Goal: Transaction & Acquisition: Obtain resource

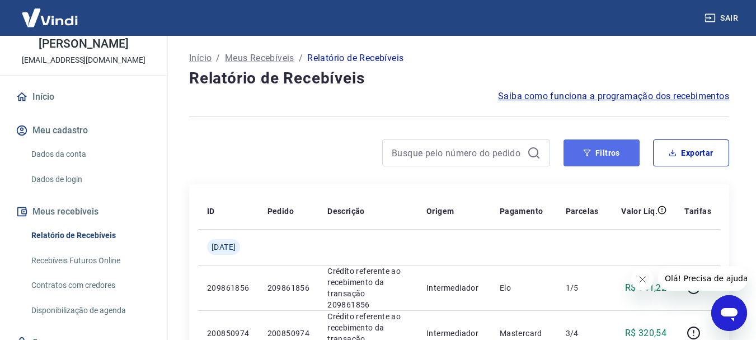
click at [601, 156] on button "Filtros" at bounding box center [602, 152] width 76 height 27
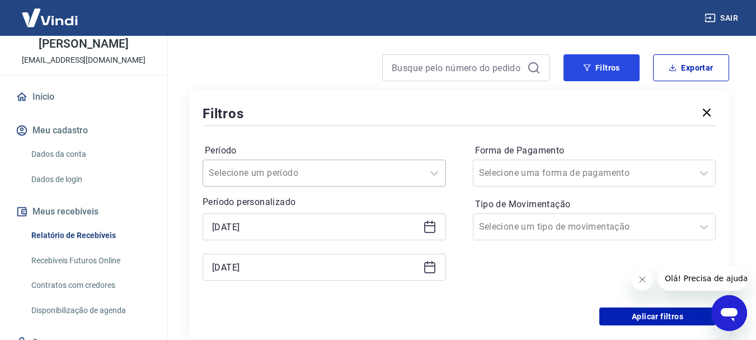
scroll to position [112, 0]
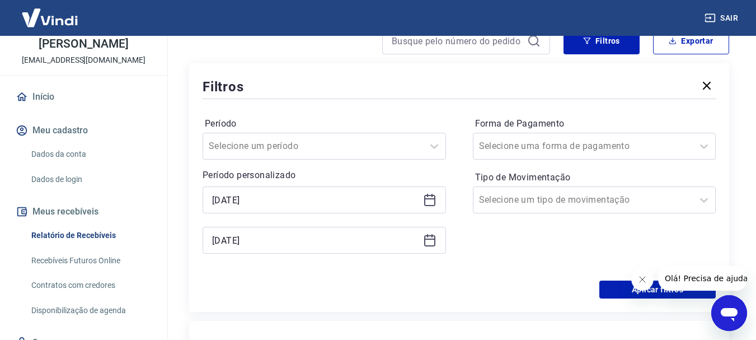
click at [429, 204] on icon at bounding box center [429, 199] width 13 height 13
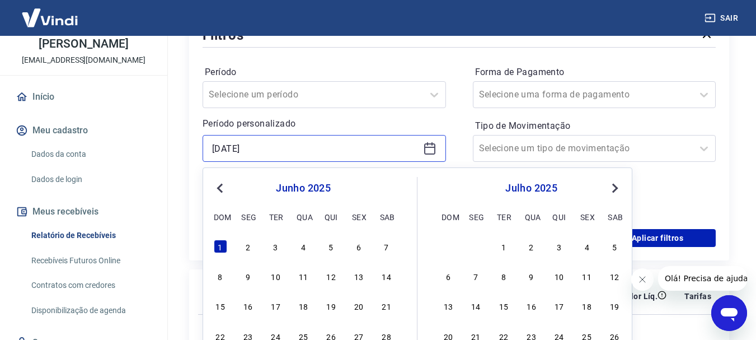
scroll to position [224, 0]
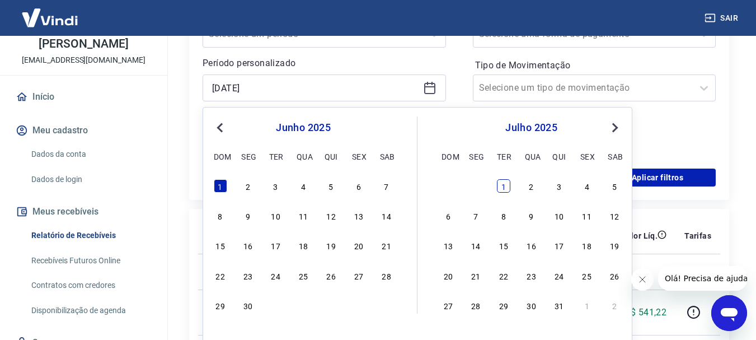
click at [498, 191] on div "1" at bounding box center [503, 185] width 13 height 13
click at [562, 309] on td "1/5" at bounding box center [582, 311] width 51 height 45
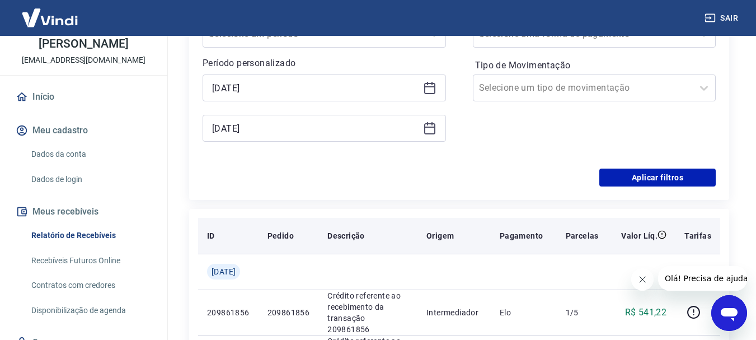
type input "[DATE]"
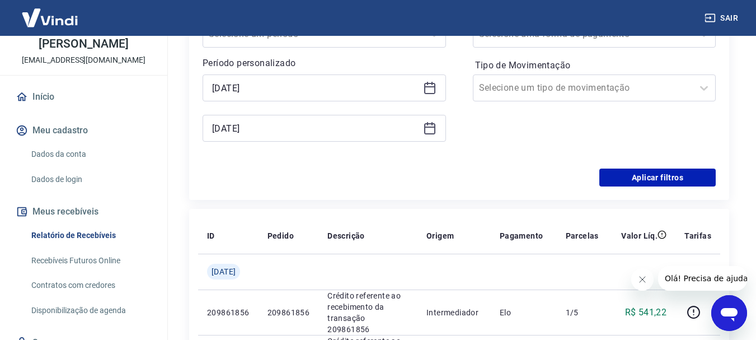
click at [426, 129] on icon at bounding box center [429, 127] width 13 height 13
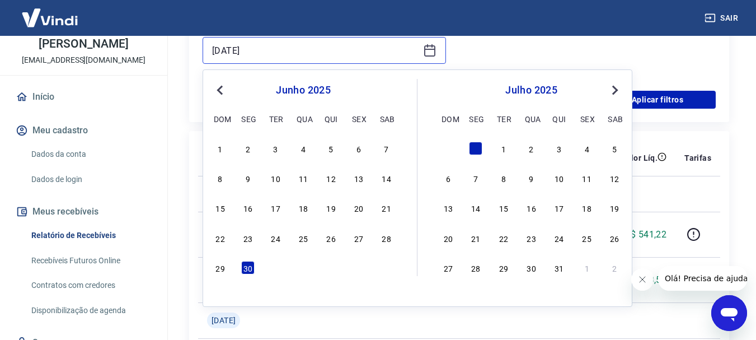
scroll to position [336, 0]
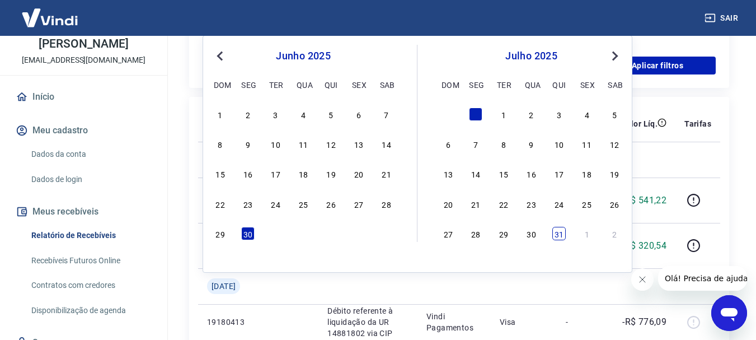
click at [560, 229] on div "31" at bounding box center [559, 233] width 13 height 13
click at [526, 287] on td at bounding box center [524, 286] width 66 height 36
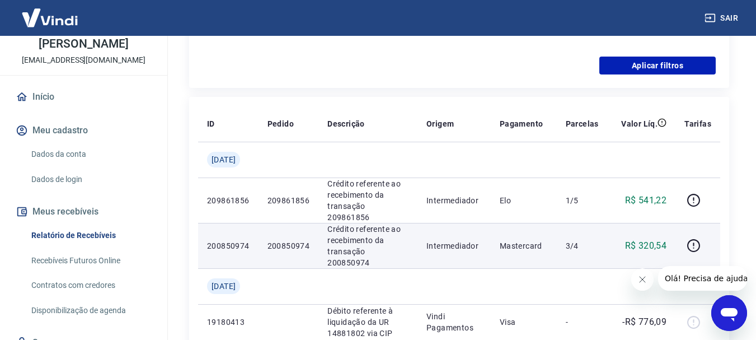
type input "[DATE]"
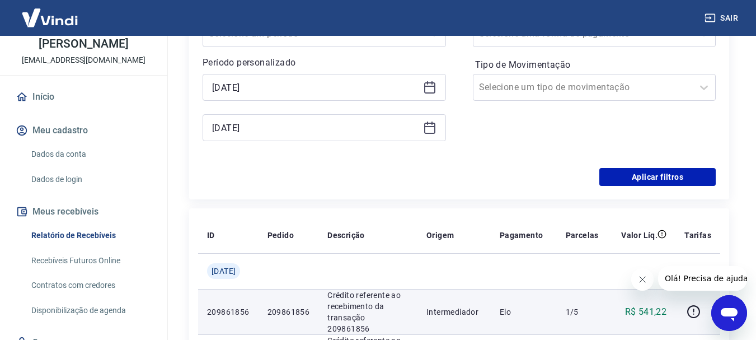
scroll to position [224, 0]
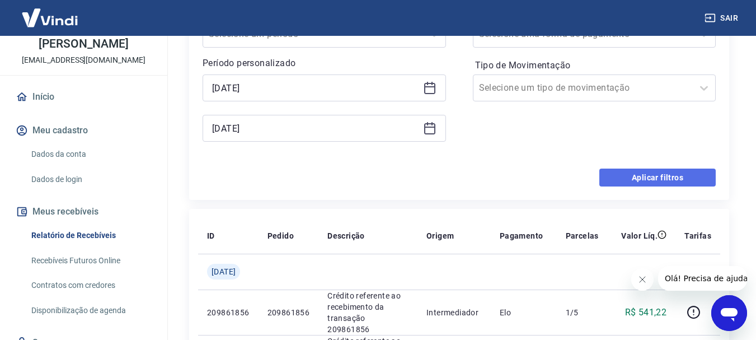
click at [656, 172] on button "Aplicar filtros" at bounding box center [658, 178] width 116 height 18
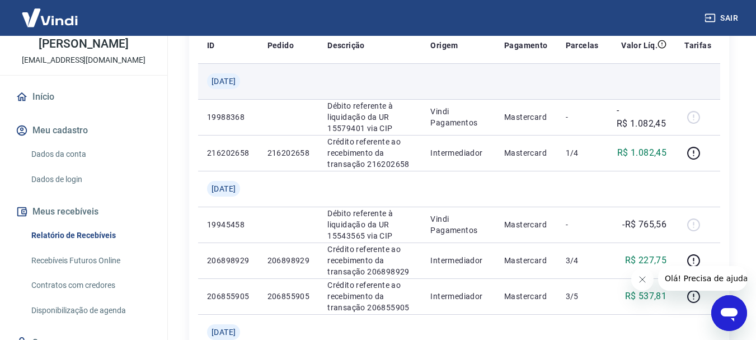
scroll to position [168, 0]
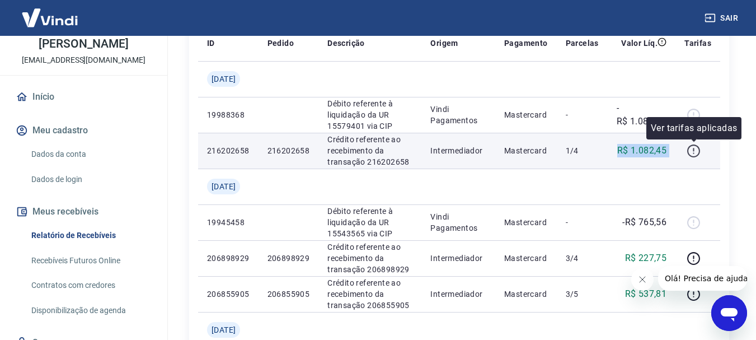
drag, startPoint x: 616, startPoint y: 152, endPoint x: 703, endPoint y: 146, distance: 87.6
click at [703, 146] on tr "216202658 216202658 Crédito referente ao recebimento da transação 216202658 Int…" at bounding box center [459, 151] width 522 height 36
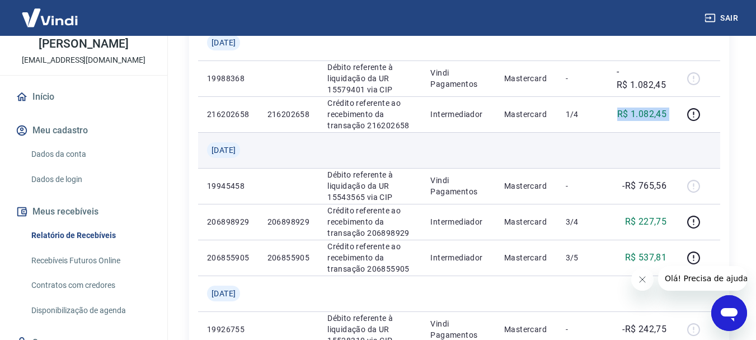
scroll to position [224, 0]
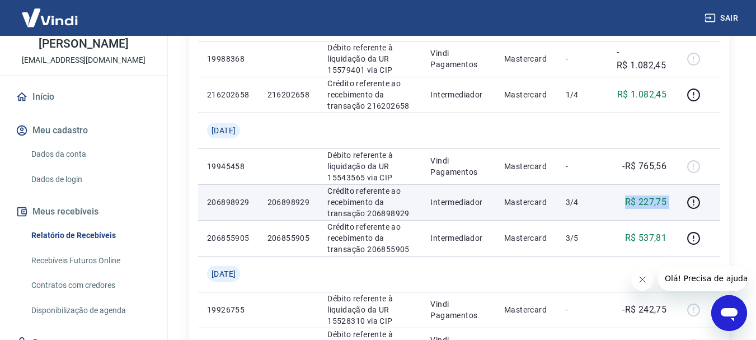
drag, startPoint x: 613, startPoint y: 203, endPoint x: 680, endPoint y: 197, distance: 66.9
click at [680, 197] on tr "206898929 206898929 Crédito referente ao recebimento da transação 206898929 Int…" at bounding box center [459, 202] width 522 height 36
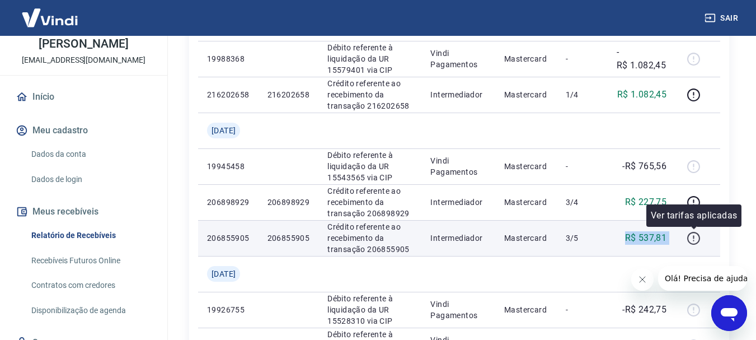
drag, startPoint x: 625, startPoint y: 238, endPoint x: 701, endPoint y: 239, distance: 75.6
click at [701, 239] on tr "206855905 206855905 Crédito referente ao recebimento da transação 206855905 Int…" at bounding box center [459, 238] width 522 height 36
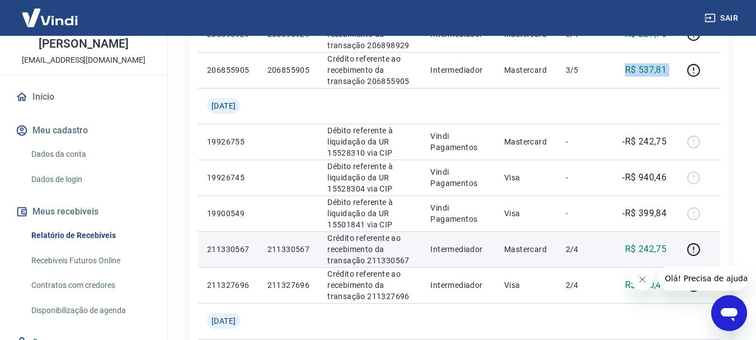
scroll to position [448, 0]
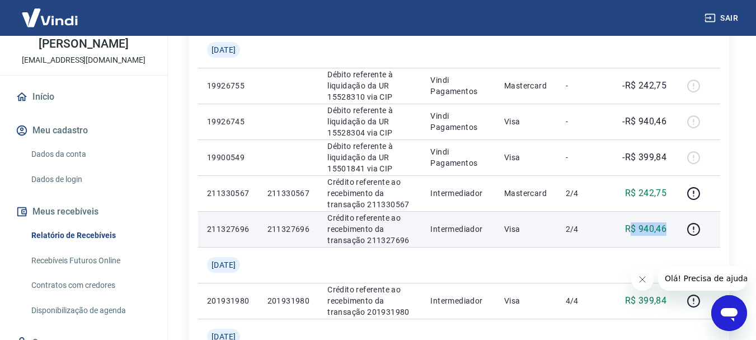
drag, startPoint x: 657, startPoint y: 230, endPoint x: 671, endPoint y: 231, distance: 13.4
click at [671, 231] on td "R$ 940,46" at bounding box center [642, 229] width 68 height 36
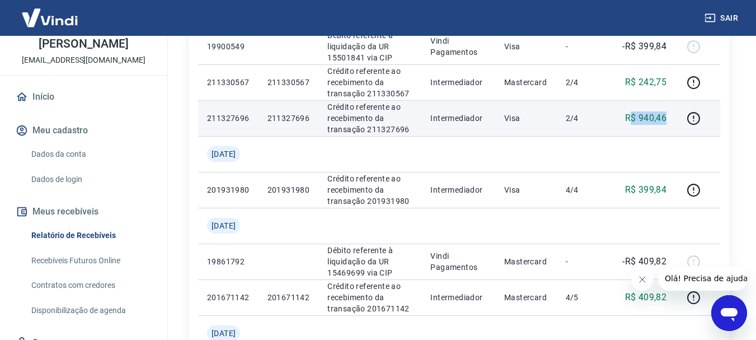
scroll to position [616, 0]
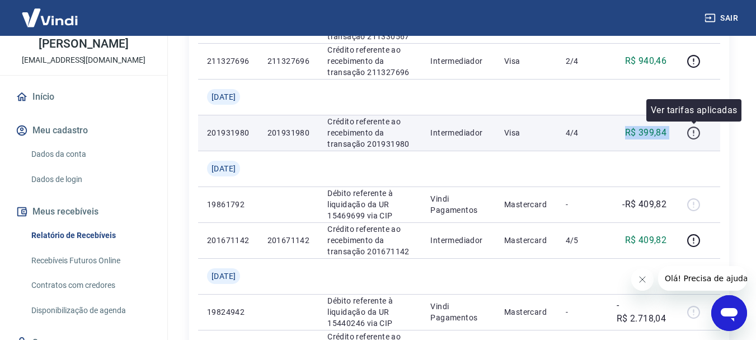
drag, startPoint x: 630, startPoint y: 132, endPoint x: 693, endPoint y: 131, distance: 62.1
click at [693, 130] on tr "201931980 201931980 Crédito referente ao recebimento da transação 201931980 Int…" at bounding box center [459, 133] width 522 height 36
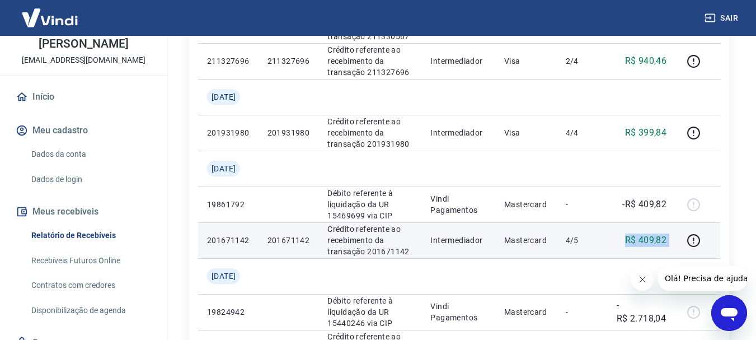
drag, startPoint x: 629, startPoint y: 242, endPoint x: 684, endPoint y: 239, distance: 55.6
click at [684, 239] on tr "201671142 201671142 Crédito referente ao recebimento da transação 201671142 Int…" at bounding box center [459, 240] width 522 height 36
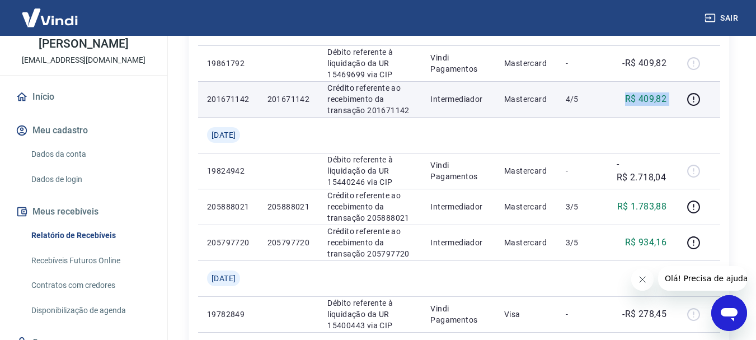
scroll to position [784, 0]
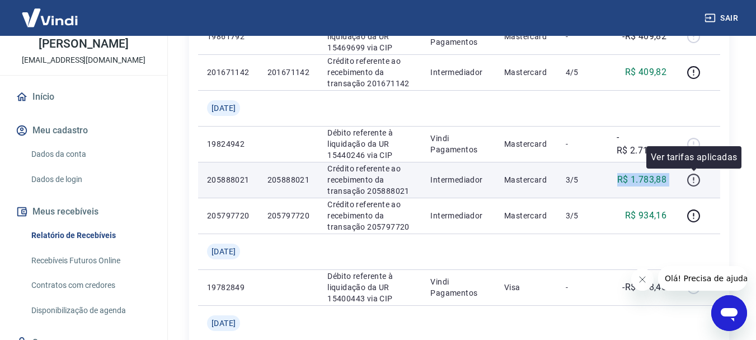
drag, startPoint x: 618, startPoint y: 174, endPoint x: 703, endPoint y: 172, distance: 84.6
click at [703, 172] on tr "205888021 205888021 Crédito referente ao recebimento da transação 205888021 Int…" at bounding box center [459, 180] width 522 height 36
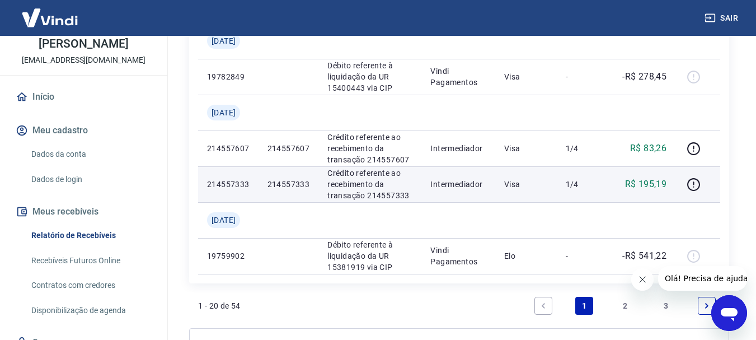
scroll to position [1008, 0]
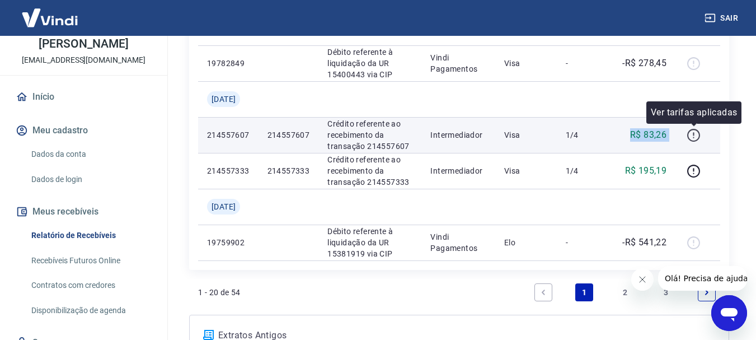
drag, startPoint x: 621, startPoint y: 131, endPoint x: 694, endPoint y: 137, distance: 72.5
click at [694, 137] on tr "214557607 214557607 Crédito referente ao recebimento da transação 214557607 Int…" at bounding box center [459, 135] width 522 height 36
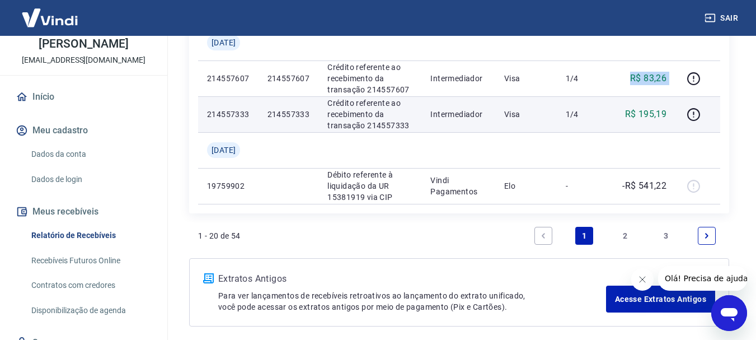
scroll to position [1112, 0]
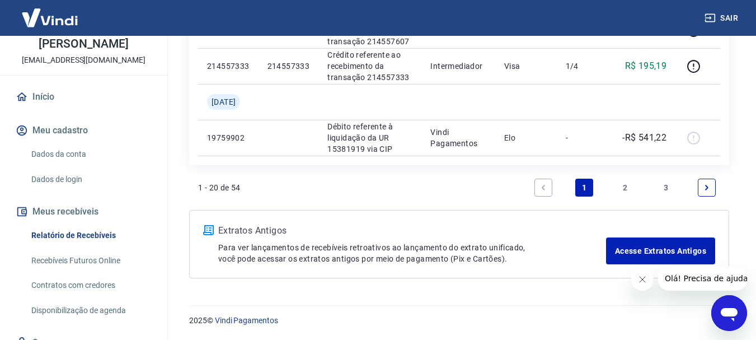
click at [708, 186] on icon "Next page" at bounding box center [707, 188] width 8 height 8
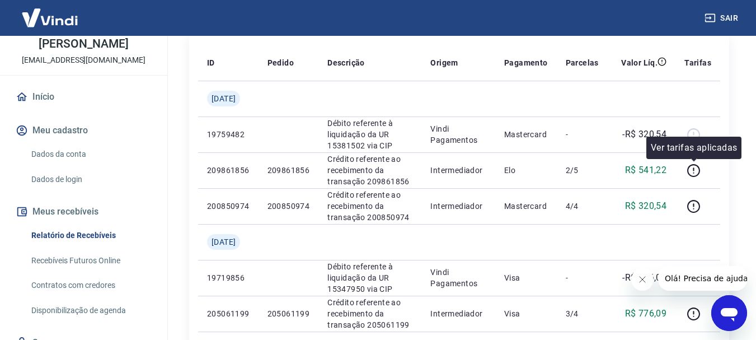
scroll to position [168, 0]
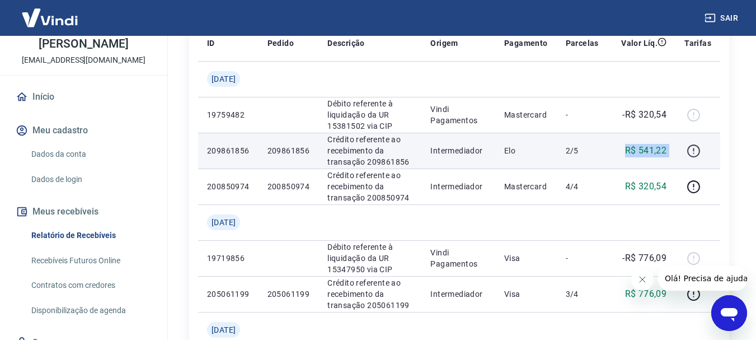
drag, startPoint x: 629, startPoint y: 148, endPoint x: 690, endPoint y: 149, distance: 61.6
click at [690, 149] on tr "209861856 209861856 Crédito referente ao recebimento da transação 209861856 Int…" at bounding box center [459, 151] width 522 height 36
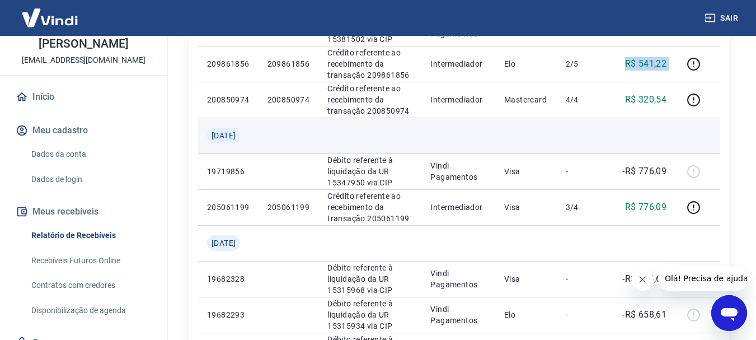
scroll to position [280, 0]
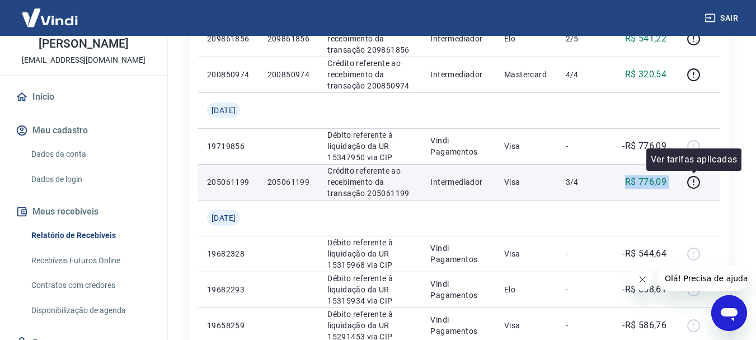
drag, startPoint x: 618, startPoint y: 179, endPoint x: 716, endPoint y: 192, distance: 98.3
click at [718, 192] on tr "205061199 205061199 Crédito referente ao recebimento da transação 205061199 Int…" at bounding box center [459, 182] width 522 height 36
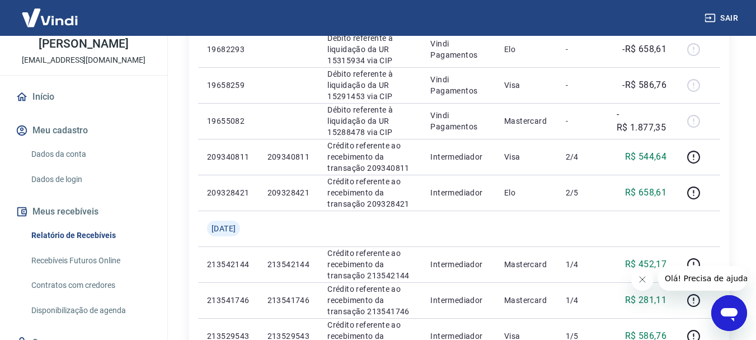
scroll to position [560, 0]
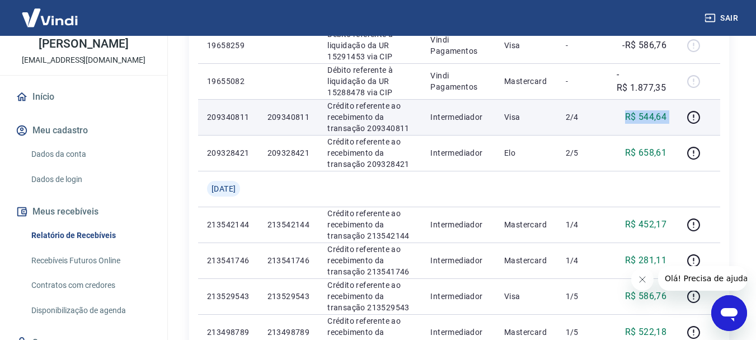
drag, startPoint x: 623, startPoint y: 118, endPoint x: 680, endPoint y: 117, distance: 56.5
click at [680, 117] on tr "209340811 209340811 Crédito referente ao recebimento da transação 209340811 Int…" at bounding box center [459, 117] width 522 height 36
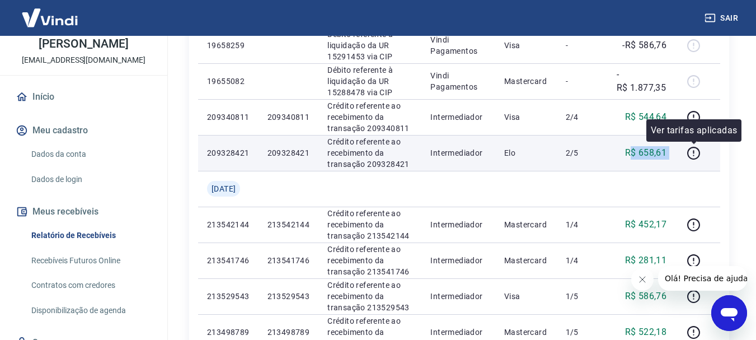
click at [701, 163] on tr "209328421 209328421 Crédito referente ao recebimento da transação 209328421 Int…" at bounding box center [459, 153] width 522 height 36
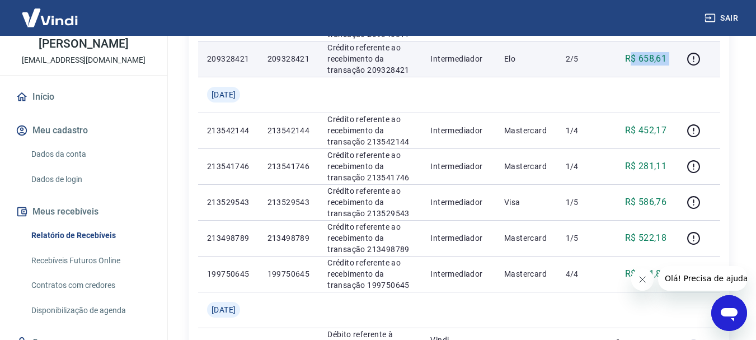
scroll to position [672, 0]
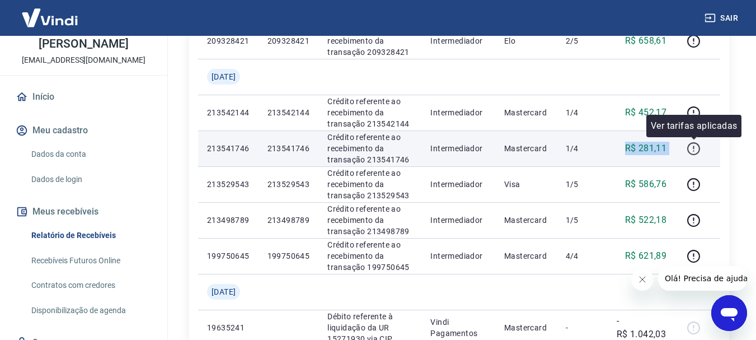
drag, startPoint x: 623, startPoint y: 147, endPoint x: 686, endPoint y: 147, distance: 62.7
click at [687, 147] on tr "213541746 213541746 Crédito referente ao recebimento da transação 213541746 Int…" at bounding box center [459, 148] width 522 height 36
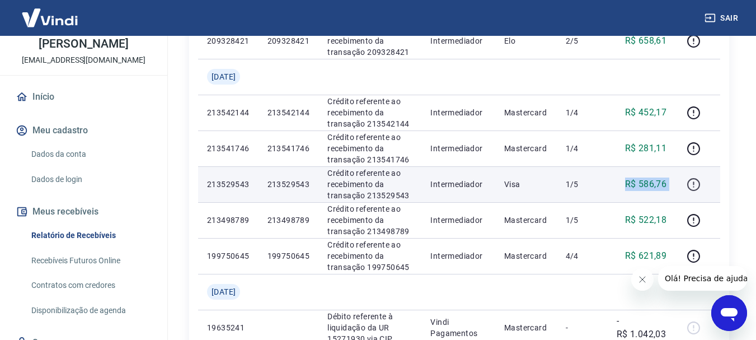
drag, startPoint x: 620, startPoint y: 181, endPoint x: 694, endPoint y: 188, distance: 73.7
click at [694, 189] on tr "213529543 213529543 Crédito referente ao recebimento da transação 213529543 Int…" at bounding box center [459, 184] width 522 height 36
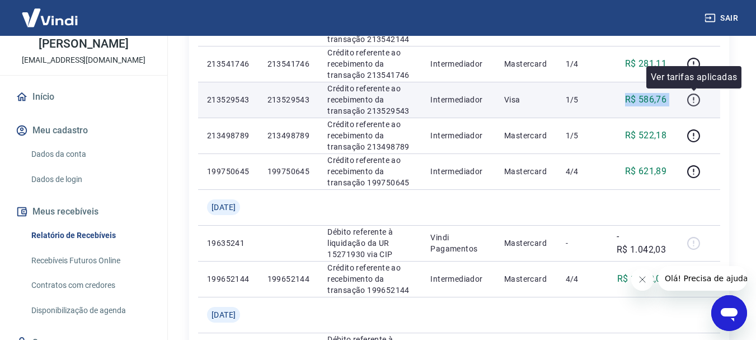
scroll to position [784, 0]
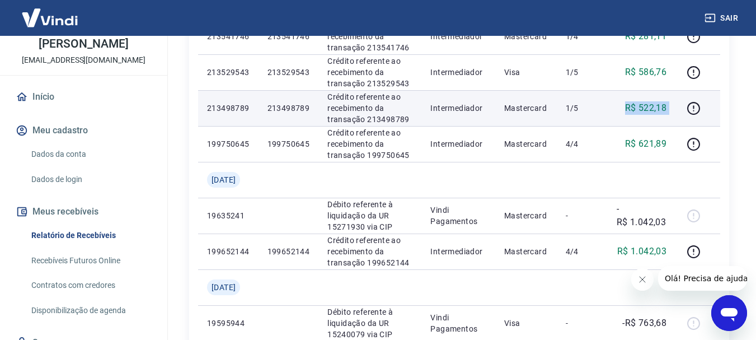
drag, startPoint x: 628, startPoint y: 112, endPoint x: 677, endPoint y: 110, distance: 49.3
click at [677, 110] on tr "213498789 213498789 Crédito referente ao recebimento da transação 213498789 Int…" at bounding box center [459, 108] width 522 height 36
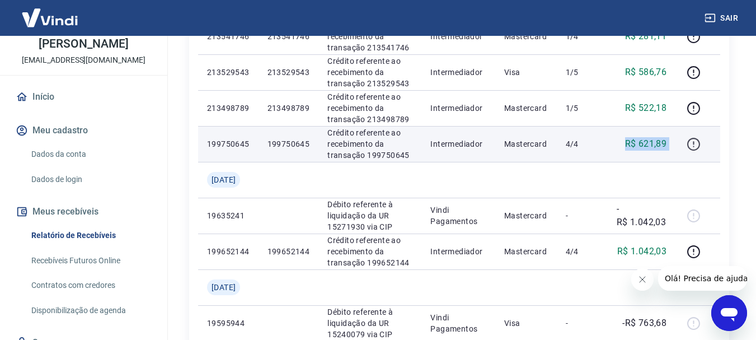
drag, startPoint x: 663, startPoint y: 147, endPoint x: 695, endPoint y: 148, distance: 32.0
click at [695, 148] on tr "199750645 199750645 Crédito referente ao recebimento da transação 199750645 Int…" at bounding box center [459, 144] width 522 height 36
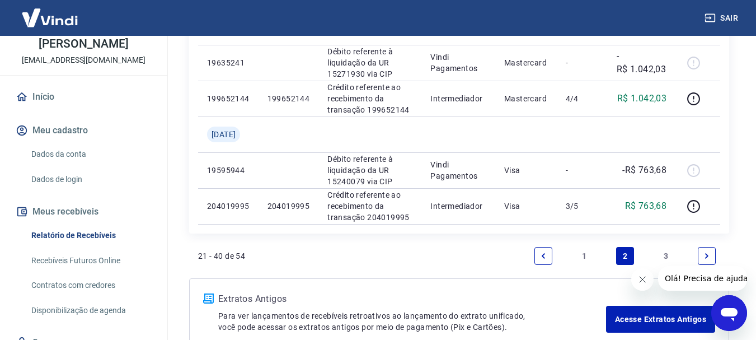
scroll to position [952, 0]
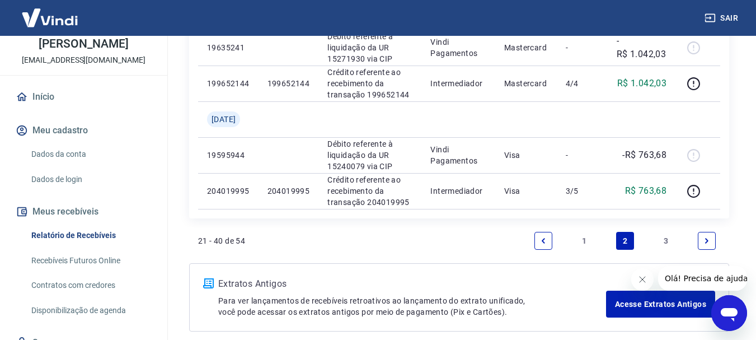
click at [709, 241] on icon "Next page" at bounding box center [707, 241] width 8 height 8
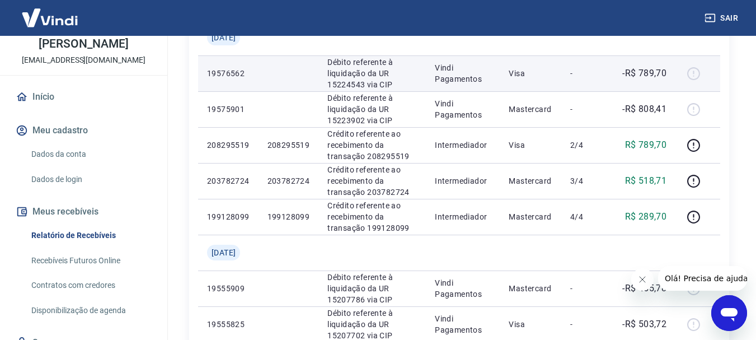
scroll to position [224, 0]
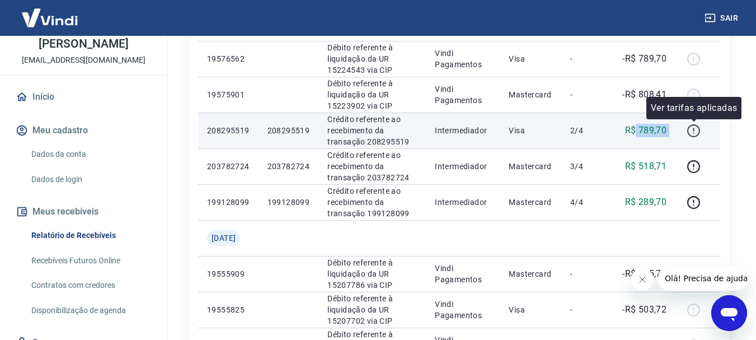
drag, startPoint x: 638, startPoint y: 127, endPoint x: 689, endPoint y: 123, distance: 51.6
click at [689, 123] on tr "208295519 208295519 Crédito referente ao recebimento da transação 208295519 Int…" at bounding box center [459, 131] width 522 height 36
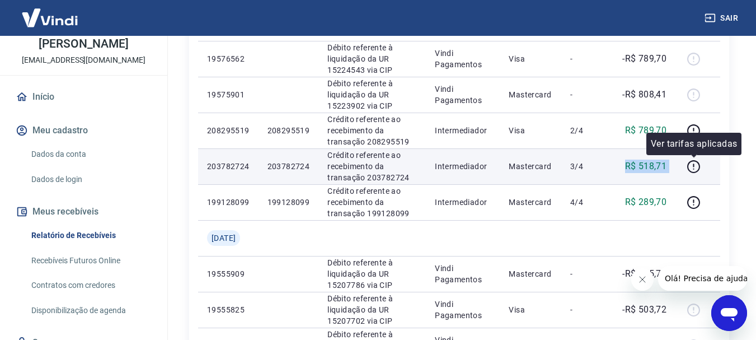
drag, startPoint x: 626, startPoint y: 165, endPoint x: 704, endPoint y: 171, distance: 78.1
click at [706, 171] on tr "203782724 203782724 Crédito referente ao recebimento da transação 203782724 Int…" at bounding box center [459, 166] width 522 height 36
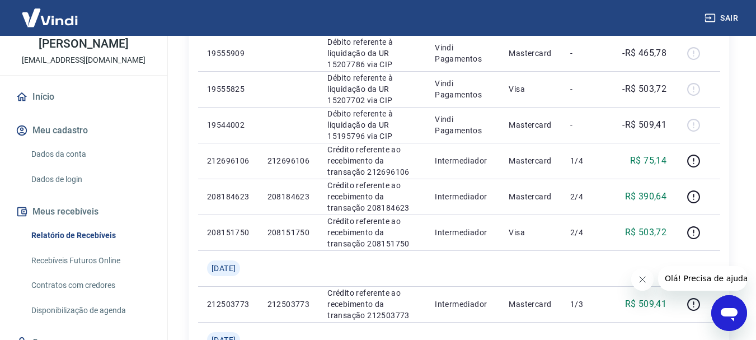
scroll to position [448, 0]
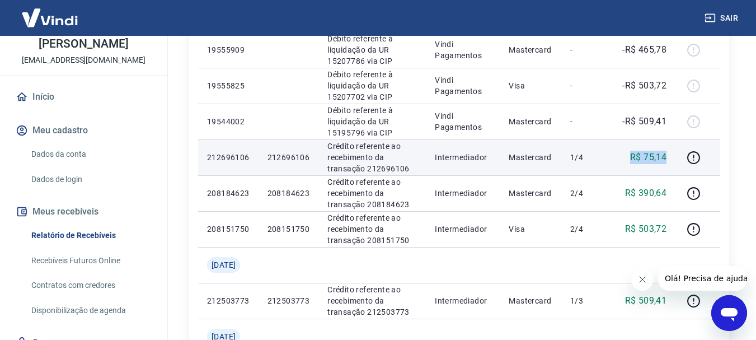
drag, startPoint x: 630, startPoint y: 156, endPoint x: 667, endPoint y: 153, distance: 37.1
click at [667, 153] on div "R$ 75,14" at bounding box center [643, 157] width 45 height 13
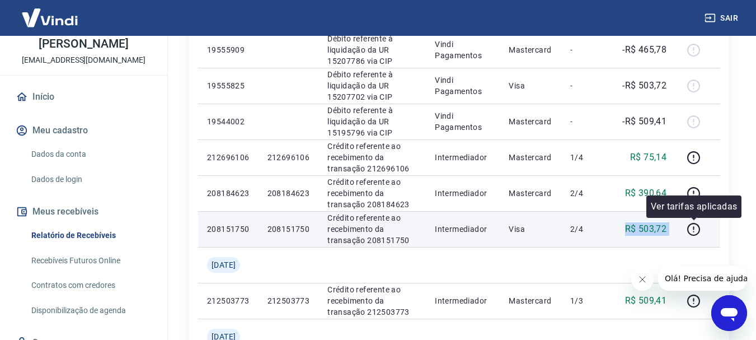
drag, startPoint x: 644, startPoint y: 225, endPoint x: 718, endPoint y: 227, distance: 73.9
click at [718, 227] on tr "208151750 208151750 Crédito referente ao recebimento da transação 208151750 Int…" at bounding box center [459, 229] width 522 height 36
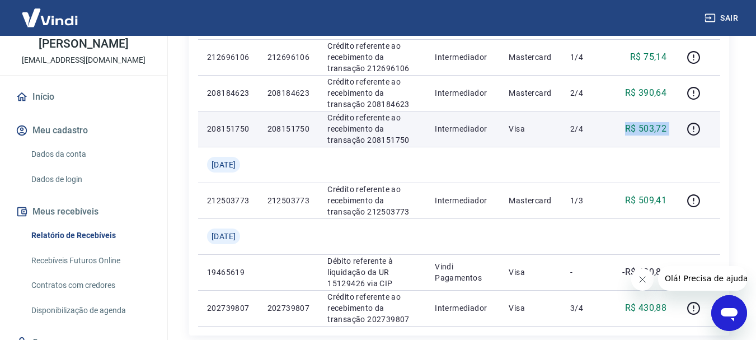
scroll to position [560, 0]
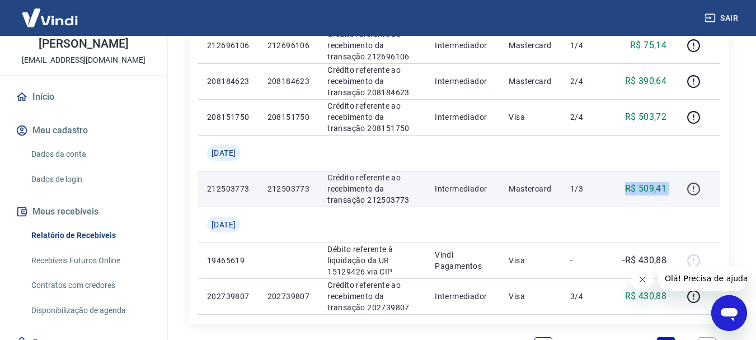
drag, startPoint x: 615, startPoint y: 191, endPoint x: 699, endPoint y: 185, distance: 84.2
click at [699, 186] on tr "212503773 212503773 Crédito referente ao recebimento da transação 212503773 Int…" at bounding box center [459, 189] width 522 height 36
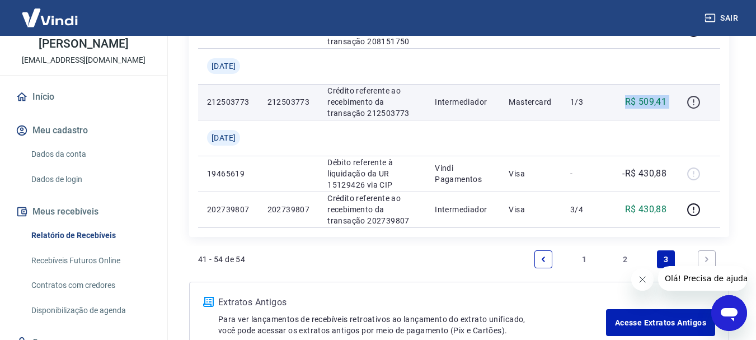
scroll to position [672, 0]
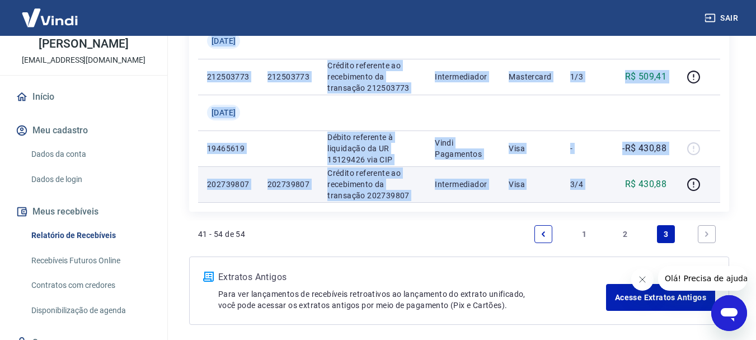
drag, startPoint x: 618, startPoint y: 188, endPoint x: 709, endPoint y: 195, distance: 90.9
click at [709, 195] on tr "202739807 202739807 Crédito referente ao recebimento da transação 202739807 Int…" at bounding box center [459, 184] width 522 height 36
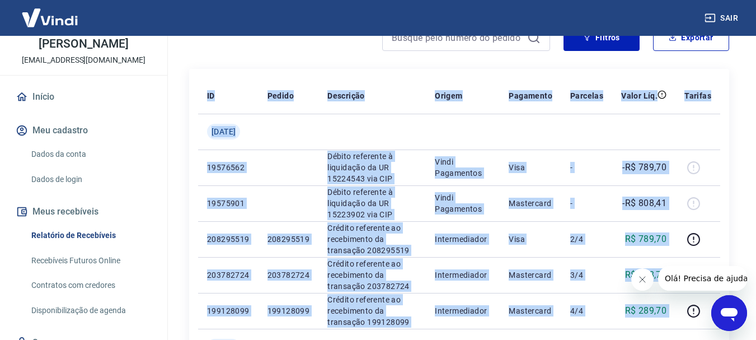
scroll to position [0, 0]
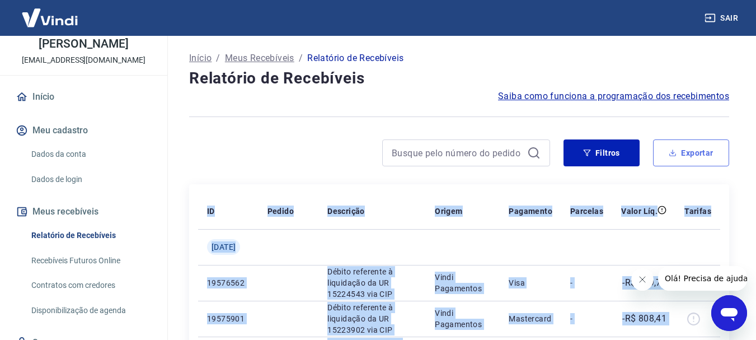
click at [700, 149] on button "Exportar" at bounding box center [691, 152] width 76 height 27
type input "[DATE]"
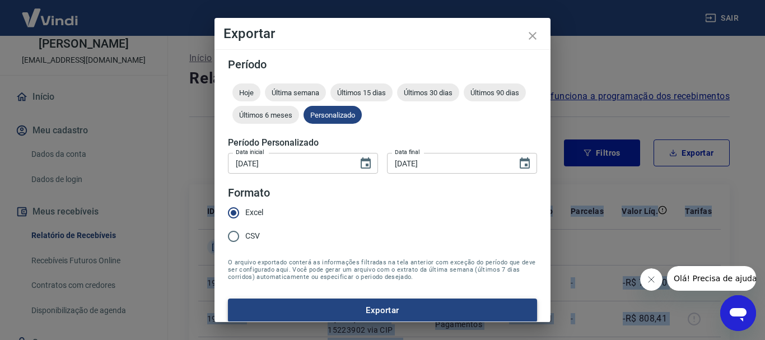
click at [381, 308] on button "Exportar" at bounding box center [382, 310] width 309 height 24
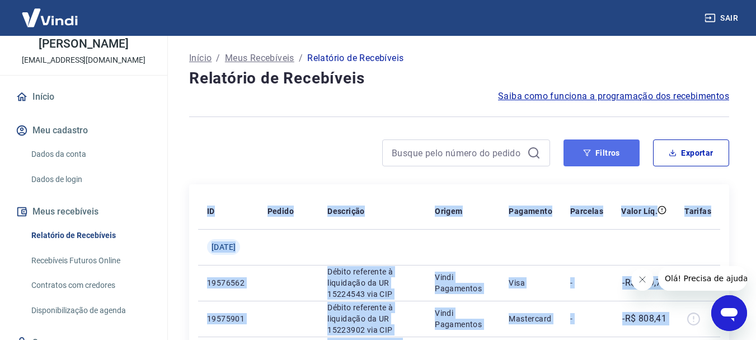
click at [599, 151] on button "Filtros" at bounding box center [602, 152] width 76 height 27
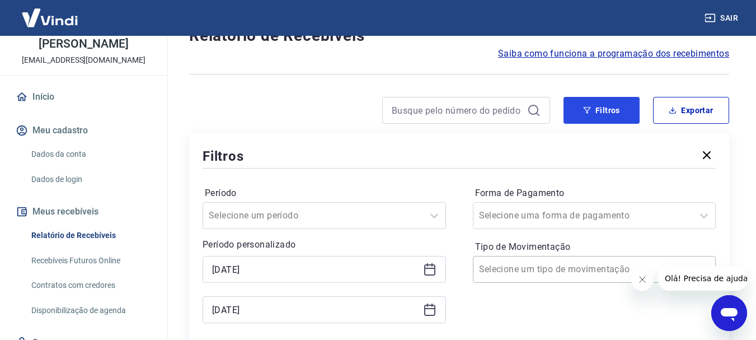
scroll to position [112, 0]
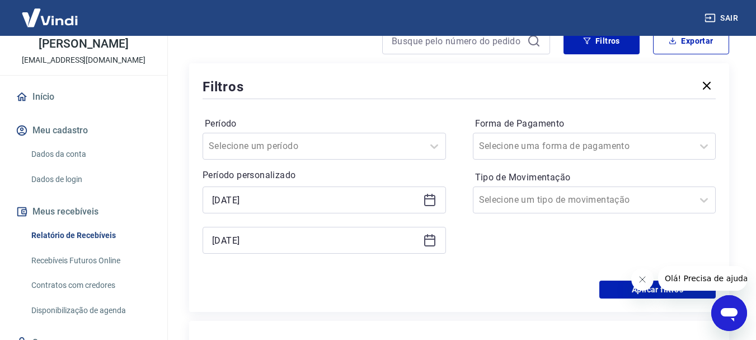
click at [428, 203] on icon at bounding box center [429, 199] width 13 height 13
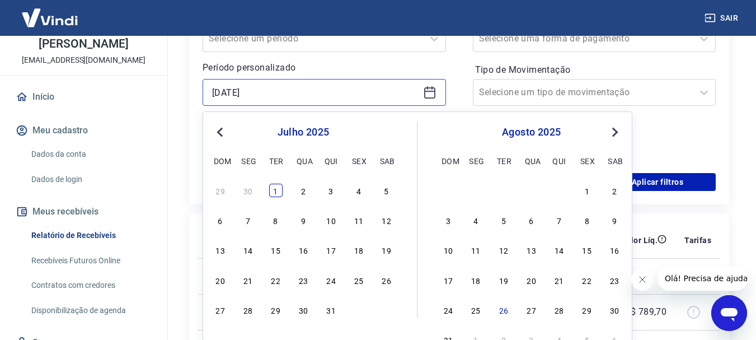
scroll to position [224, 0]
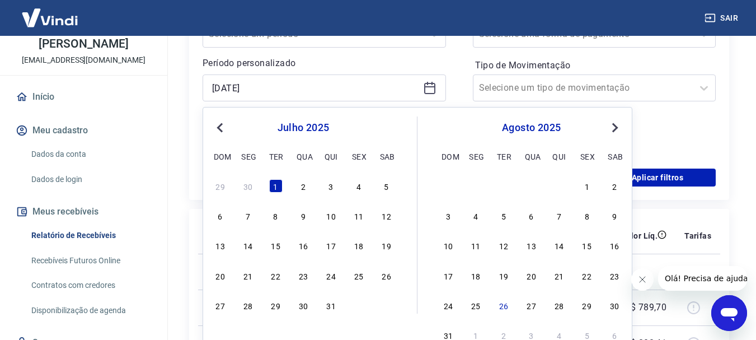
click at [218, 131] on button "Previous Month" at bounding box center [219, 127] width 13 height 13
click at [213, 183] on div "1 2 3 4 5 6 7" at bounding box center [303, 185] width 183 height 16
drag, startPoint x: 214, startPoint y: 183, endPoint x: 667, endPoint y: 139, distance: 455.1
click at [214, 183] on div "1" at bounding box center [220, 185] width 13 height 13
type input "01/06/2025"
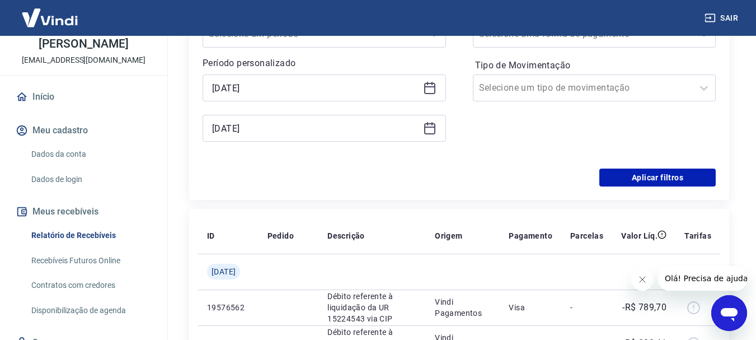
click at [667, 139] on div "Forma de Pagamento Selecione uma forma de pagamento Tipo de Movimentação Seleci…" at bounding box center [595, 79] width 244 height 152
click at [427, 129] on icon at bounding box center [429, 127] width 13 height 13
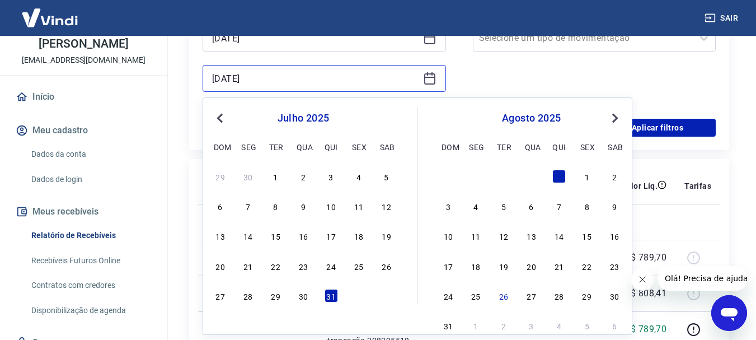
scroll to position [280, 0]
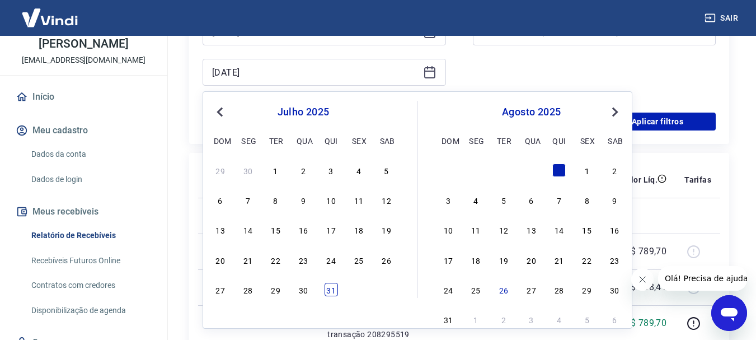
click at [332, 287] on div "31" at bounding box center [331, 289] width 13 height 13
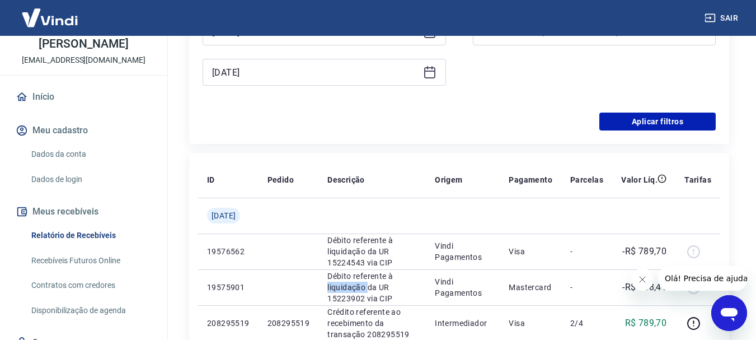
click at [332, 287] on td "Débito referente à liquidação da UR 15223902 via CIP" at bounding box center [372, 287] width 107 height 36
click at [433, 76] on icon at bounding box center [429, 72] width 13 height 13
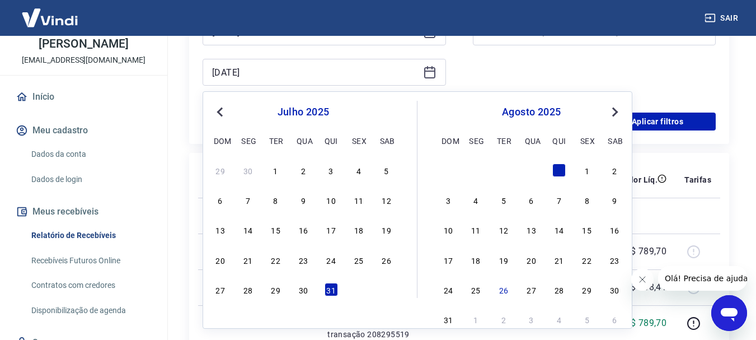
drag, startPoint x: 218, startPoint y: 108, endPoint x: 219, endPoint y: 119, distance: 11.3
click at [218, 110] on button "Previous Month" at bounding box center [219, 111] width 13 height 13
drag, startPoint x: 254, startPoint y: 292, endPoint x: 708, endPoint y: 90, distance: 496.5
click at [254, 292] on div "30" at bounding box center [247, 289] width 13 height 13
click at [250, 292] on p "19575901" at bounding box center [228, 287] width 43 height 11
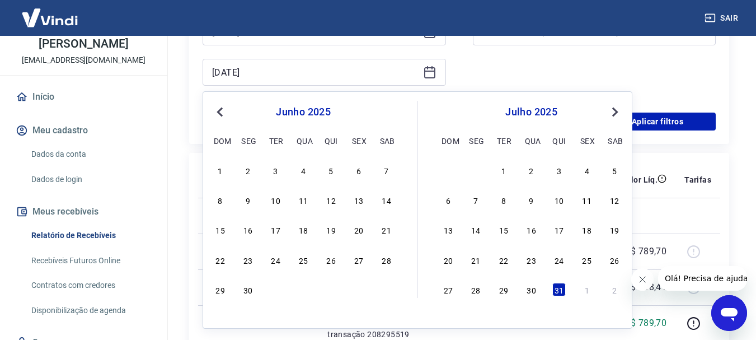
type input "30/06/2025"
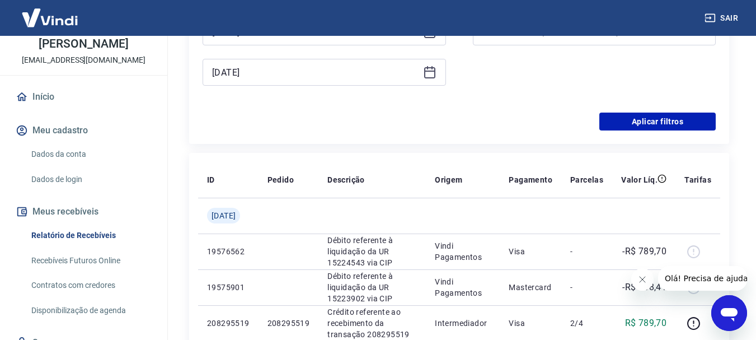
click at [700, 83] on div "Forma de Pagamento Selecione uma forma de pagamento Tipo de Movimentação Seleci…" at bounding box center [595, 23] width 244 height 152
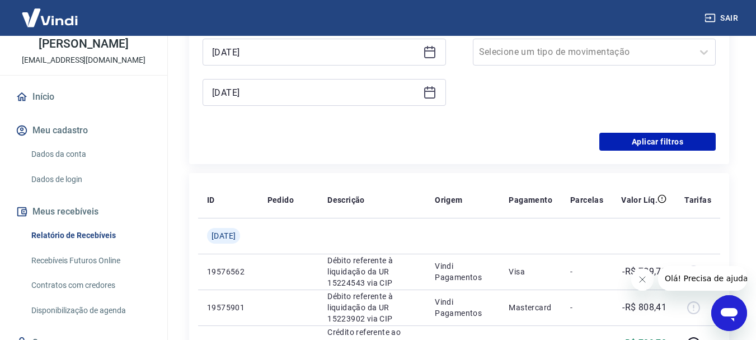
scroll to position [224, 0]
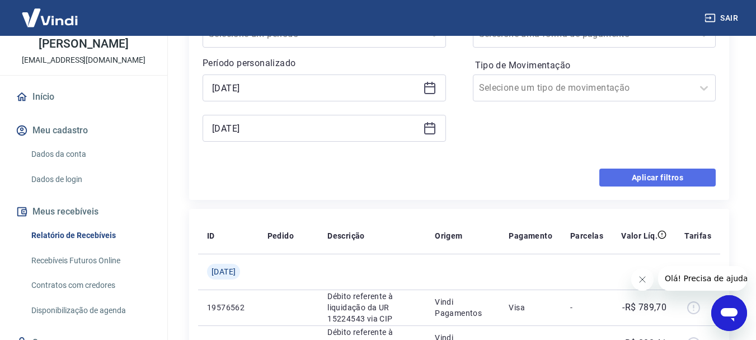
click at [642, 179] on button "Aplicar filtros" at bounding box center [658, 178] width 116 height 18
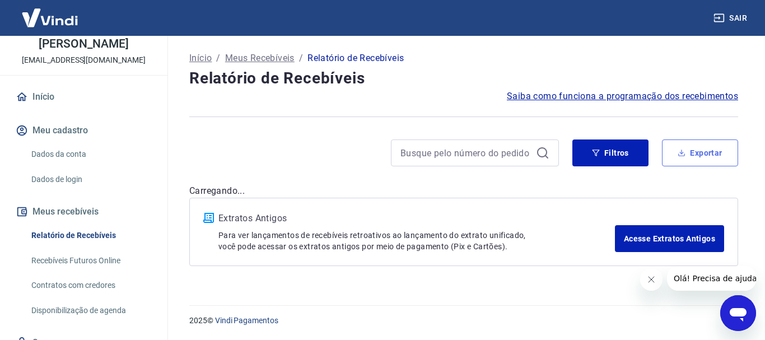
click at [709, 152] on button "Exportar" at bounding box center [700, 152] width 76 height 27
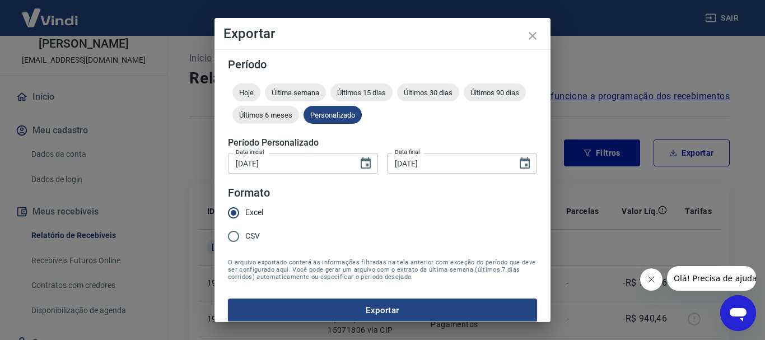
type input "01/06/2025"
type input "30/06/2025"
click at [386, 309] on button "Exportar" at bounding box center [382, 310] width 309 height 24
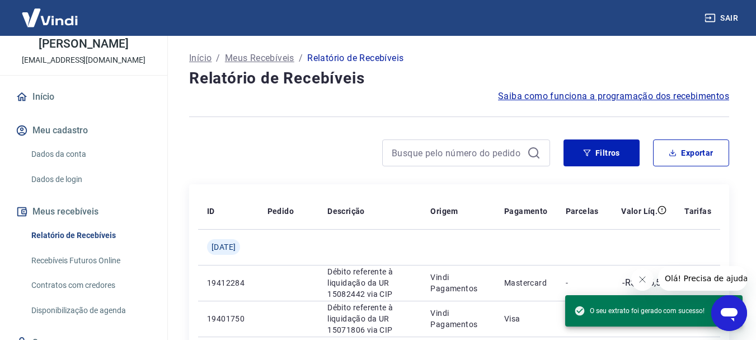
click at [514, 67] on h4 "Relatório de Recebíveis" at bounding box center [459, 78] width 540 height 22
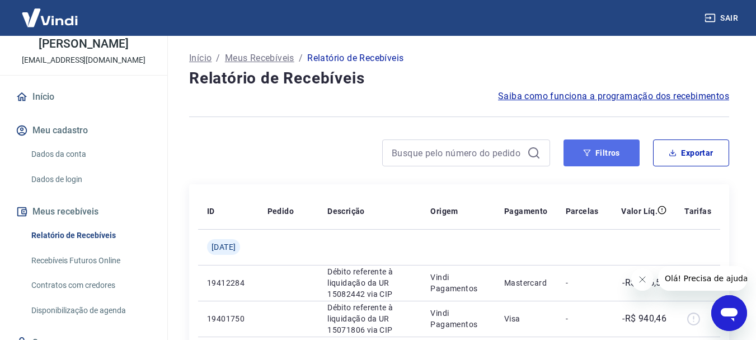
click at [617, 151] on button "Filtros" at bounding box center [602, 152] width 76 height 27
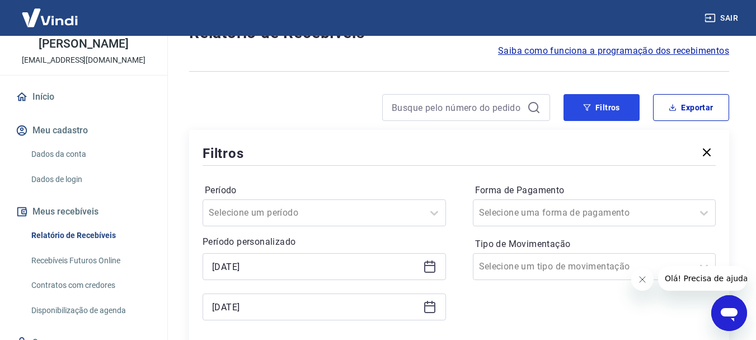
scroll to position [112, 0]
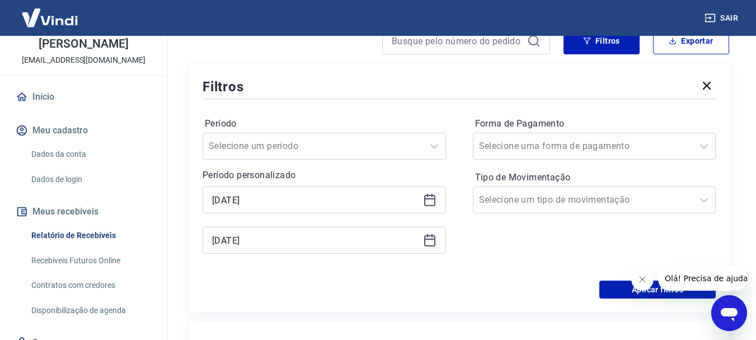
click at [428, 198] on icon at bounding box center [429, 199] width 13 height 13
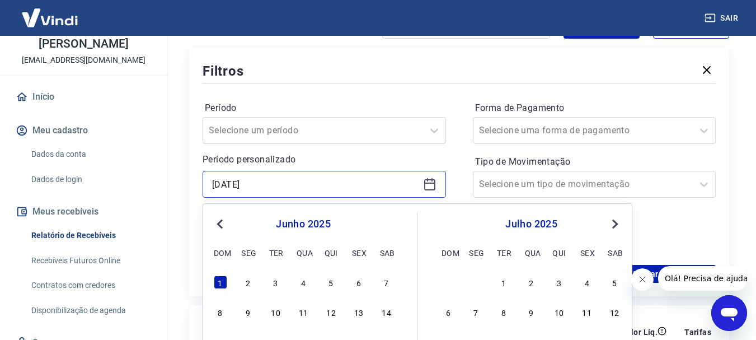
scroll to position [224, 0]
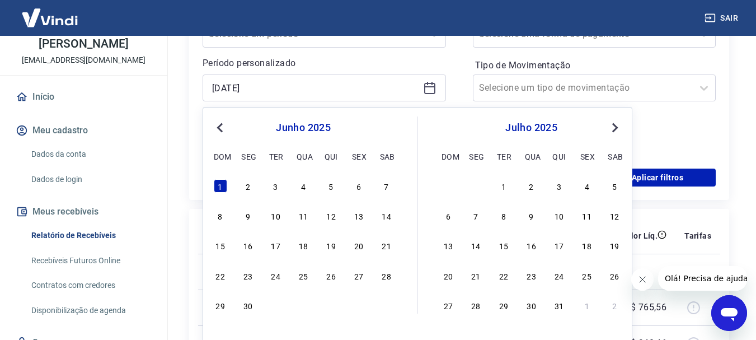
click at [216, 119] on div "junho 2025 dom seg ter qua qui sex sab" at bounding box center [303, 140] width 183 height 48
click at [221, 125] on span "Previous Month" at bounding box center [221, 127] width 0 height 13
click at [282, 190] on div "1" at bounding box center [275, 185] width 13 height 13
click at [413, 62] on p "Período personalizado" at bounding box center [325, 63] width 244 height 13
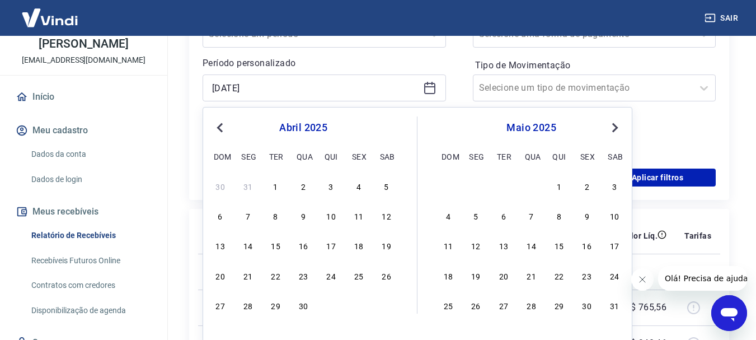
type input "01/04/2025"
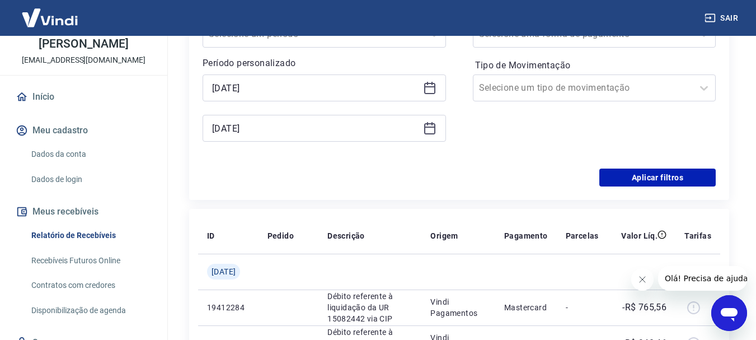
click at [433, 128] on icon at bounding box center [429, 127] width 11 height 1
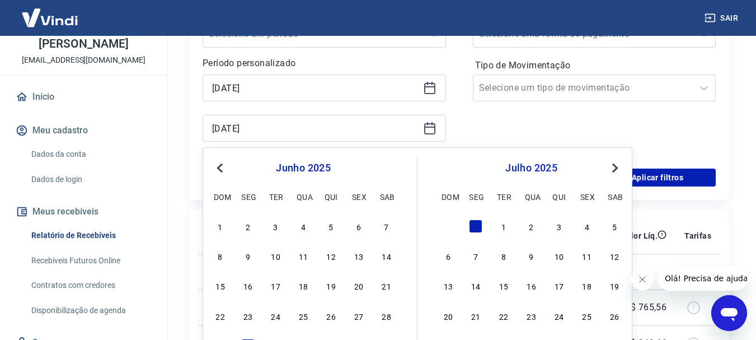
click at [221, 167] on span "Previous Month" at bounding box center [221, 167] width 0 height 13
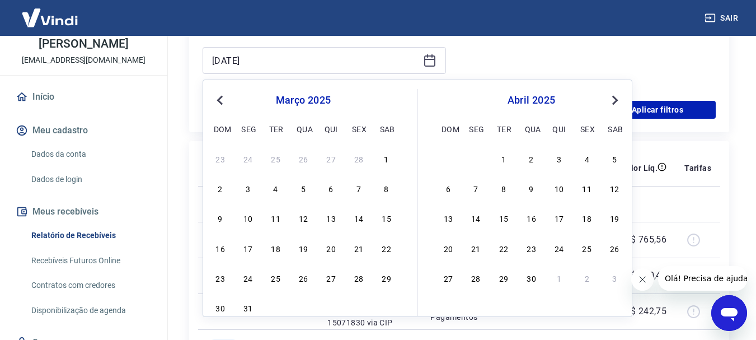
scroll to position [336, 0]
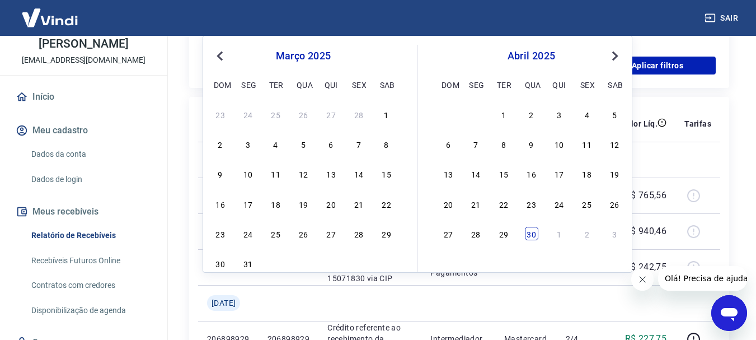
click at [535, 237] on div "30" at bounding box center [531, 233] width 13 height 13
click at [554, 280] on td "Mastercard" at bounding box center [526, 267] width 62 height 36
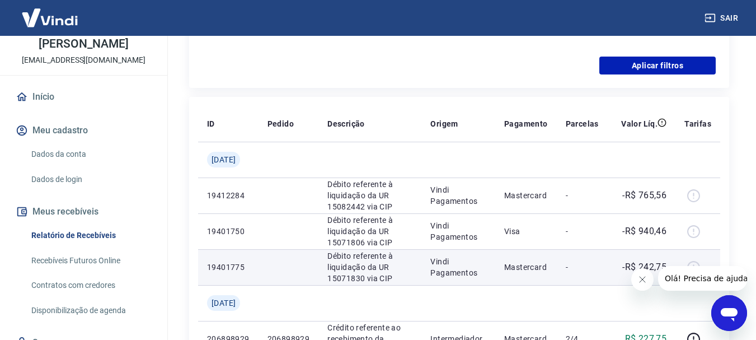
type input "30/04/2025"
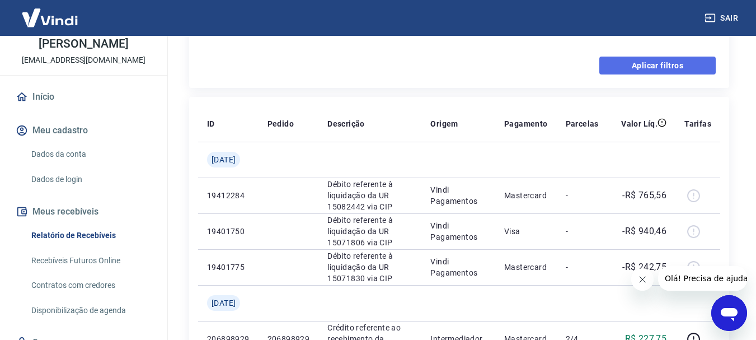
click at [672, 65] on button "Aplicar filtros" at bounding box center [658, 66] width 116 height 18
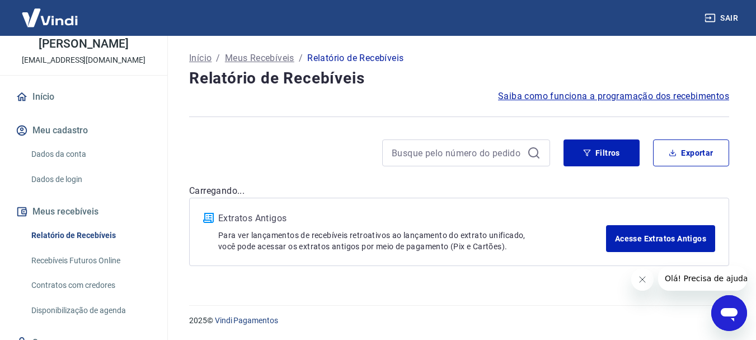
click at [672, 65] on div "Início / Meus Recebíveis / Relatório de Recebíveis" at bounding box center [459, 58] width 540 height 18
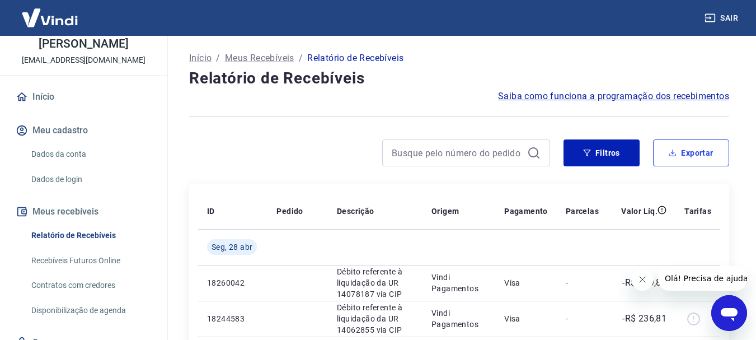
click at [691, 146] on button "Exportar" at bounding box center [691, 152] width 76 height 27
type input "01/04/2025"
type input "30/04/2025"
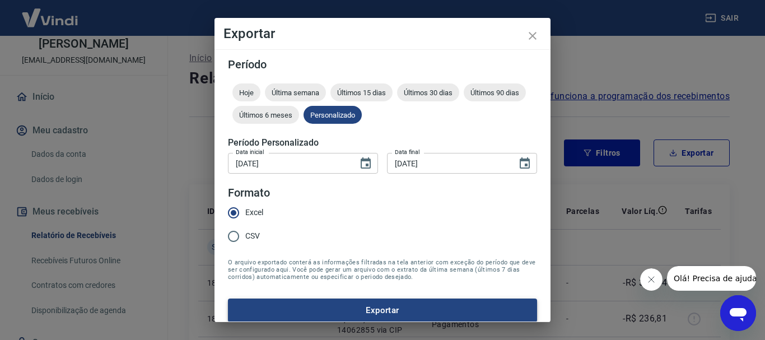
click at [360, 309] on button "Exportar" at bounding box center [382, 310] width 309 height 24
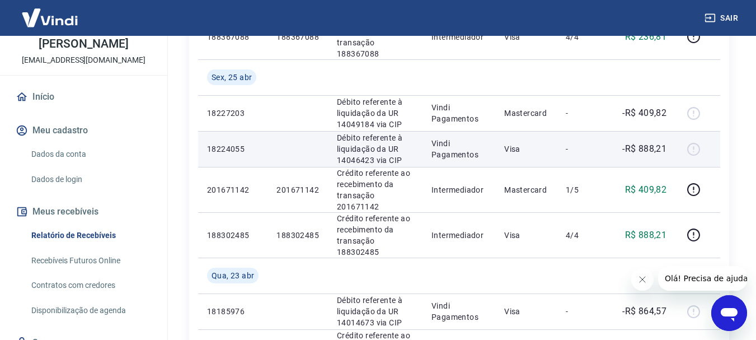
scroll to position [504, 0]
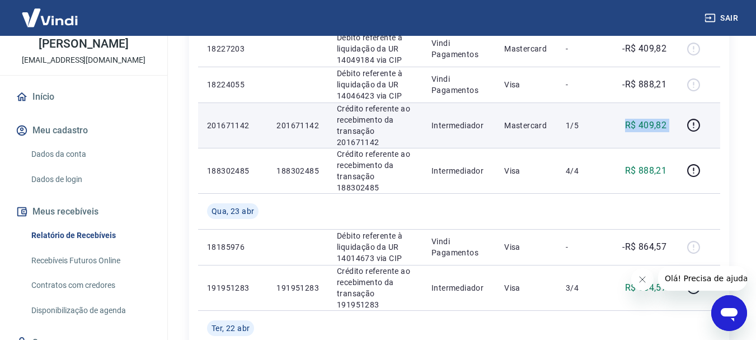
drag, startPoint x: 614, startPoint y: 129, endPoint x: 679, endPoint y: 121, distance: 65.4
click at [679, 121] on tr "201671142 201671142 Crédito referente ao recebimento da transação 201671142 Int…" at bounding box center [459, 124] width 522 height 45
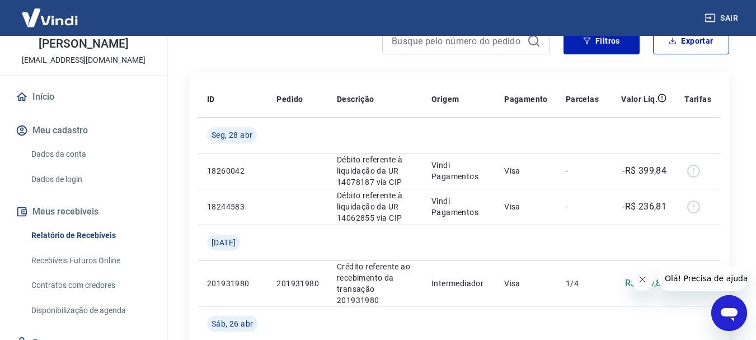
scroll to position [0, 0]
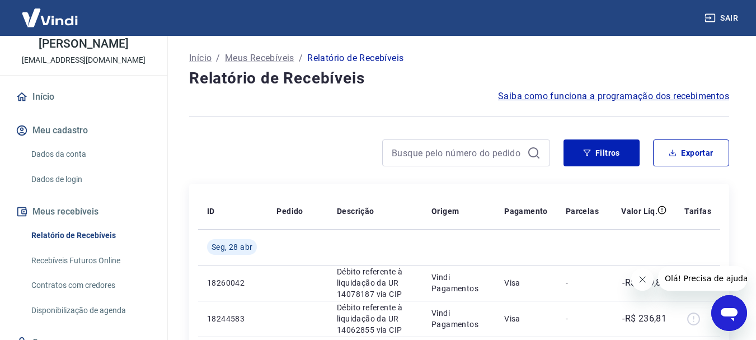
click at [731, 13] on button "Sair" at bounding box center [723, 18] width 40 height 21
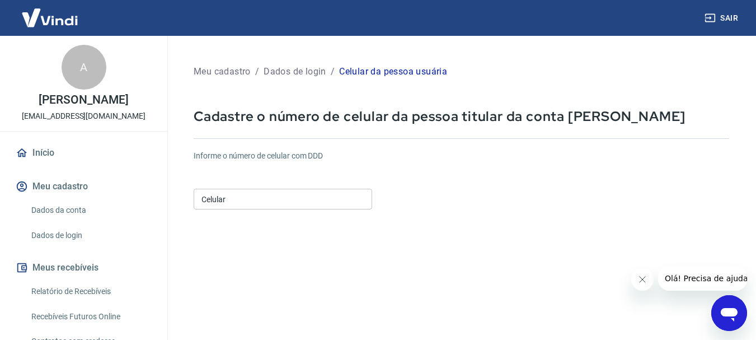
click at [340, 201] on input "Celular" at bounding box center [283, 199] width 179 height 21
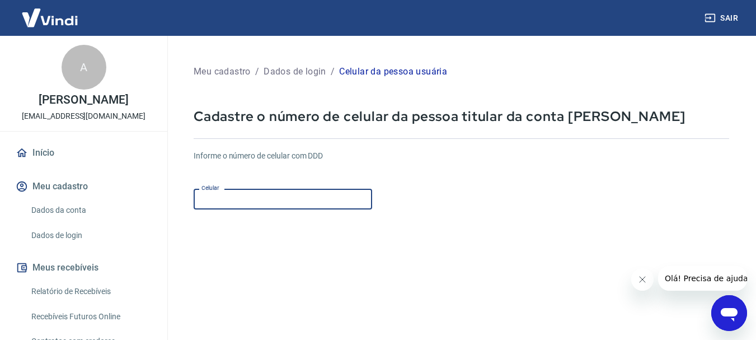
type input "[PHONE_NUMBER]"
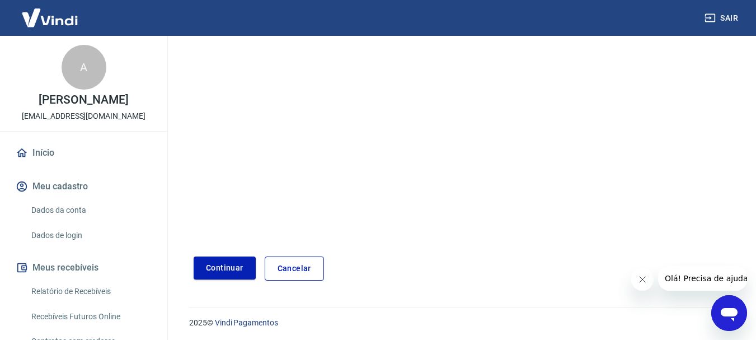
scroll to position [190, 0]
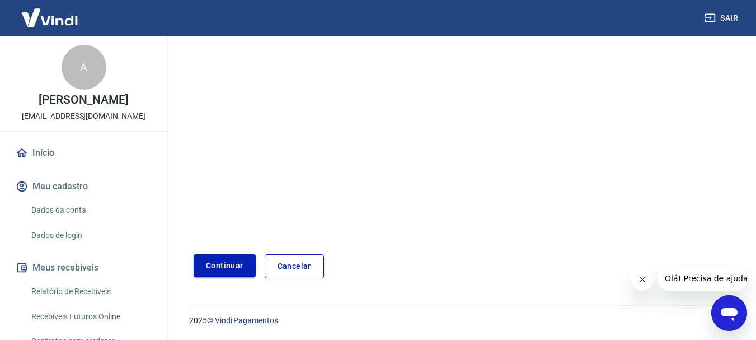
click at [236, 266] on button "Continuar" at bounding box center [225, 265] width 62 height 23
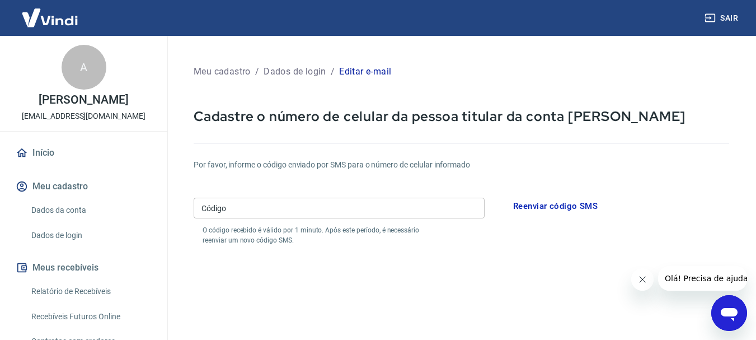
click at [416, 205] on input "Código" at bounding box center [339, 208] width 291 height 21
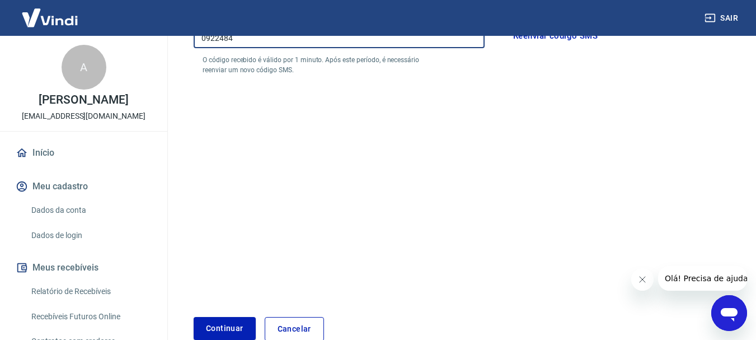
scroll to position [233, 0]
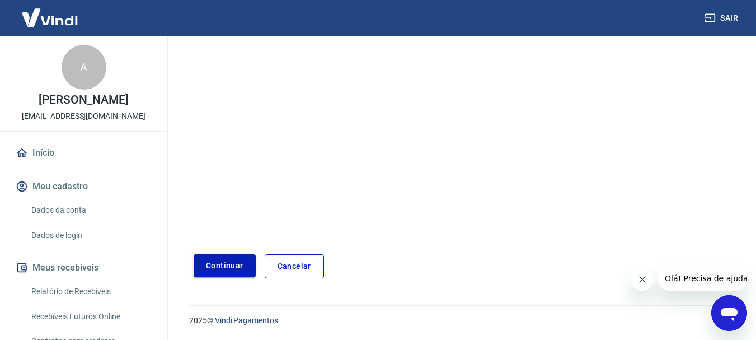
click at [230, 262] on button "Continuar" at bounding box center [225, 265] width 62 height 23
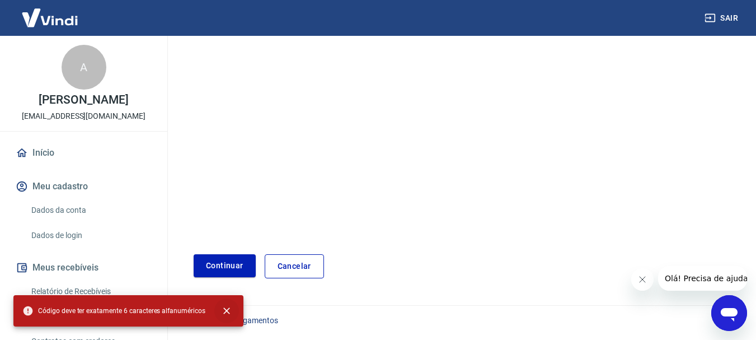
click at [227, 309] on icon "close" at bounding box center [226, 310] width 11 height 11
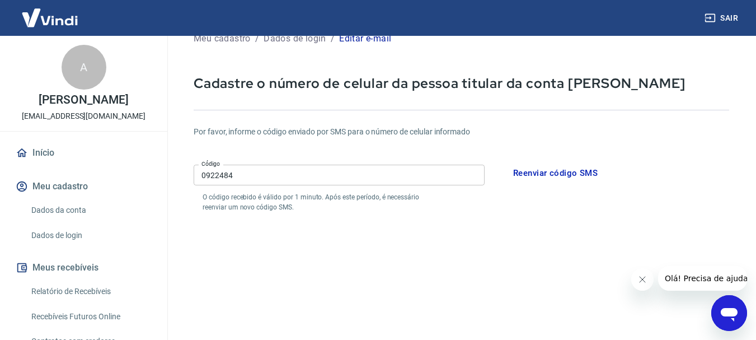
scroll to position [0, 0]
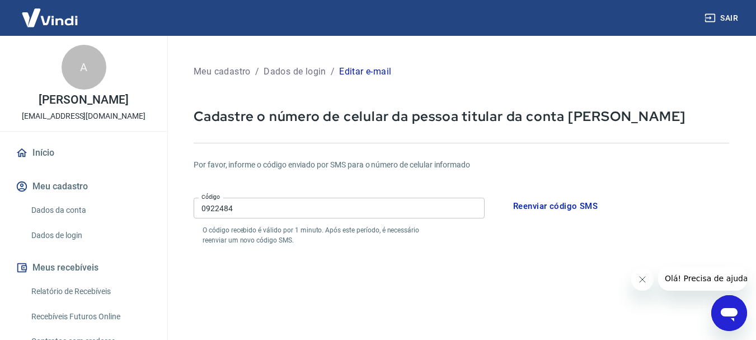
click at [284, 209] on input "0922484" at bounding box center [339, 208] width 291 height 21
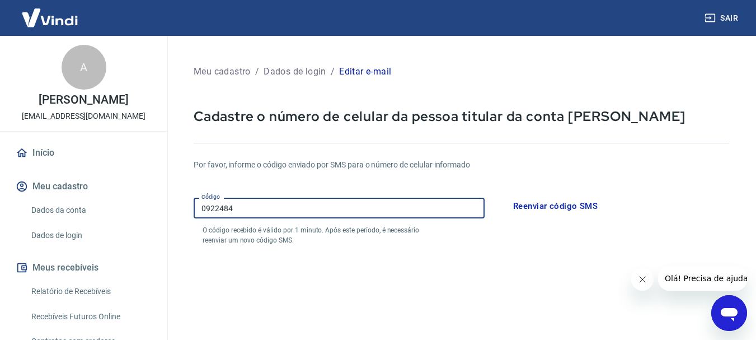
click at [205, 207] on input "0922484" at bounding box center [339, 208] width 291 height 21
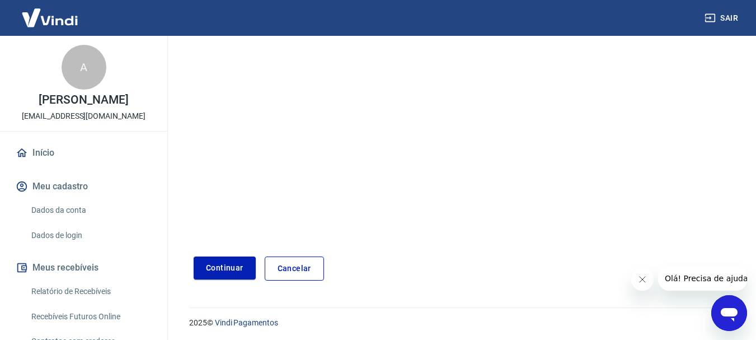
scroll to position [233, 0]
click at [218, 263] on button "Continuar" at bounding box center [225, 265] width 62 height 23
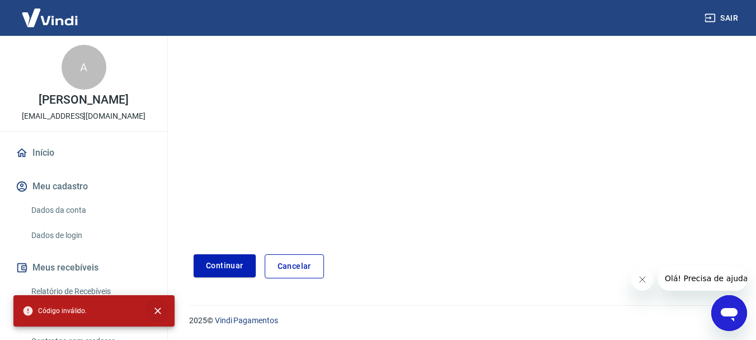
click at [162, 311] on icon "close" at bounding box center [157, 310] width 11 height 11
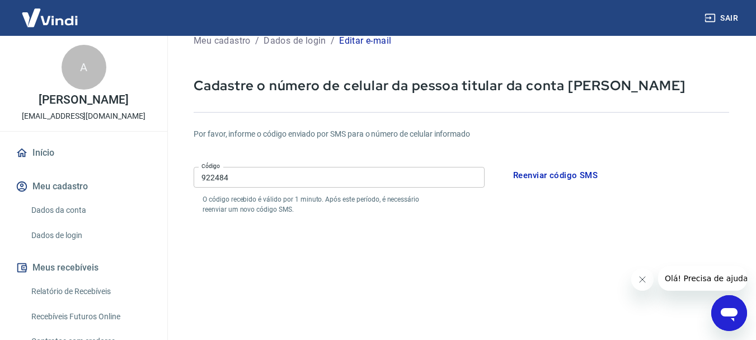
scroll to position [0, 0]
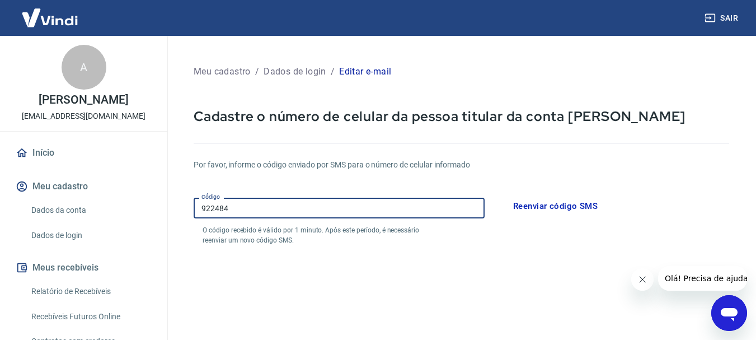
click at [202, 207] on input "922484" at bounding box center [339, 208] width 291 height 21
click at [218, 204] on input "0922484" at bounding box center [339, 208] width 291 height 21
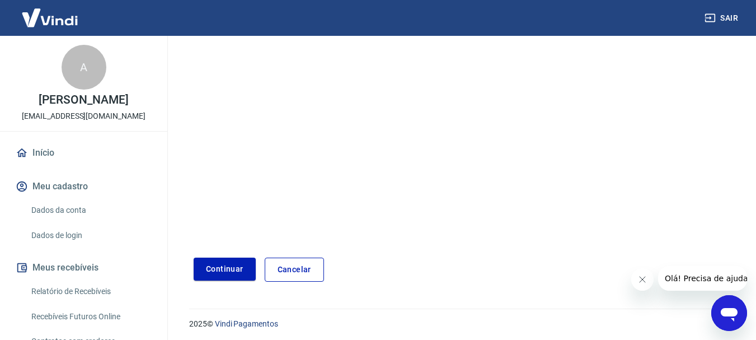
scroll to position [233, 0]
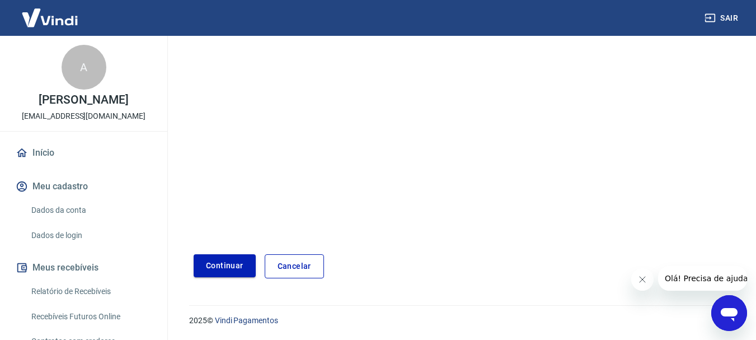
type input "092484"
click at [229, 261] on button "Continuar" at bounding box center [225, 265] width 62 height 23
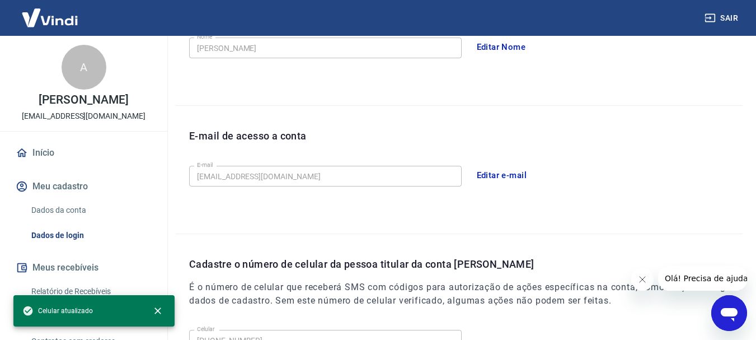
scroll to position [377, 0]
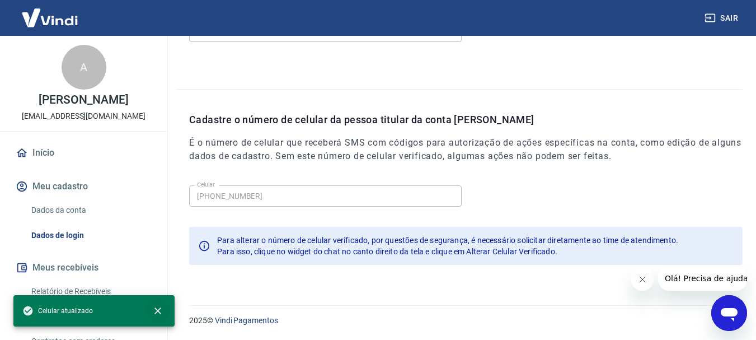
click at [160, 309] on icon "close" at bounding box center [158, 310] width 7 height 7
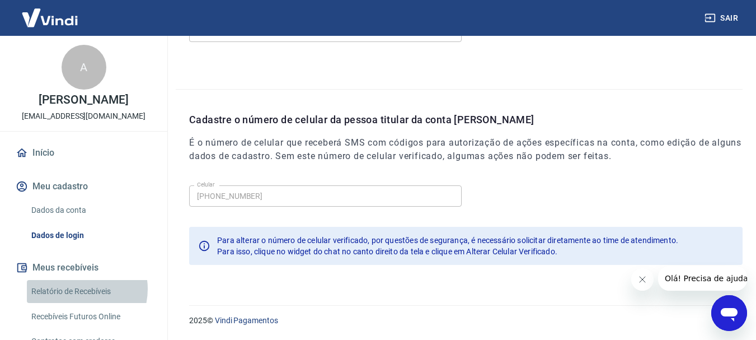
click at [78, 289] on link "Relatório de Recebíveis" at bounding box center [90, 291] width 127 height 23
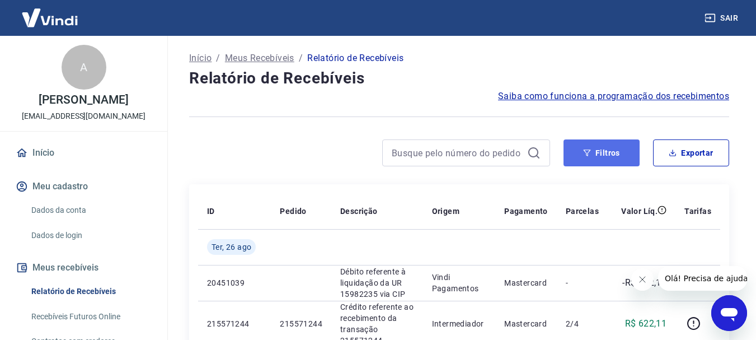
click at [618, 149] on button "Filtros" at bounding box center [602, 152] width 76 height 27
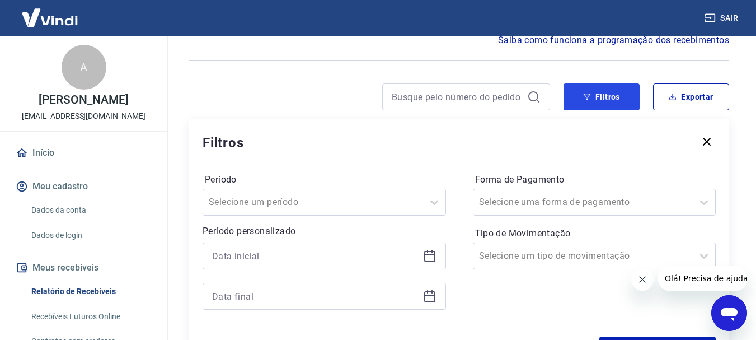
scroll to position [168, 0]
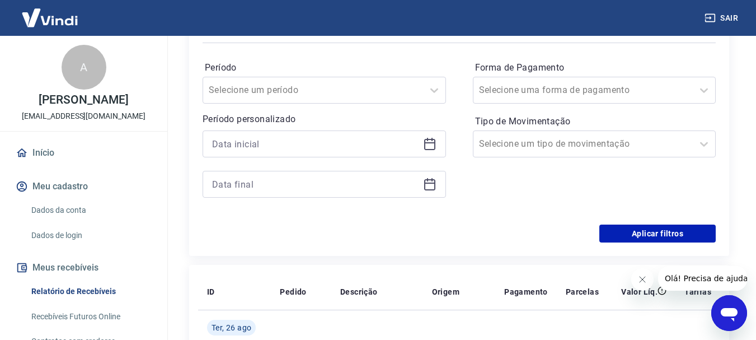
click at [438, 140] on div at bounding box center [325, 143] width 244 height 27
click at [433, 141] on icon at bounding box center [429, 143] width 13 height 13
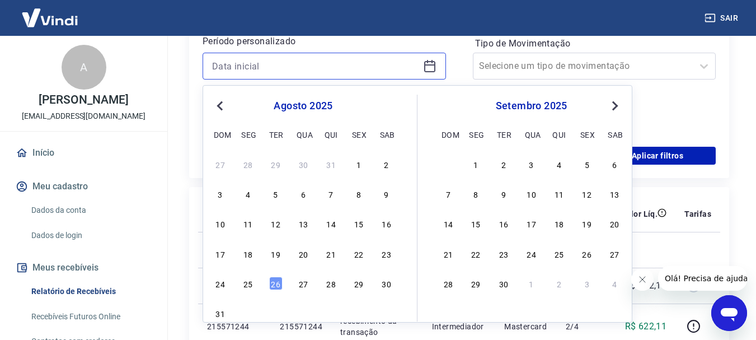
scroll to position [280, 0]
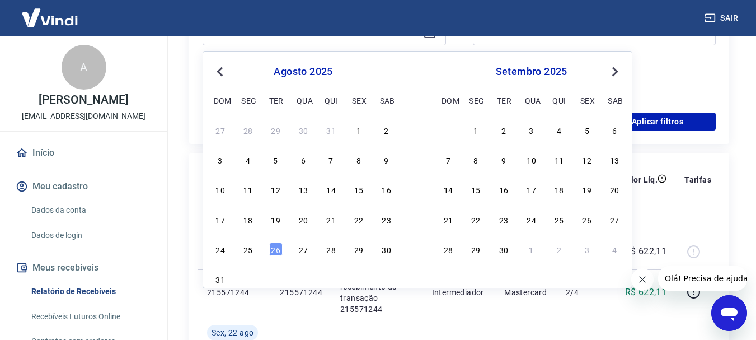
click at [216, 71] on button "Previous Month" at bounding box center [219, 71] width 13 height 13
click at [273, 128] on div "1" at bounding box center [275, 129] width 13 height 13
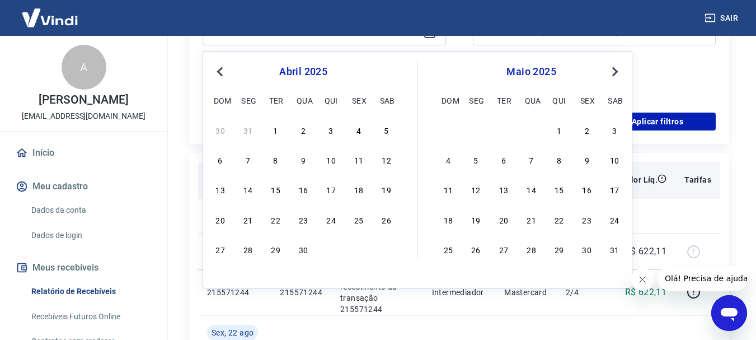
click at [196, 131] on div "Filtros Período Selecione um período Período personalizado abril 2025 Previous …" at bounding box center [459, 19] width 540 height 249
type input "01/04/2025"
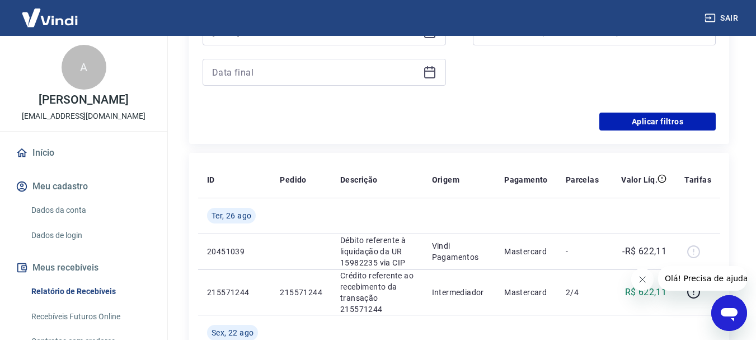
click at [439, 76] on div at bounding box center [325, 72] width 244 height 27
click at [434, 77] on icon at bounding box center [429, 72] width 11 height 11
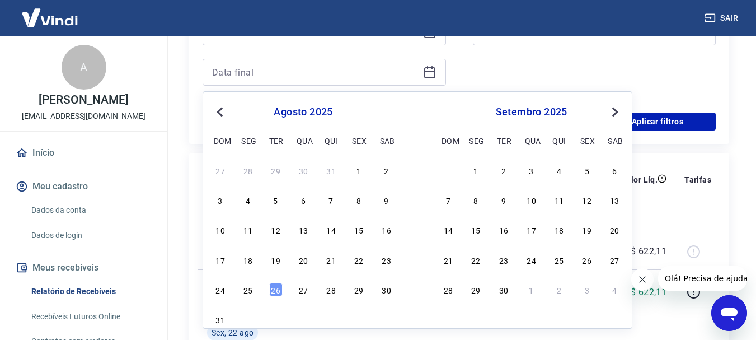
click at [214, 115] on button "Previous Month" at bounding box center [219, 111] width 13 height 13
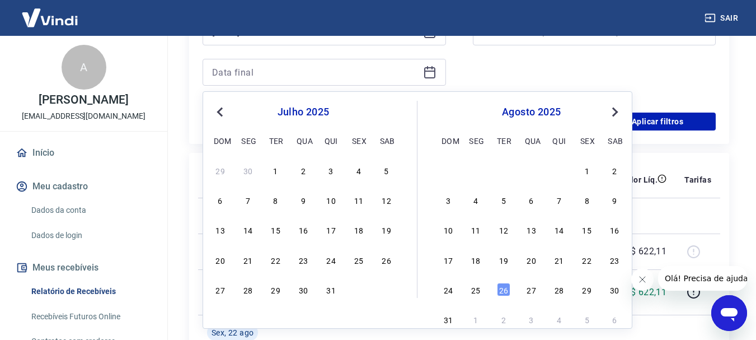
click at [216, 113] on button "Previous Month" at bounding box center [219, 111] width 13 height 13
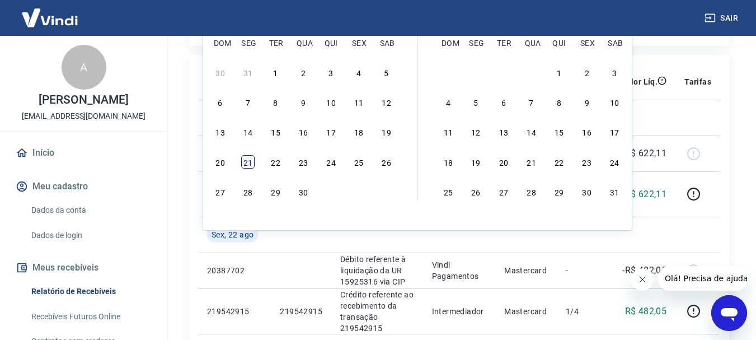
scroll to position [392, 0]
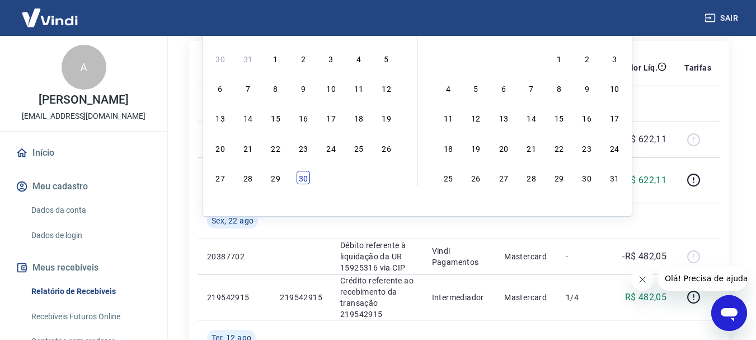
click at [305, 179] on div "30" at bounding box center [303, 177] width 13 height 13
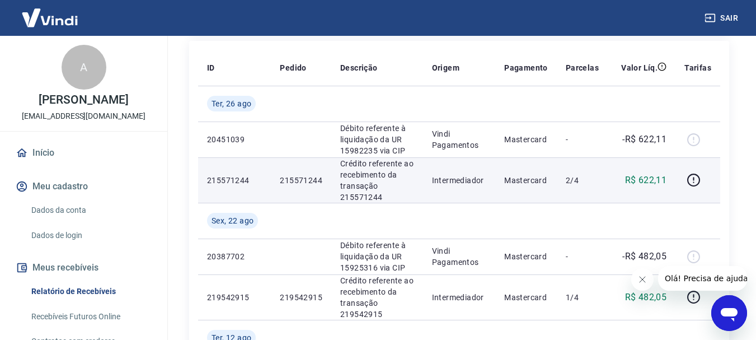
type input "30/04/2025"
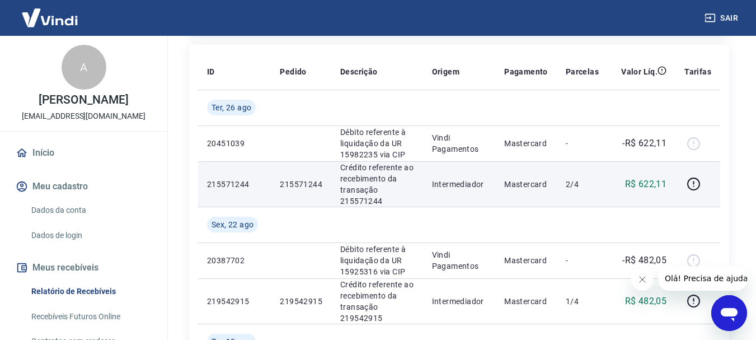
scroll to position [168, 0]
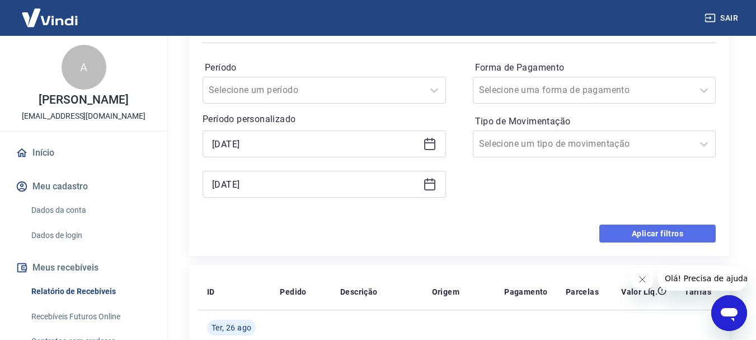
click at [624, 233] on button "Aplicar filtros" at bounding box center [658, 234] width 116 height 18
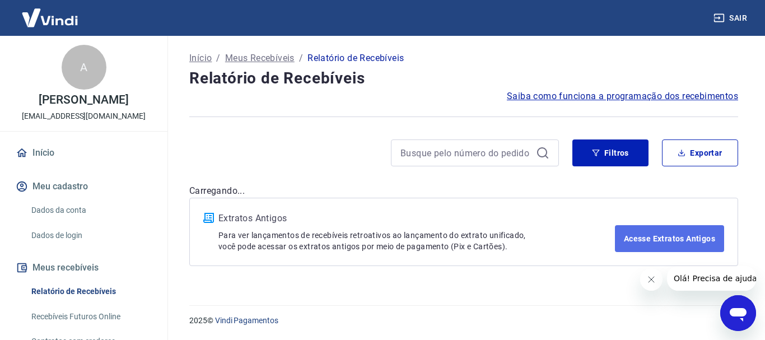
click at [656, 226] on link "Acesse Extratos Antigos" at bounding box center [669, 238] width 109 height 27
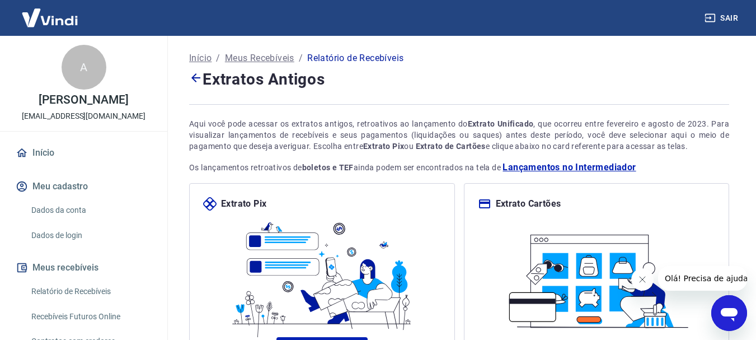
click at [190, 80] on icon at bounding box center [195, 77] width 13 height 13
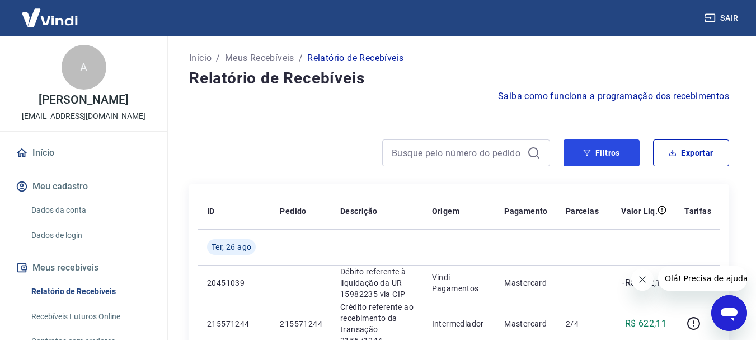
drag, startPoint x: 612, startPoint y: 148, endPoint x: 236, endPoint y: 148, distance: 375.7
click at [611, 148] on button "Filtros" at bounding box center [602, 152] width 76 height 27
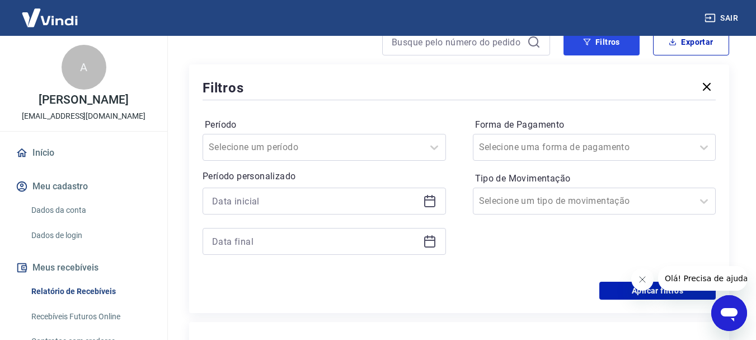
scroll to position [112, 0]
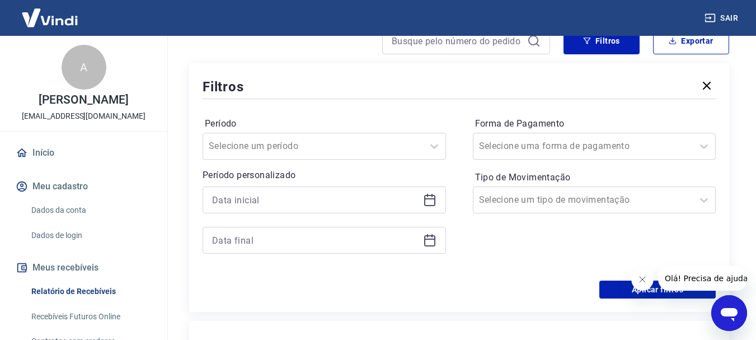
click at [424, 203] on icon at bounding box center [429, 200] width 11 height 11
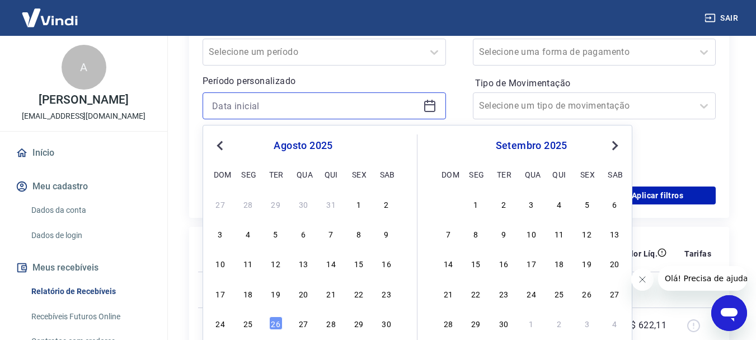
scroll to position [280, 0]
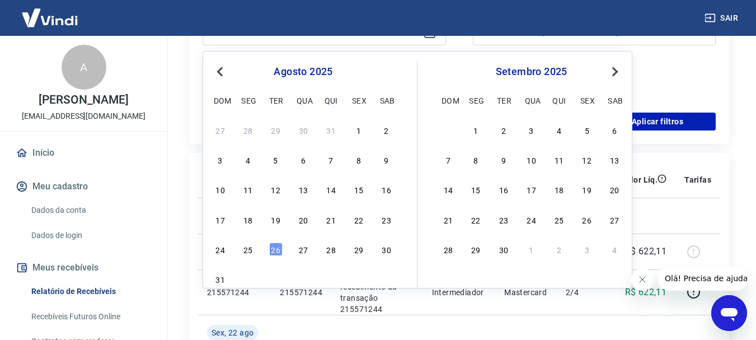
click at [221, 72] on span "Previous Month" at bounding box center [221, 71] width 0 height 13
click at [272, 136] on div "1" at bounding box center [275, 129] width 13 height 13
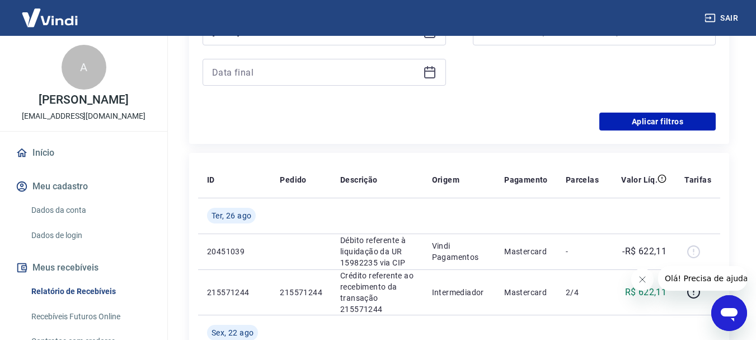
type input "01/04/2025"
click at [429, 73] on icon at bounding box center [429, 72] width 13 height 13
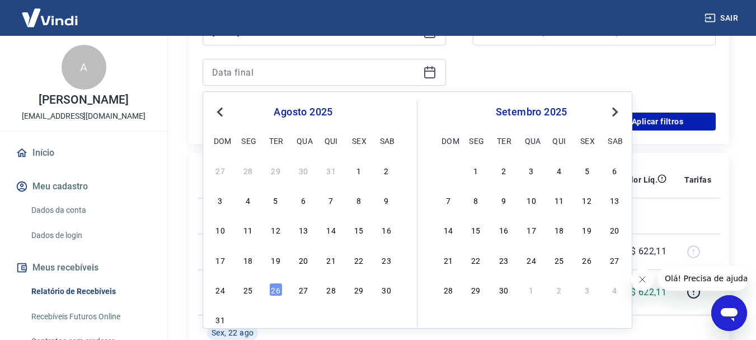
click at [216, 114] on button "Previous Month" at bounding box center [219, 111] width 13 height 13
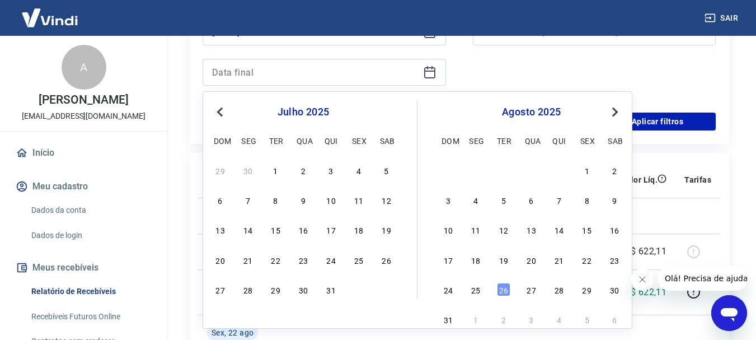
click at [216, 114] on button "Previous Month" at bounding box center [219, 111] width 13 height 13
click at [300, 287] on div "30" at bounding box center [303, 289] width 13 height 13
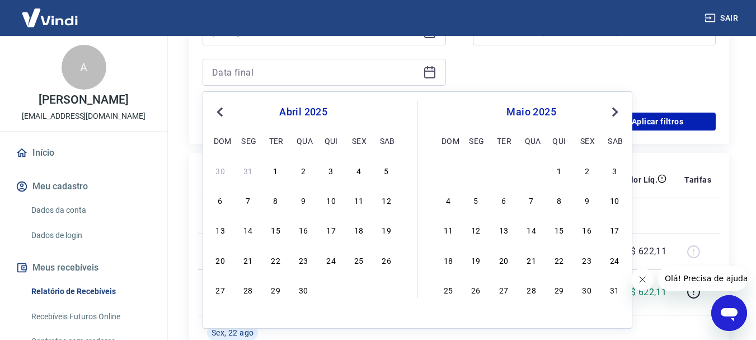
type input "30/04/2025"
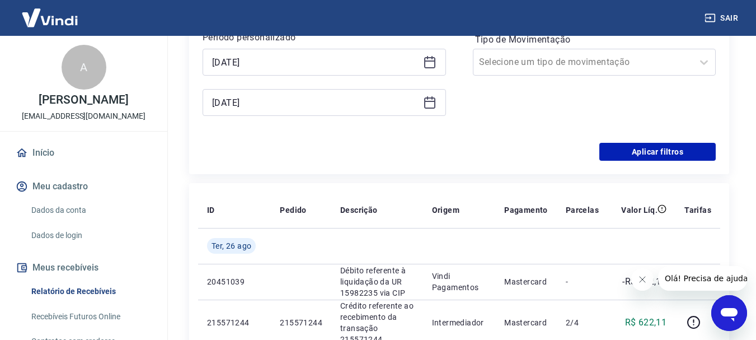
scroll to position [224, 0]
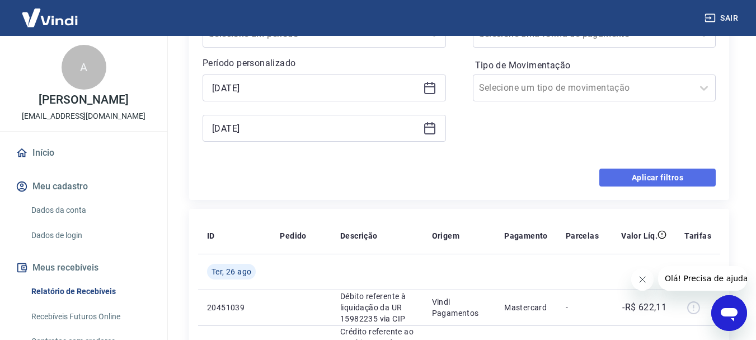
click at [636, 178] on button "Aplicar filtros" at bounding box center [658, 178] width 116 height 18
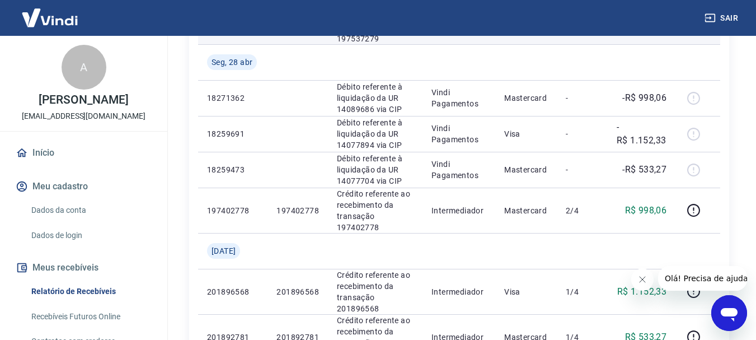
scroll to position [448, 0]
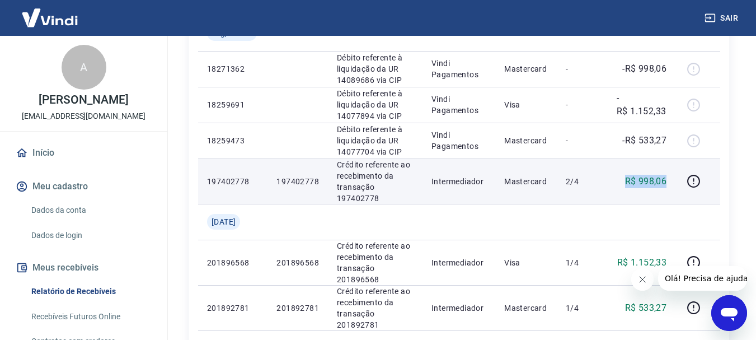
drag, startPoint x: 605, startPoint y: 188, endPoint x: 666, endPoint y: 181, distance: 61.4
click at [666, 181] on tr "197402778 197402778 Crédito referente ao recebimento da transação 197402778 Int…" at bounding box center [459, 180] width 522 height 45
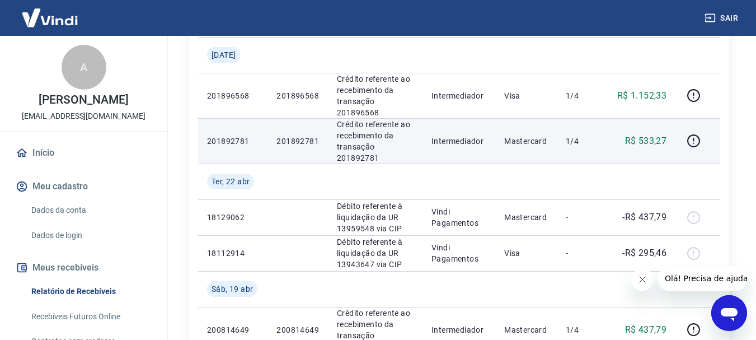
scroll to position [616, 0]
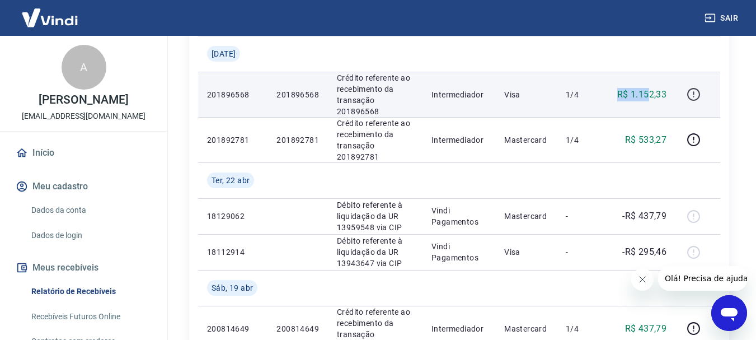
drag, startPoint x: 606, startPoint y: 97, endPoint x: 691, endPoint y: 89, distance: 84.9
click at [691, 89] on tr "201896568 201896568 Crédito referente ao recebimento da transação 201896568 Int…" at bounding box center [459, 94] width 522 height 45
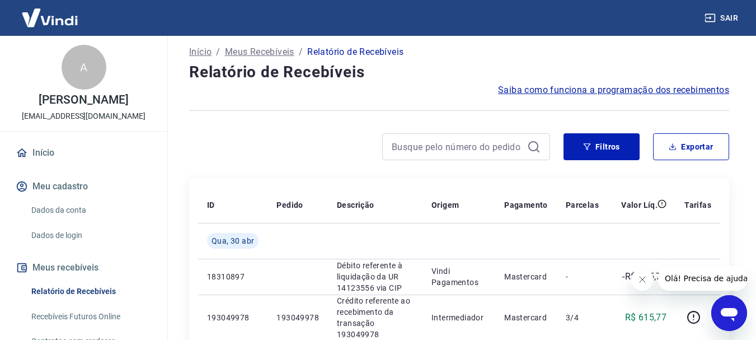
scroll to position [0, 0]
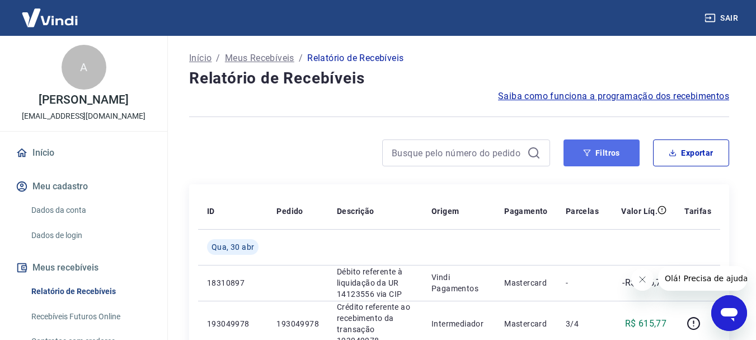
click at [619, 149] on button "Filtros" at bounding box center [602, 152] width 76 height 27
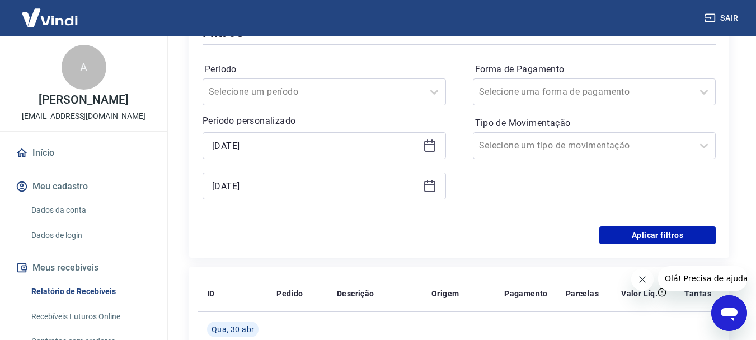
scroll to position [168, 0]
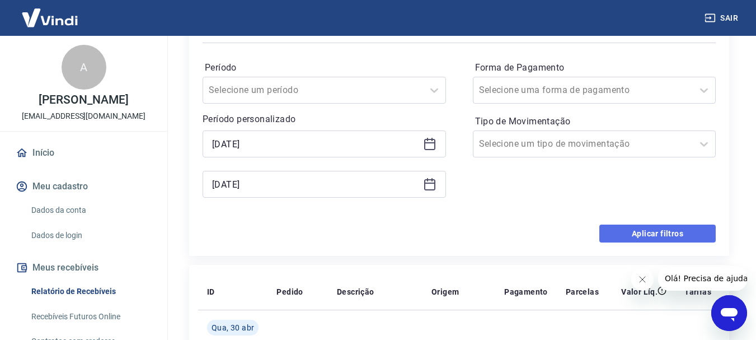
click at [643, 231] on button "Aplicar filtros" at bounding box center [658, 234] width 116 height 18
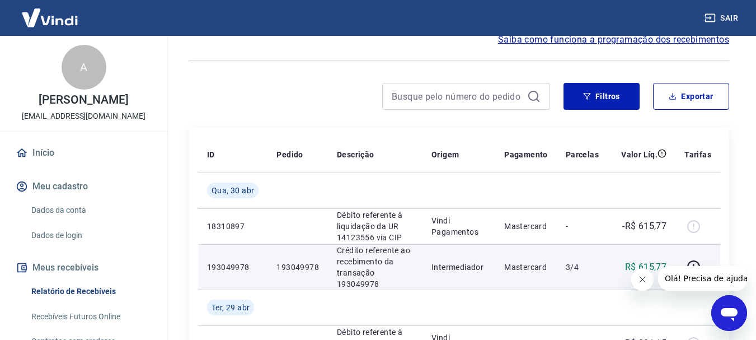
scroll to position [0, 0]
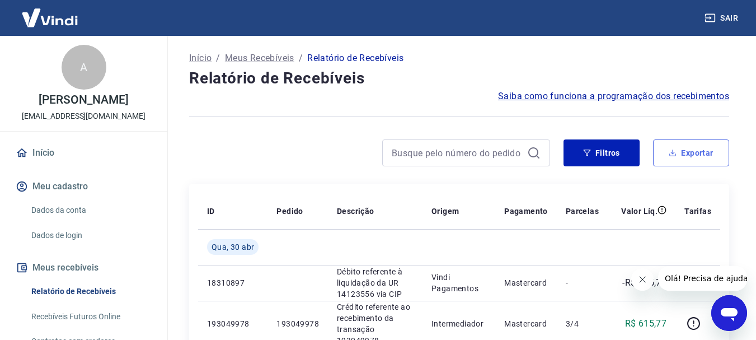
click at [689, 157] on button "Exportar" at bounding box center [691, 152] width 76 height 27
type input "01/04/2025"
type input "30/04/2025"
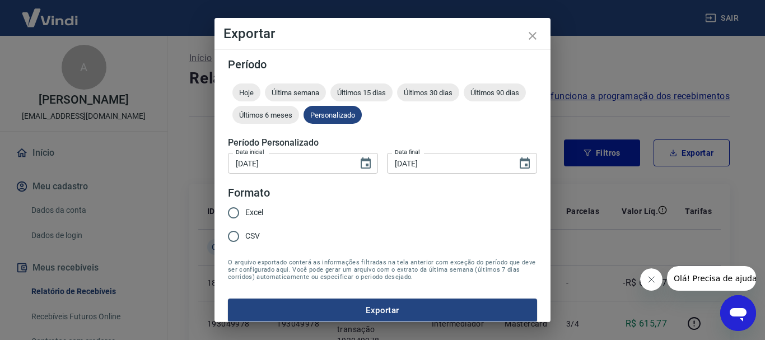
click at [260, 211] on span "Excel" at bounding box center [254, 213] width 18 height 12
click at [245, 211] on input "Excel" at bounding box center [234, 213] width 24 height 24
radio input "true"
click at [368, 308] on button "Exportar" at bounding box center [382, 310] width 309 height 24
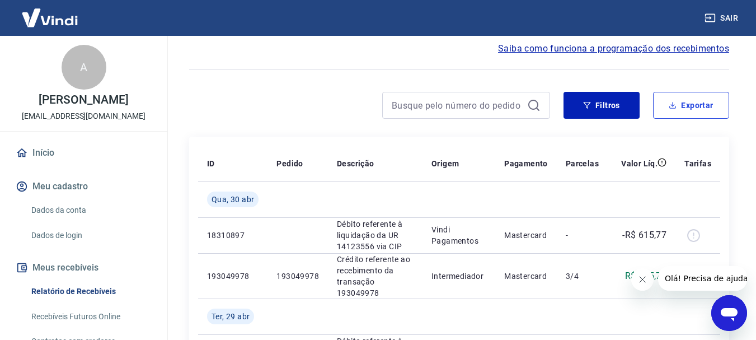
scroll to position [112, 0]
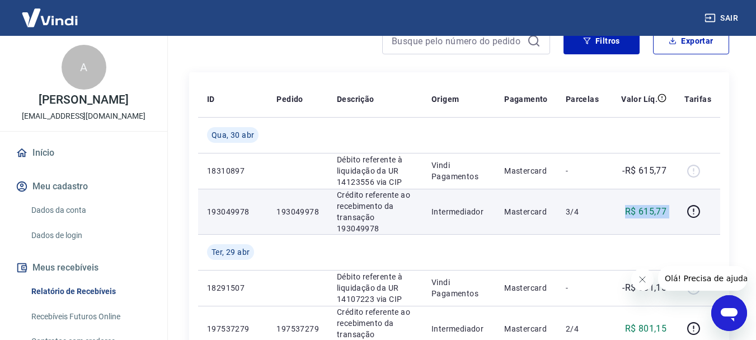
drag, startPoint x: 710, startPoint y: 226, endPoint x: 716, endPoint y: 224, distance: 5.8
click at [718, 226] on tr "193049978 193049978 Crédito referente ao recebimento da transação 193049978 Int…" at bounding box center [459, 211] width 522 height 45
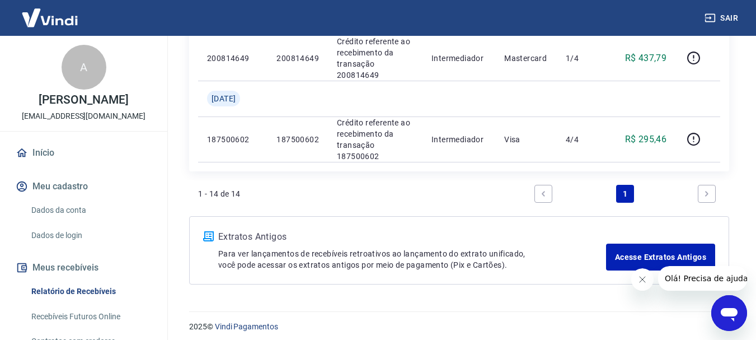
scroll to position [892, 0]
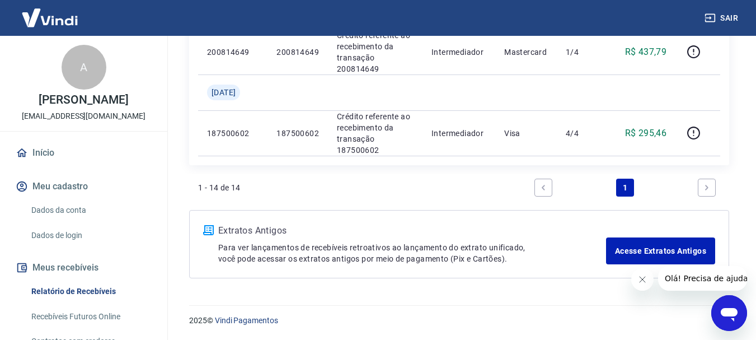
click at [710, 190] on icon "Next page" at bounding box center [707, 188] width 8 height 8
click at [545, 189] on icon "Previous page" at bounding box center [544, 188] width 8 height 8
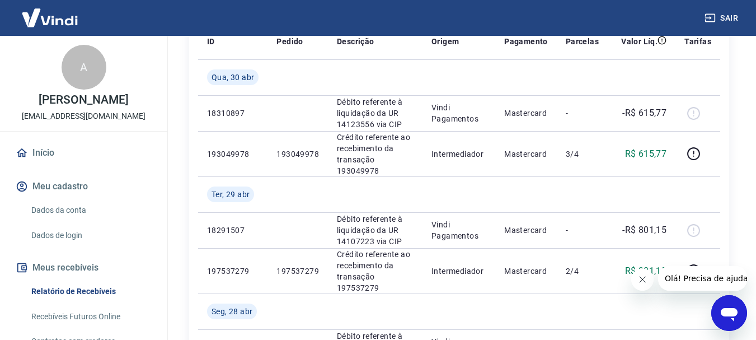
scroll to position [224, 0]
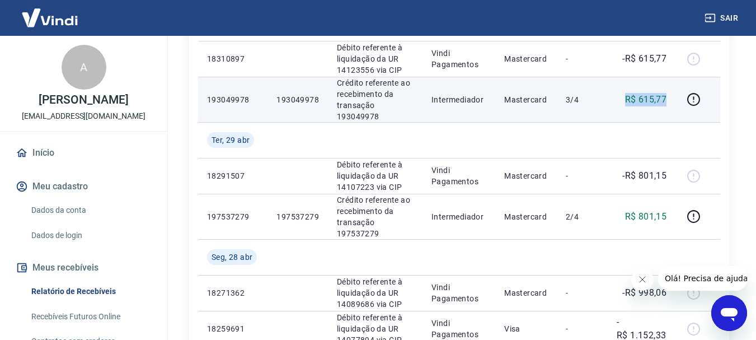
drag, startPoint x: 625, startPoint y: 97, endPoint x: 670, endPoint y: 93, distance: 45.6
click at [670, 93] on td "R$ 615,77" at bounding box center [642, 99] width 68 height 45
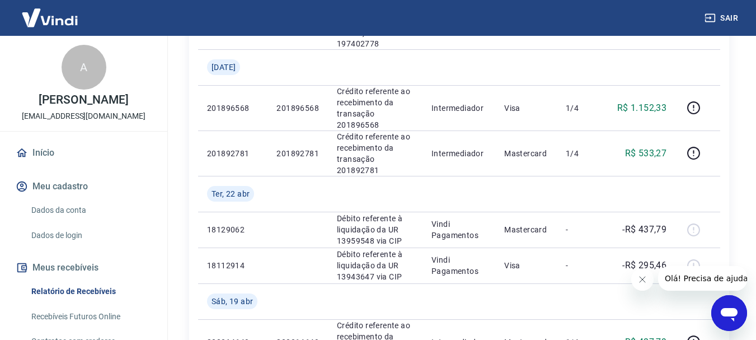
scroll to position [616, 0]
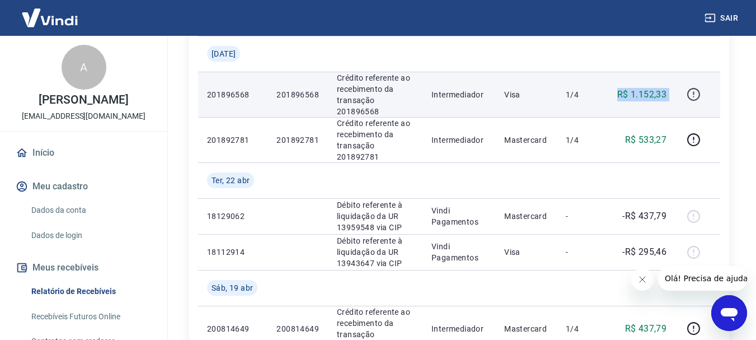
drag, startPoint x: 616, startPoint y: 95, endPoint x: 697, endPoint y: 91, distance: 81.3
click at [697, 91] on tr "201896568 201896568 Crédito referente ao recebimento da transação 201896568 Int…" at bounding box center [459, 94] width 522 height 45
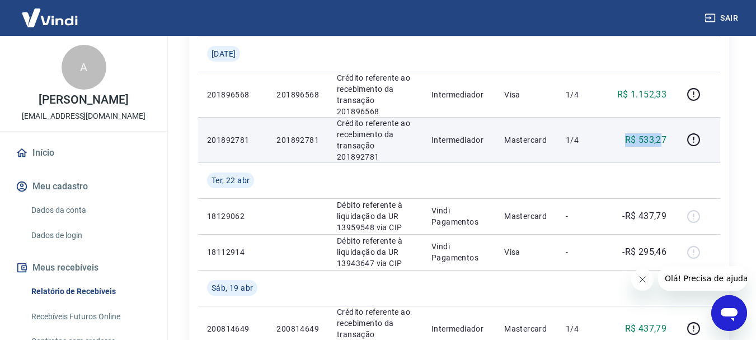
drag, startPoint x: 643, startPoint y: 140, endPoint x: 660, endPoint y: 140, distance: 17.4
click at [660, 140] on td "R$ 533,27" at bounding box center [642, 139] width 68 height 45
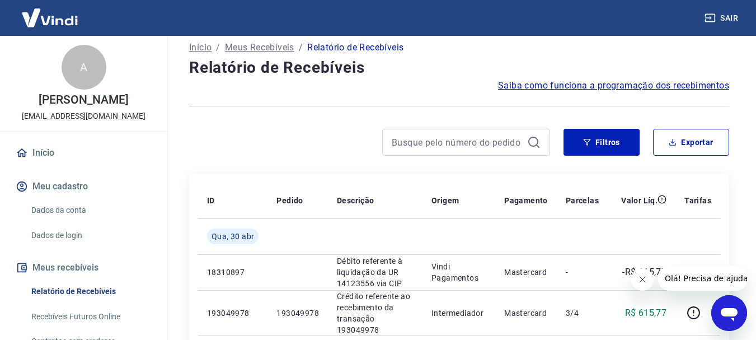
scroll to position [0, 0]
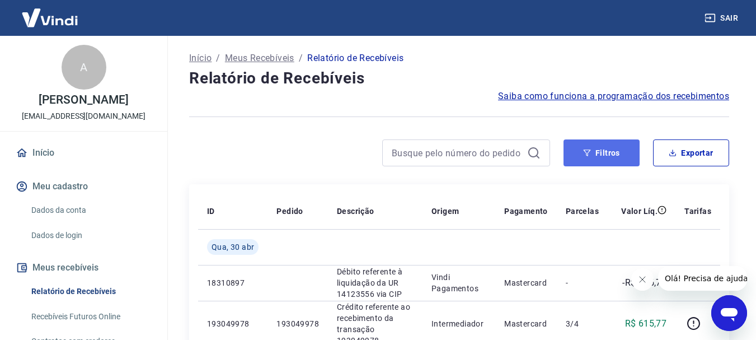
click at [587, 151] on icon "button" at bounding box center [587, 153] width 8 height 8
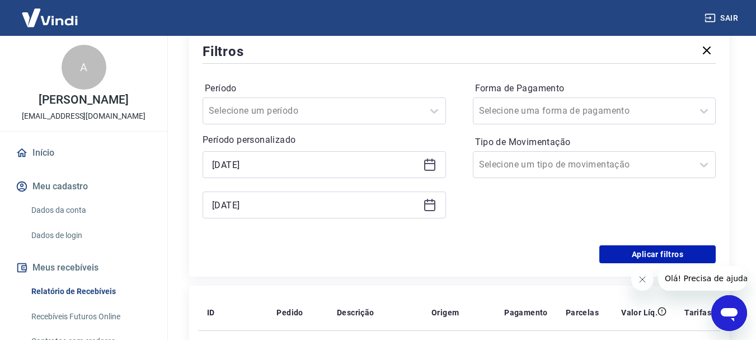
scroll to position [168, 0]
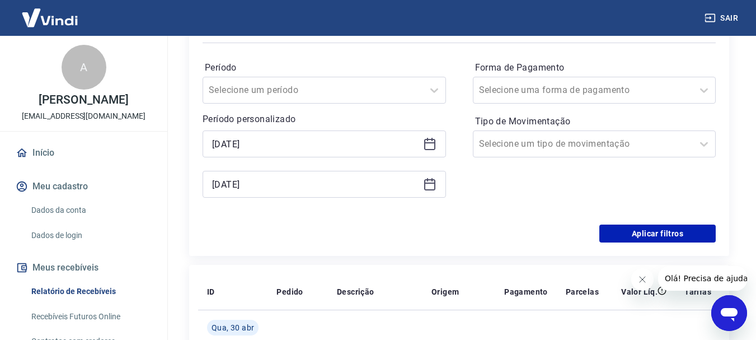
click at [430, 143] on icon at bounding box center [429, 142] width 11 height 1
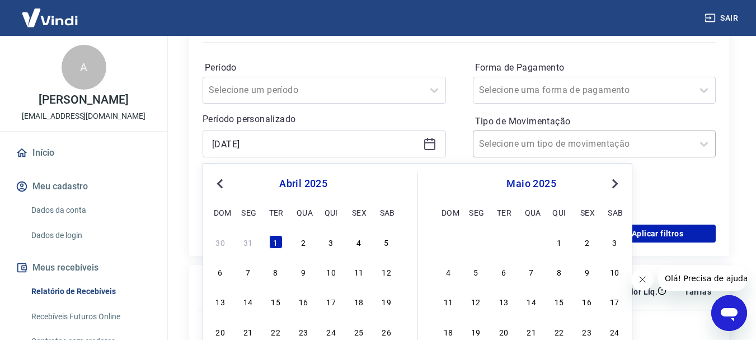
drag, startPoint x: 558, startPoint y: 239, endPoint x: 621, endPoint y: 155, distance: 104.8
click at [558, 240] on div "1" at bounding box center [559, 241] width 13 height 13
click at [684, 190] on div "Forma de Pagamento Selecione uma forma de pagamento Tipo de Movimentação Seleci…" at bounding box center [595, 135] width 244 height 152
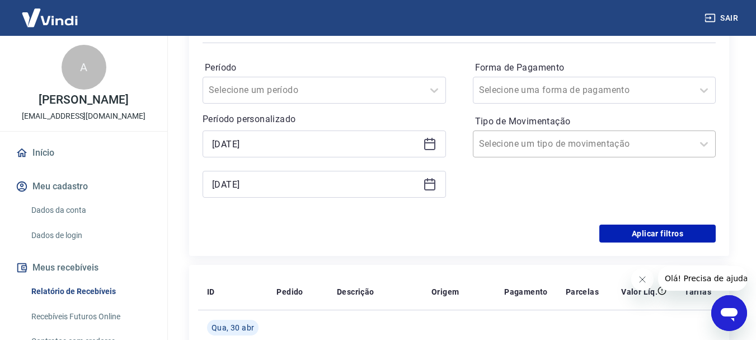
type input "01/05/2025"
click at [435, 185] on icon at bounding box center [429, 184] width 11 height 11
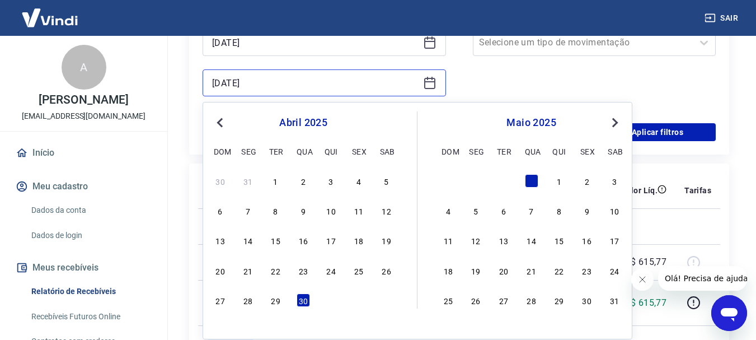
scroll to position [280, 0]
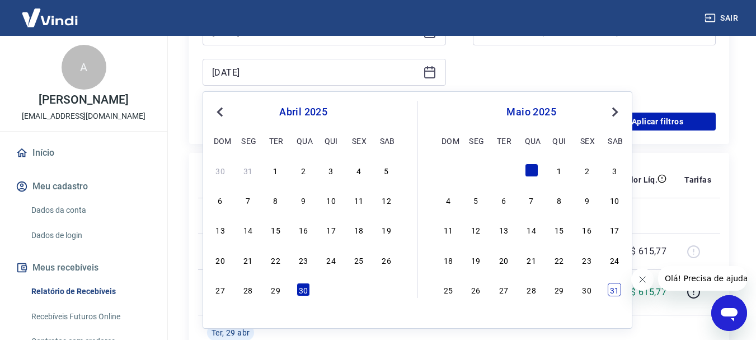
click at [614, 292] on div "31" at bounding box center [614, 289] width 13 height 13
click at [695, 57] on div "Forma de Pagamento Selecione uma forma de pagamento Tipo de Movimentação Seleci…" at bounding box center [595, 23] width 244 height 152
type input "31/05/2025"
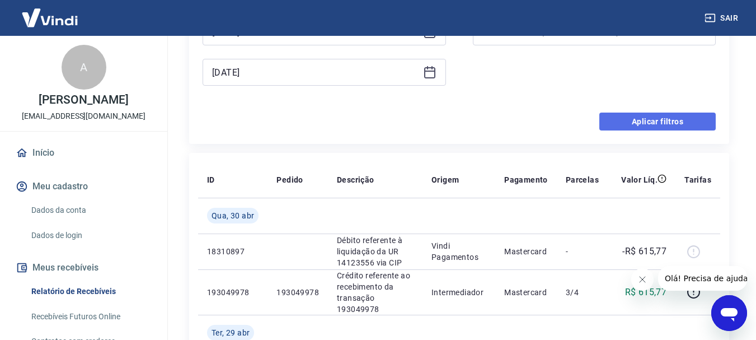
click at [657, 119] on button "Aplicar filtros" at bounding box center [658, 122] width 116 height 18
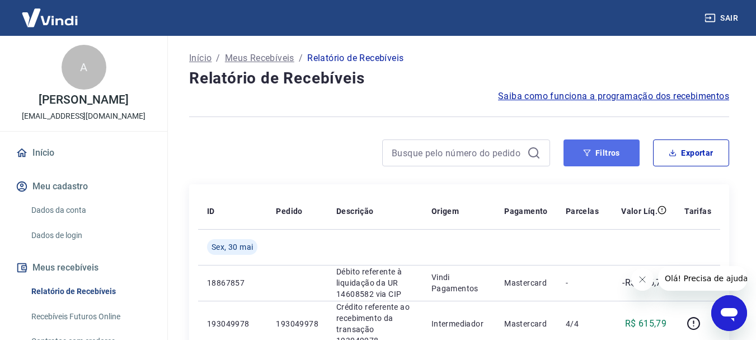
click at [614, 148] on button "Filtros" at bounding box center [602, 152] width 76 height 27
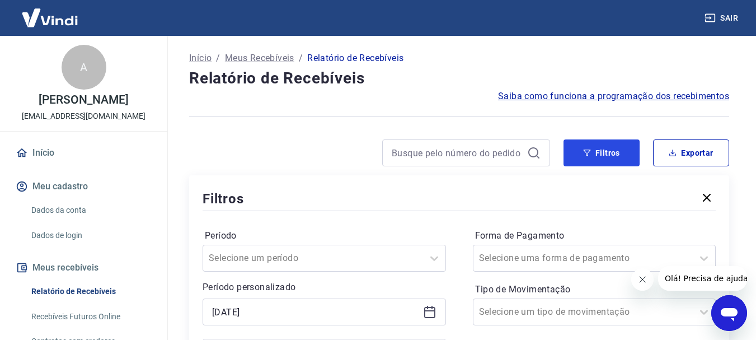
scroll to position [168, 0]
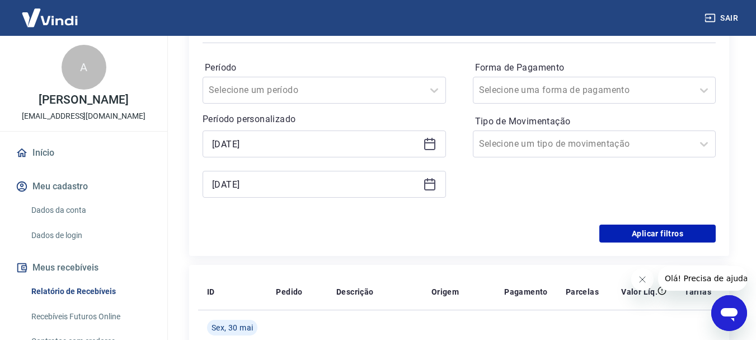
click at [428, 144] on icon at bounding box center [429, 143] width 13 height 13
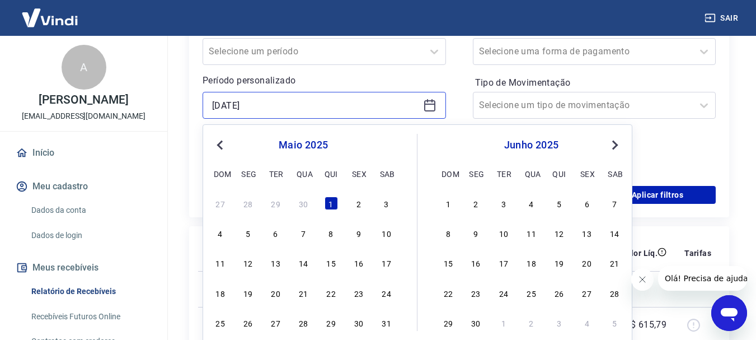
scroll to position [224, 0]
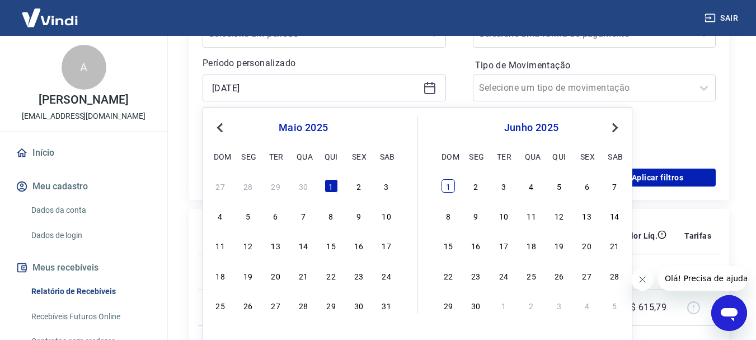
click at [449, 183] on div "1" at bounding box center [448, 185] width 13 height 13
type input "01/06/2025"
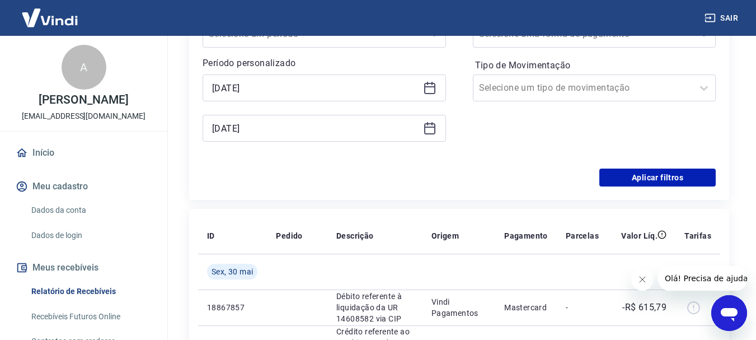
click at [435, 128] on icon at bounding box center [429, 128] width 11 height 11
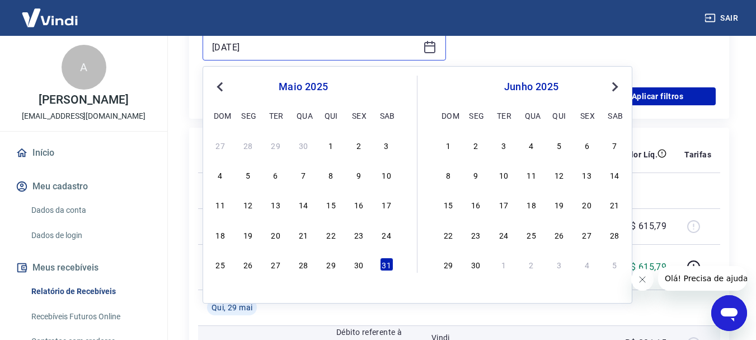
scroll to position [336, 0]
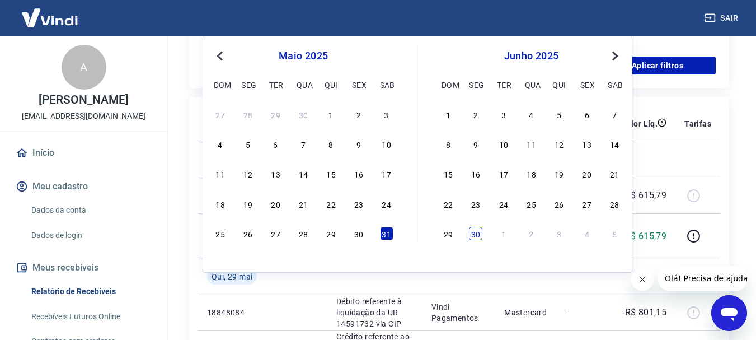
click at [476, 233] on div "30" at bounding box center [475, 233] width 13 height 13
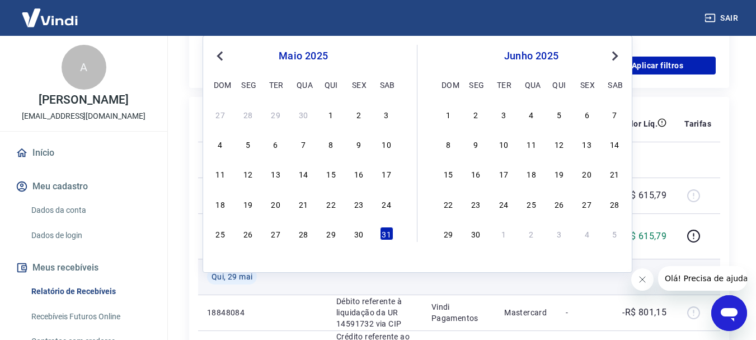
click at [495, 282] on td at bounding box center [459, 277] width 73 height 36
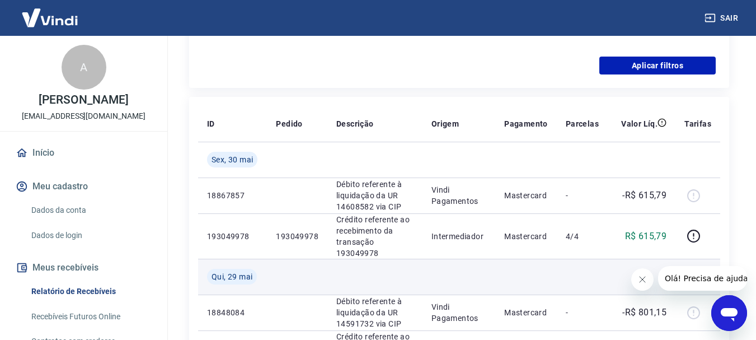
type input "30/06/2025"
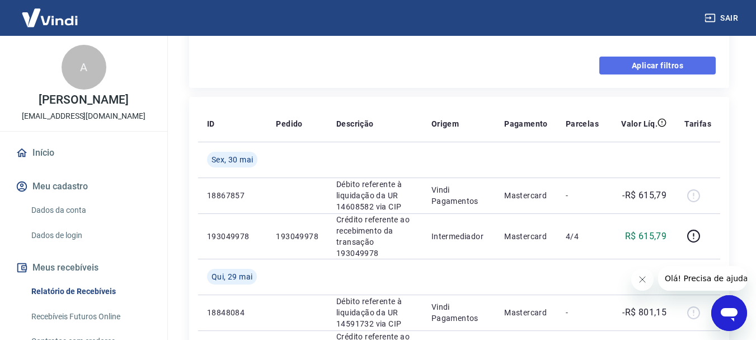
click at [667, 67] on button "Aplicar filtros" at bounding box center [658, 66] width 116 height 18
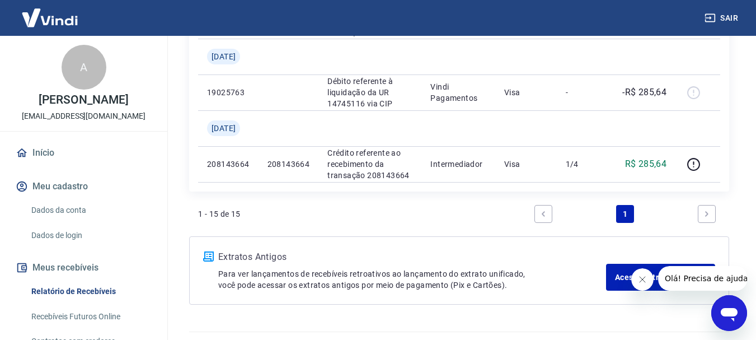
scroll to position [896, 0]
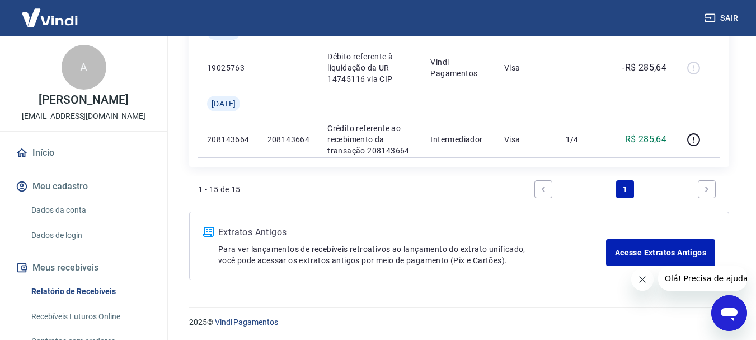
click at [275, 202] on div "1 - 15 de 15 1" at bounding box center [459, 194] width 540 height 36
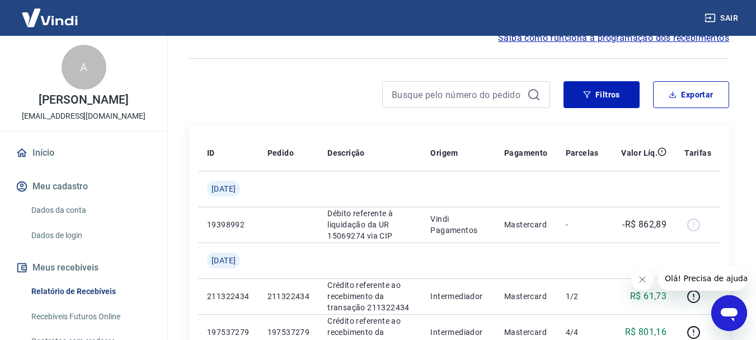
scroll to position [0, 0]
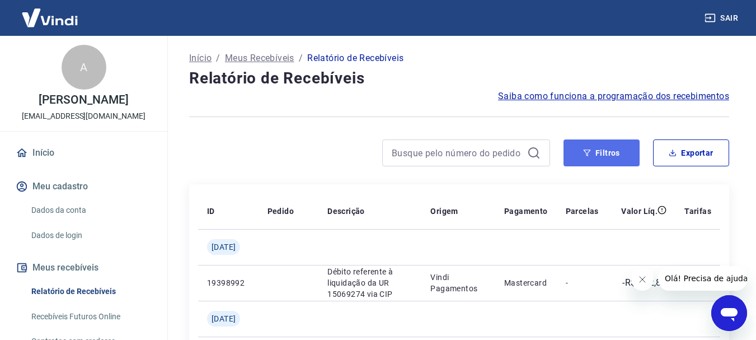
click at [593, 153] on button "Filtros" at bounding box center [602, 152] width 76 height 27
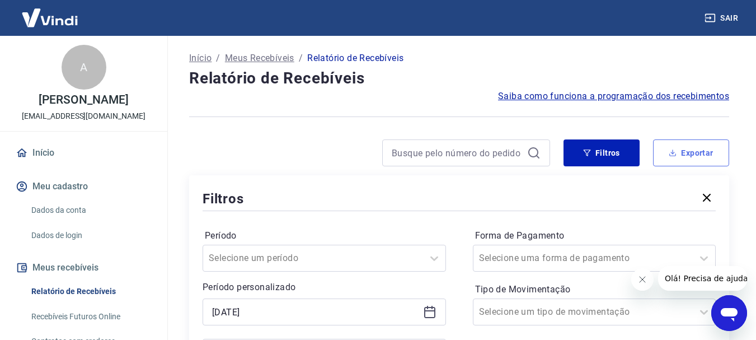
click at [694, 156] on button "Exportar" at bounding box center [691, 152] width 76 height 27
type input "01/06/2025"
type input "30/06/2025"
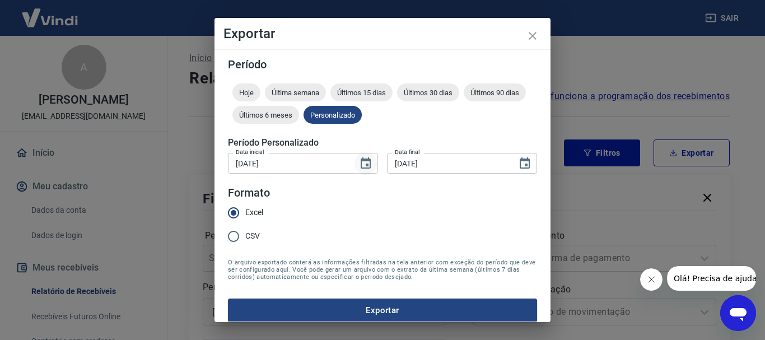
click at [363, 165] on icon "Choose date, selected date is 1 de jun de 2025" at bounding box center [366, 162] width 10 height 11
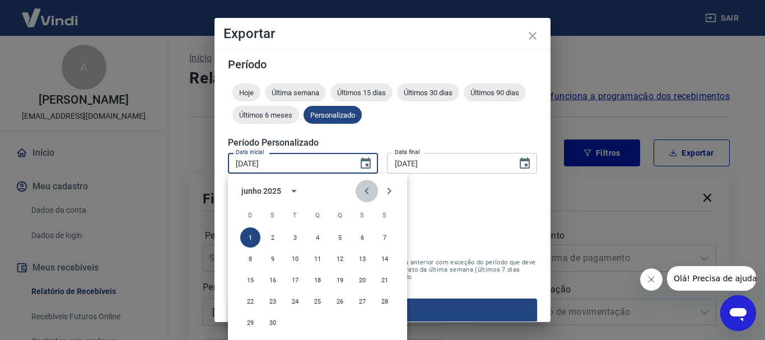
click at [363, 190] on icon "Previous month" at bounding box center [366, 190] width 13 height 13
click at [338, 236] on button "1" at bounding box center [340, 237] width 20 height 20
type input "01/05/2025"
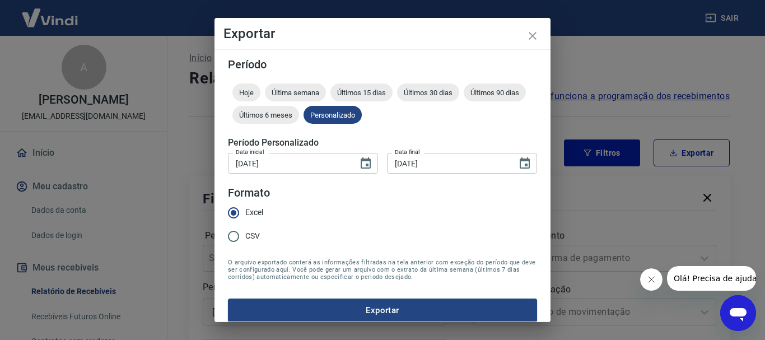
click at [490, 95] on div "Hoje Última semana Últimos 15 dias Últimos 30 dias Últimos 90 dias Últimos 6 me…" at bounding box center [382, 105] width 309 height 45
click at [520, 168] on icon "Choose date, selected date is 30 de jun de 2025" at bounding box center [525, 162] width 10 height 11
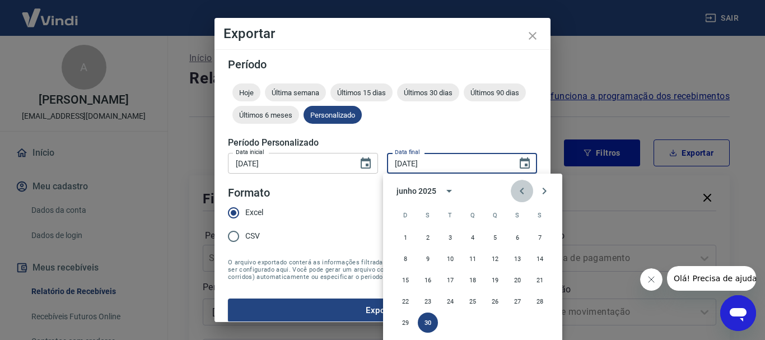
click at [521, 189] on icon "Previous month" at bounding box center [522, 191] width 4 height 7
click at [537, 320] on button "31" at bounding box center [540, 322] width 20 height 20
type input "31/05/2025"
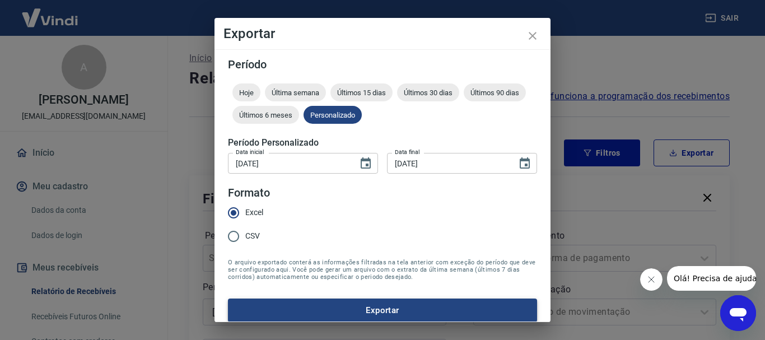
click at [376, 310] on button "Exportar" at bounding box center [382, 310] width 309 height 24
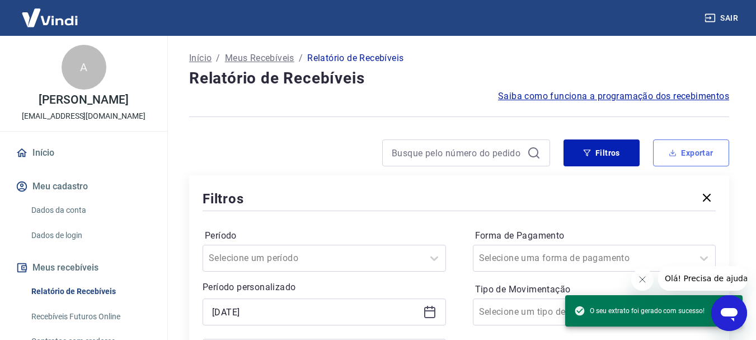
click at [677, 153] on button "Exportar" at bounding box center [691, 152] width 76 height 27
type input "01/06/2025"
type input "30/06/2025"
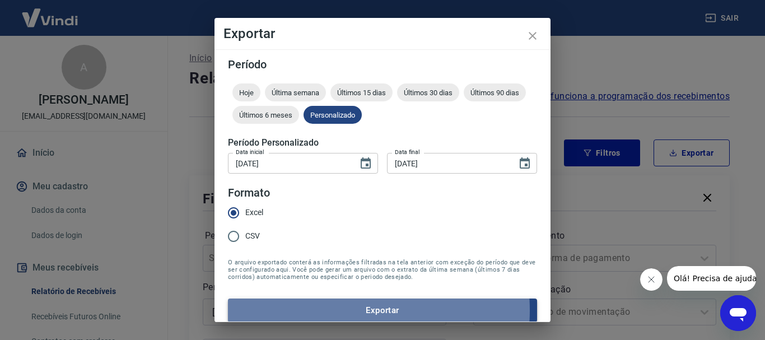
click at [344, 310] on button "Exportar" at bounding box center [382, 310] width 309 height 24
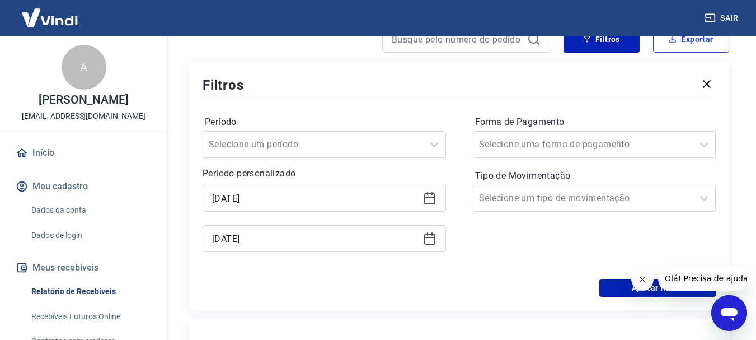
scroll to position [168, 0]
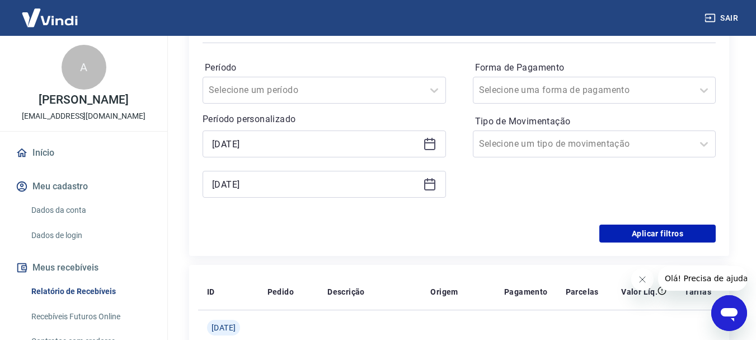
click at [433, 145] on icon at bounding box center [429, 143] width 13 height 13
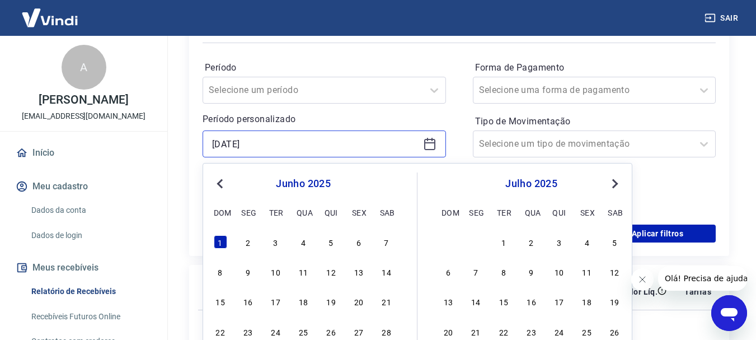
scroll to position [280, 0]
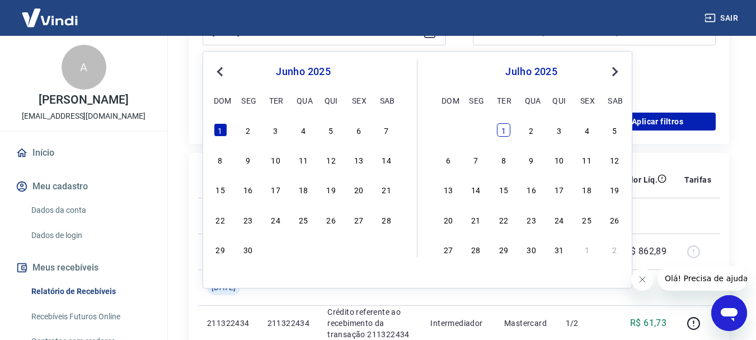
click at [504, 133] on div "1" at bounding box center [503, 129] width 13 height 13
click at [693, 78] on div "Forma de Pagamento Selecione uma forma de pagamento Tipo de Movimentação Seleci…" at bounding box center [595, 23] width 244 height 152
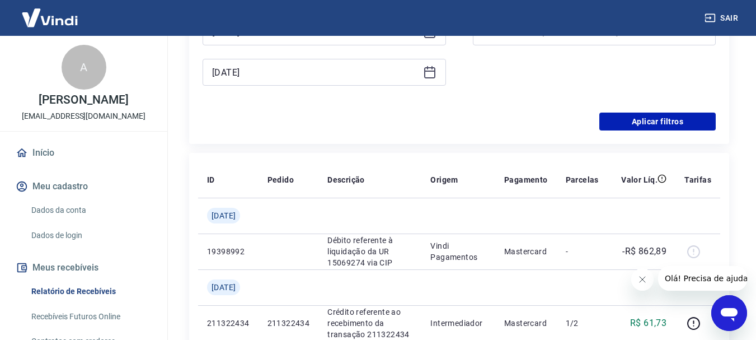
type input "01/07/2025"
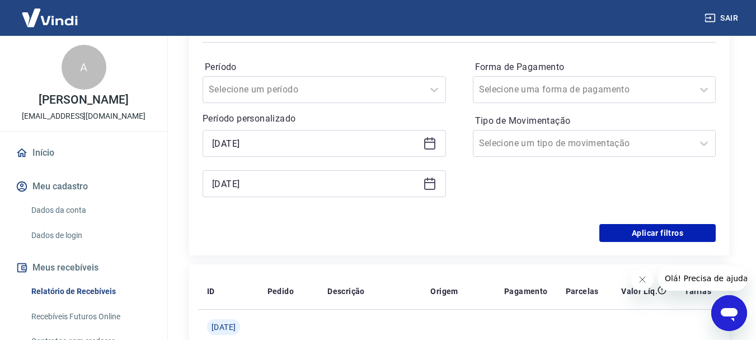
scroll to position [168, 0]
click at [434, 189] on icon at bounding box center [429, 184] width 11 height 11
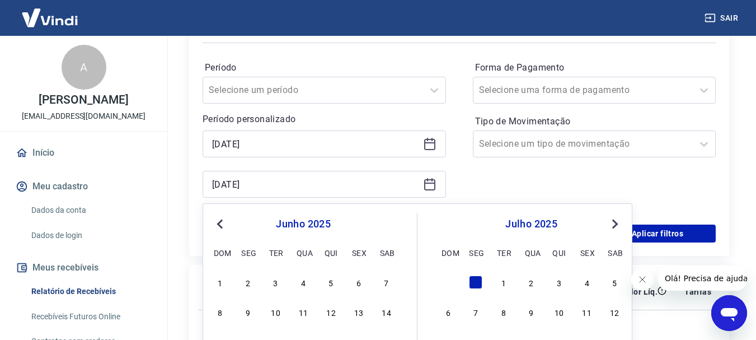
click at [614, 226] on span "Next Month" at bounding box center [614, 223] width 0 height 13
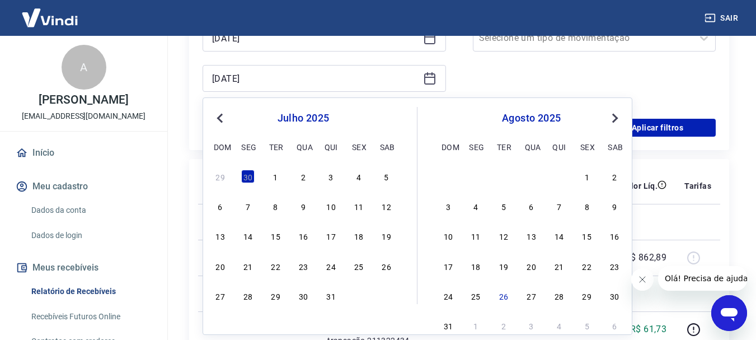
scroll to position [280, 0]
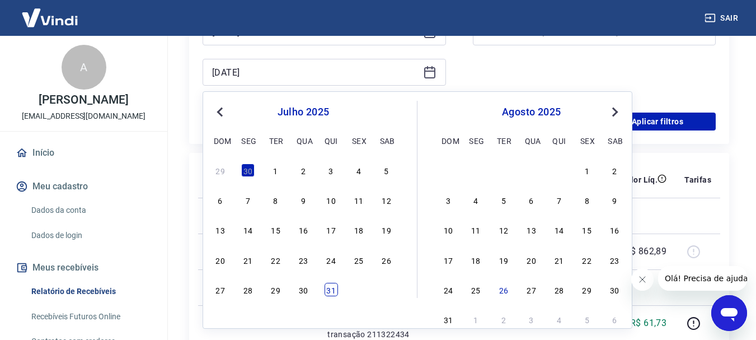
click at [330, 287] on div "31" at bounding box center [331, 289] width 13 height 13
click at [700, 58] on div "Forma de Pagamento Selecione uma forma de pagamento Tipo de Movimentação Seleci…" at bounding box center [595, 23] width 244 height 152
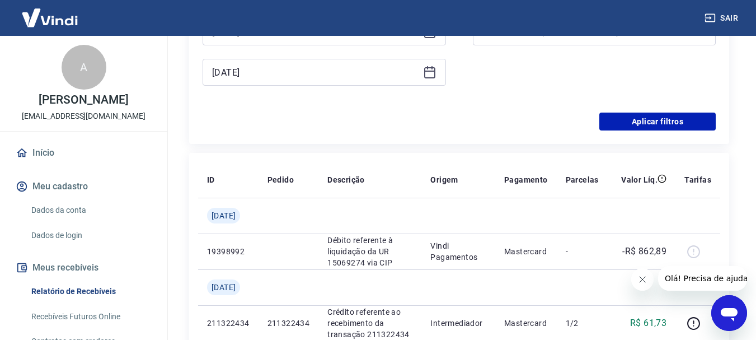
type input "31/07/2025"
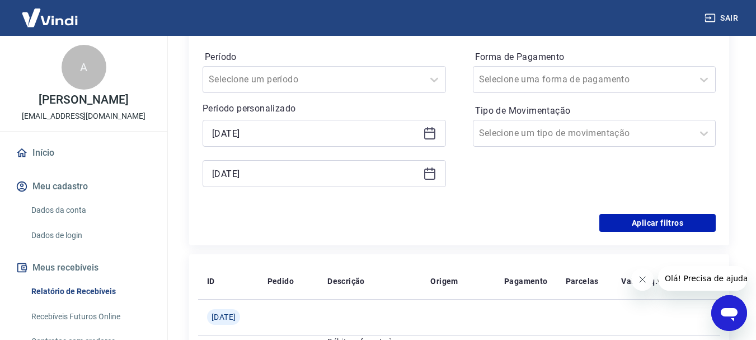
scroll to position [168, 0]
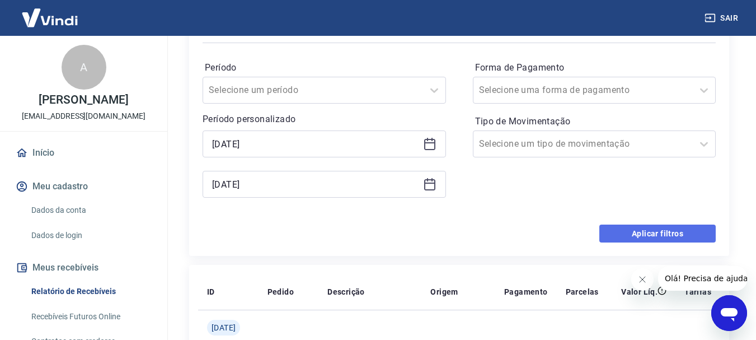
click at [680, 229] on button "Aplicar filtros" at bounding box center [658, 234] width 116 height 18
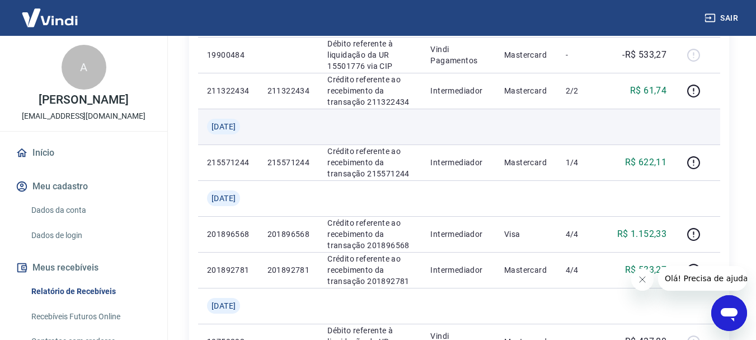
scroll to position [336, 0]
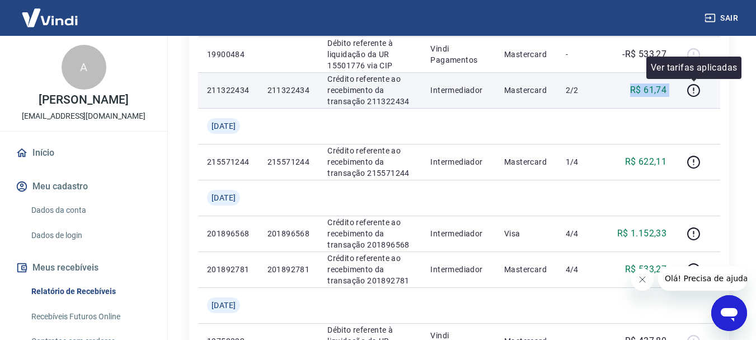
drag, startPoint x: 628, startPoint y: 92, endPoint x: 685, endPoint y: 86, distance: 57.5
click at [687, 87] on tr "211322434 211322434 Crédito referente ao recebimento da transação 211322434 Int…" at bounding box center [459, 90] width 522 height 36
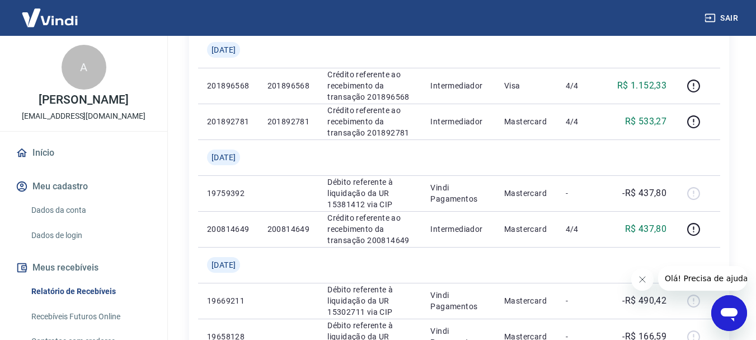
scroll to position [504, 0]
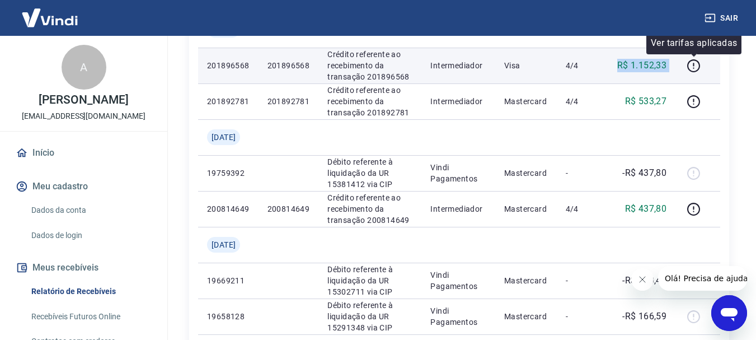
drag, startPoint x: 611, startPoint y: 68, endPoint x: 720, endPoint y: 73, distance: 108.7
click at [720, 73] on tr "201896568 201896568 Crédito referente ao recebimento da transação 201896568 Int…" at bounding box center [459, 66] width 522 height 36
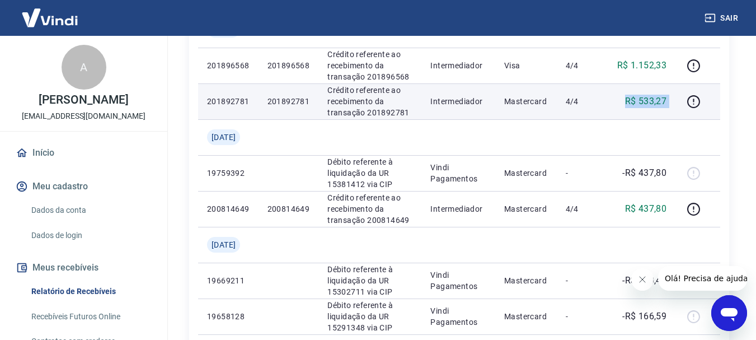
drag, startPoint x: 632, startPoint y: 105, endPoint x: 681, endPoint y: 112, distance: 49.8
click at [680, 111] on tr "201892781 201892781 Crédito referente ao recebimento da transação 201892781 Int…" at bounding box center [459, 101] width 522 height 36
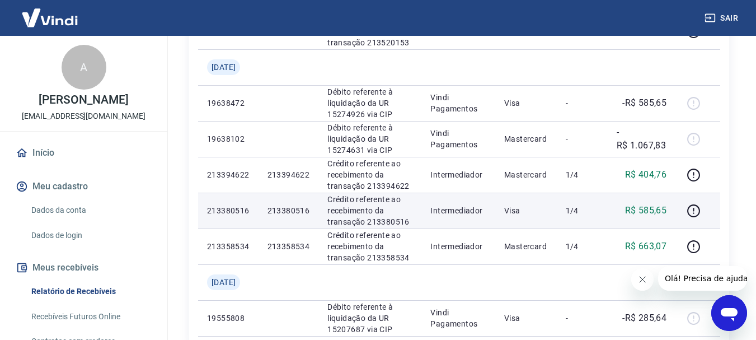
scroll to position [952, 0]
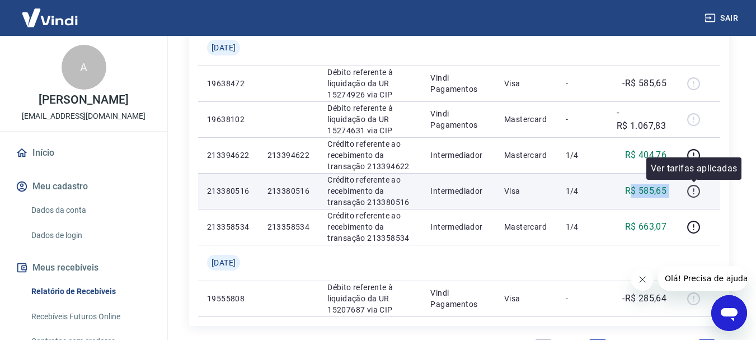
drag, startPoint x: 631, startPoint y: 191, endPoint x: 702, endPoint y: 192, distance: 71.1
click at [702, 192] on tr "213380516 213380516 Crédito referente ao recebimento da transação 213380516 Int…" at bounding box center [459, 191] width 522 height 36
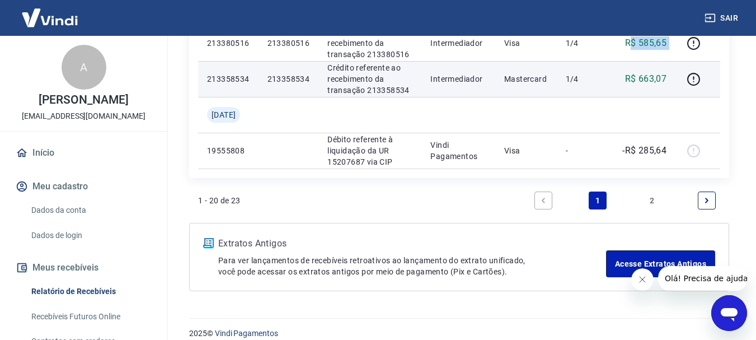
scroll to position [1112, 0]
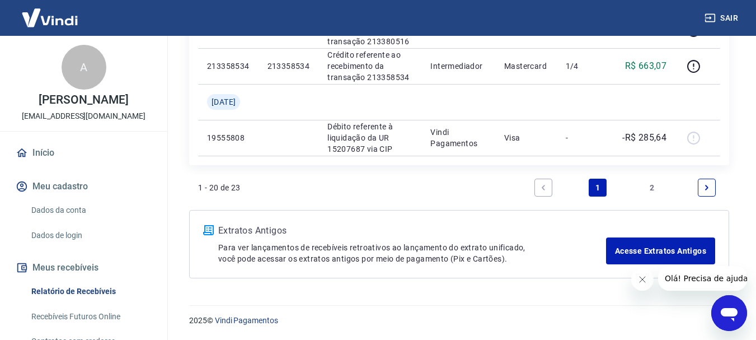
click at [705, 183] on link "Next page" at bounding box center [707, 188] width 18 height 18
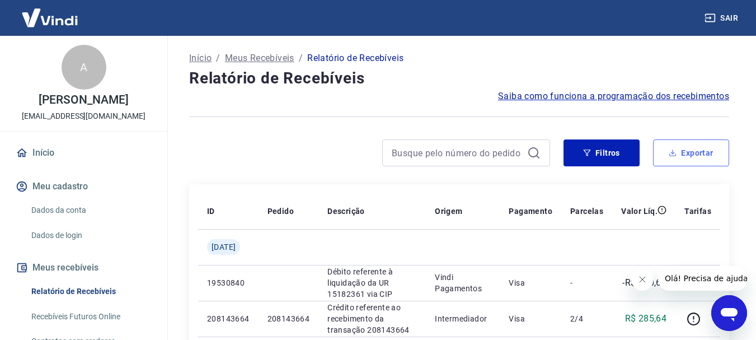
click at [698, 149] on button "Exportar" at bounding box center [691, 152] width 76 height 27
type input "01/07/2025"
type input "31/07/2025"
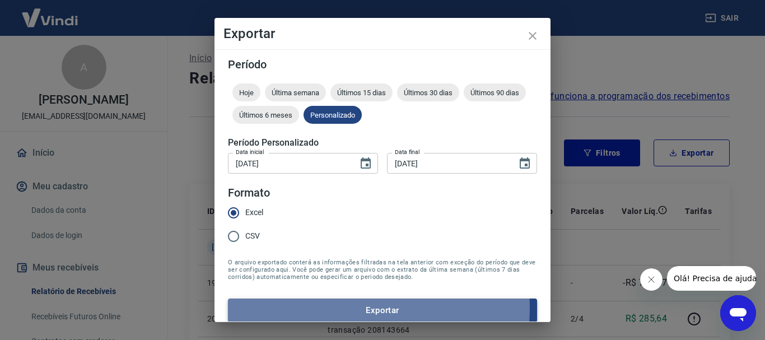
click at [330, 307] on button "Exportar" at bounding box center [382, 310] width 309 height 24
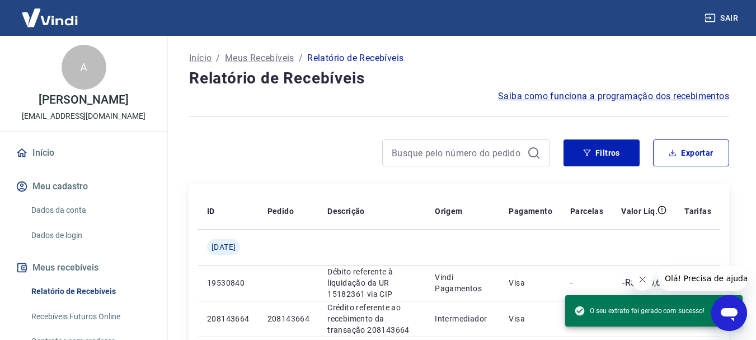
click at [434, 106] on div at bounding box center [459, 116] width 540 height 27
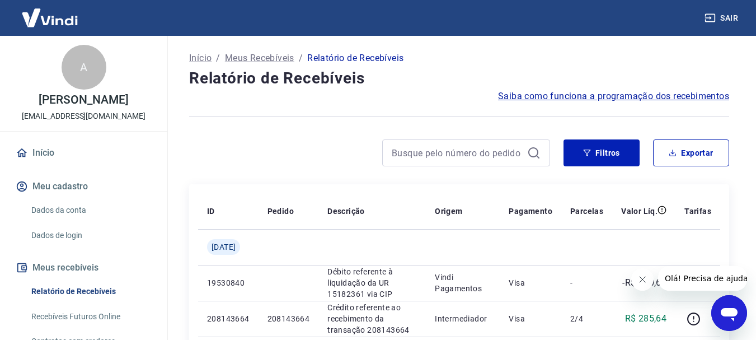
click at [735, 12] on button "Sair" at bounding box center [723, 18] width 40 height 21
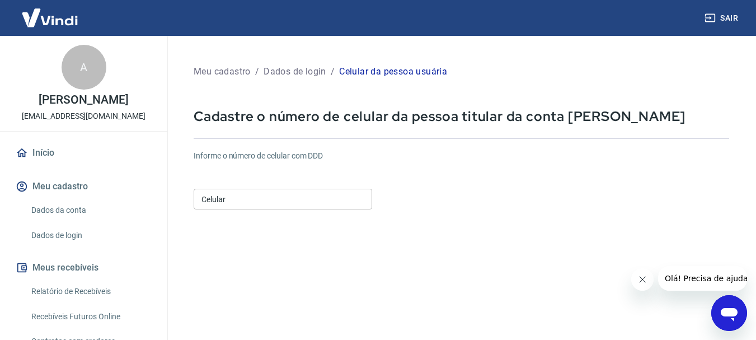
click at [94, 298] on link "Relatório de Recebíveis" at bounding box center [90, 291] width 127 height 23
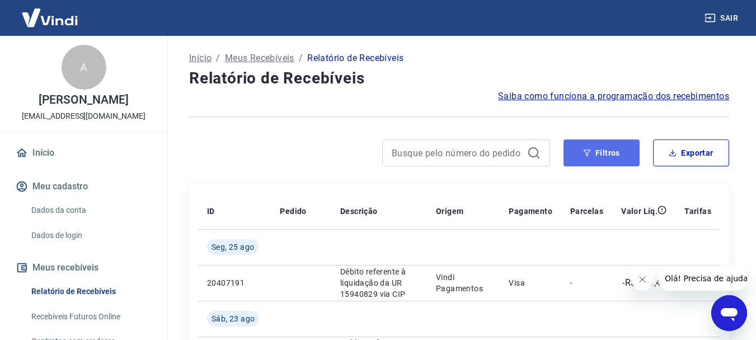
click at [598, 149] on button "Filtros" at bounding box center [602, 152] width 76 height 27
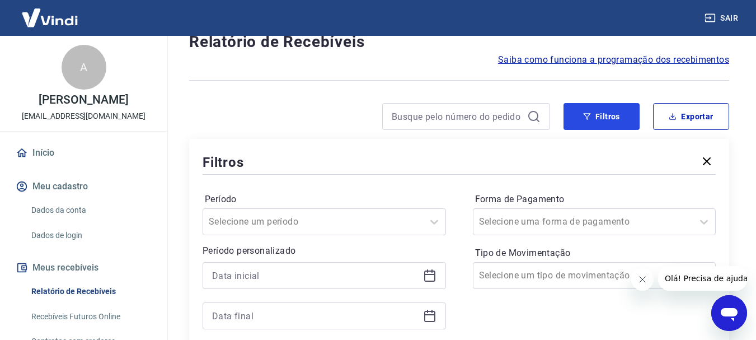
scroll to position [56, 0]
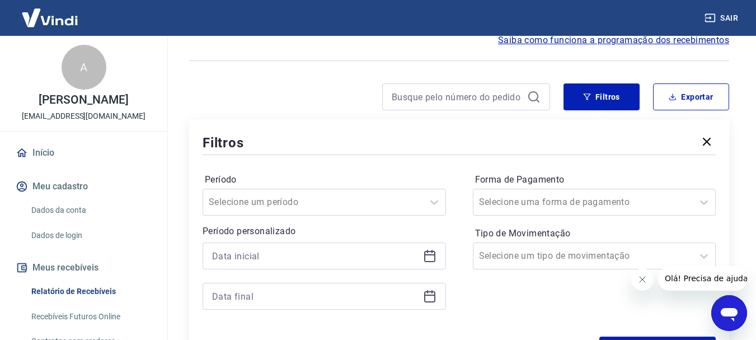
click at [428, 260] on icon at bounding box center [429, 255] width 13 height 13
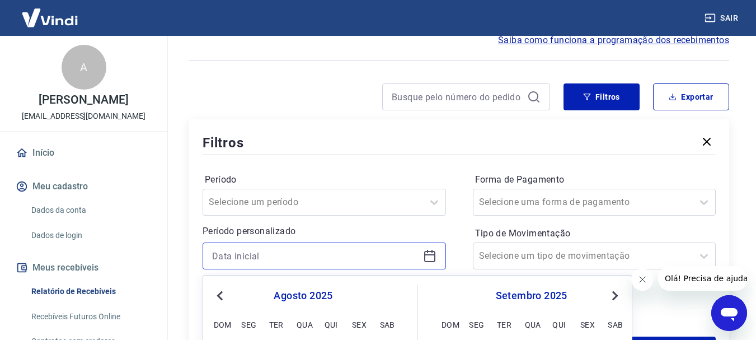
scroll to position [168, 0]
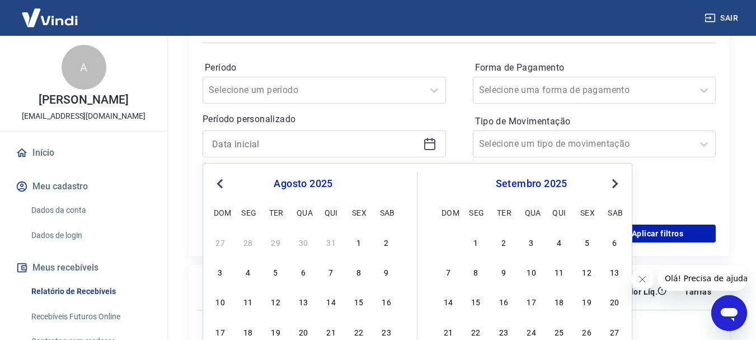
click at [221, 184] on span "Previous Month" at bounding box center [221, 183] width 0 height 13
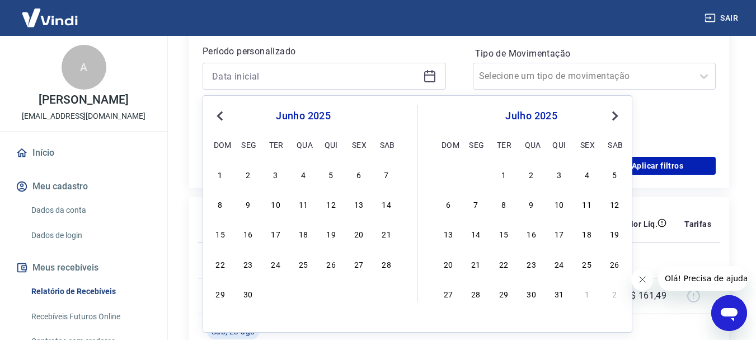
scroll to position [280, 0]
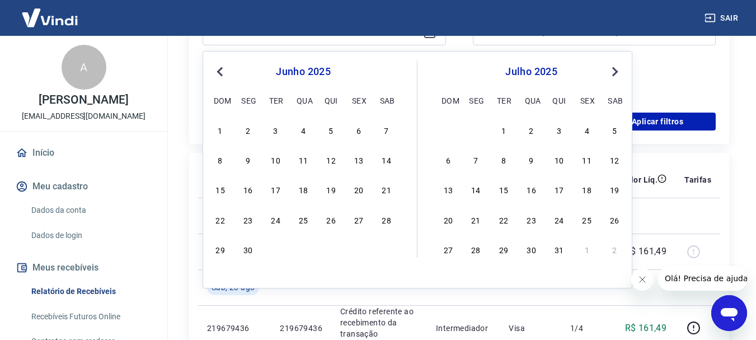
drag, startPoint x: 218, startPoint y: 128, endPoint x: 410, endPoint y: 106, distance: 193.3
click at [219, 128] on div "1" at bounding box center [220, 129] width 13 height 13
click at [680, 83] on div "Forma de Pagamento Selecione uma forma de pagamento Tipo de Movimentação Seleci…" at bounding box center [595, 23] width 244 height 152
type input "[DATE]"
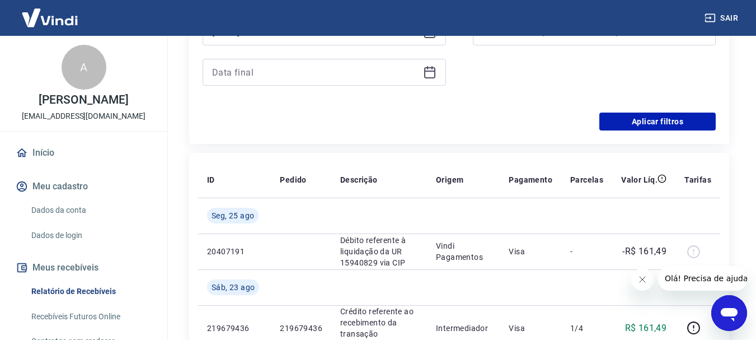
click at [430, 76] on icon at bounding box center [429, 72] width 13 height 13
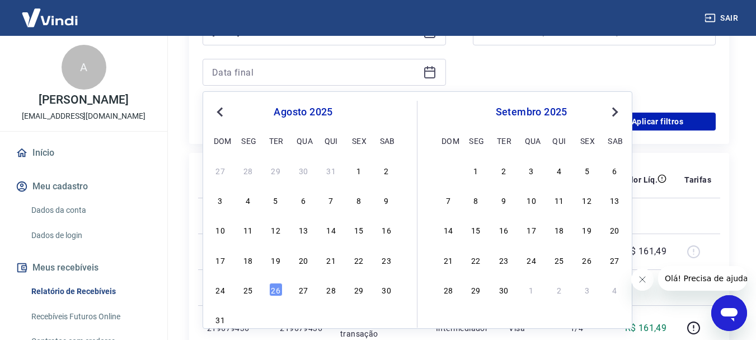
click at [221, 111] on span "Previous Month" at bounding box center [221, 111] width 0 height 13
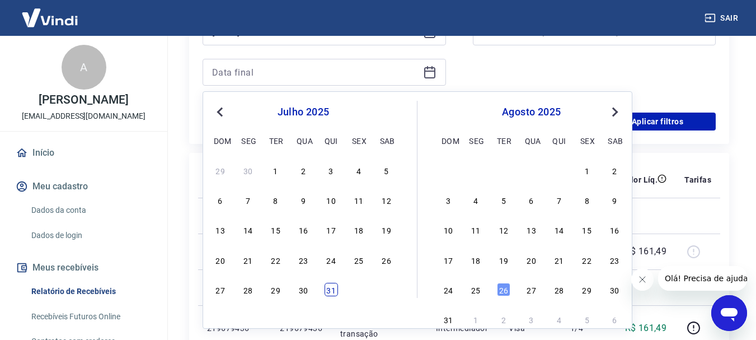
click at [328, 292] on div "31" at bounding box center [331, 289] width 13 height 13
click at [667, 72] on div "Forma de Pagamento Selecione uma forma de pagamento Tipo de Movimentação Seleci…" at bounding box center [595, 23] width 244 height 152
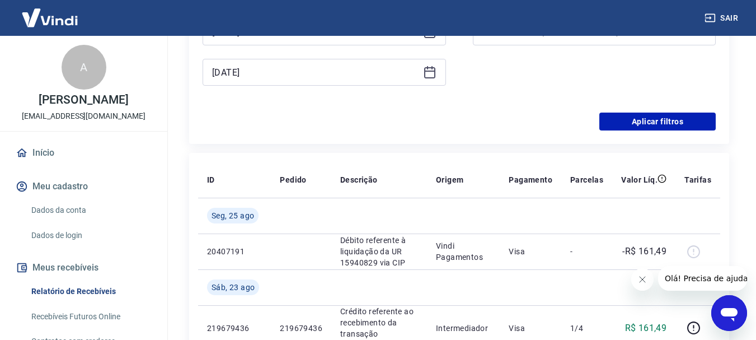
click at [433, 72] on icon at bounding box center [429, 72] width 13 height 13
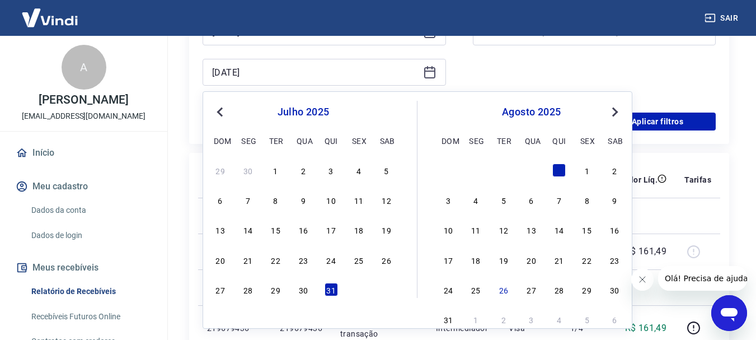
click at [221, 111] on span "Previous Month" at bounding box center [221, 111] width 0 height 13
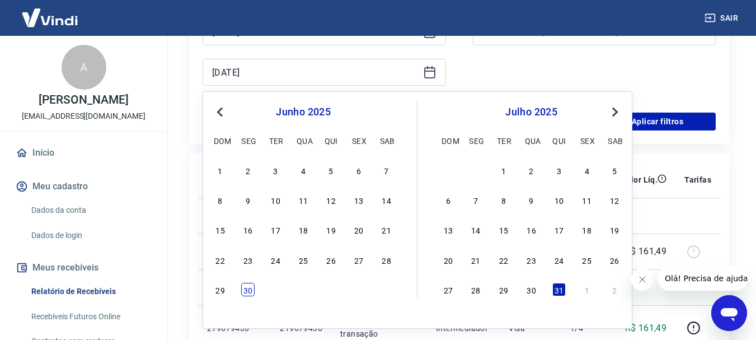
click at [246, 289] on div "30" at bounding box center [247, 289] width 13 height 13
click at [655, 77] on div "Forma de Pagamento Selecione uma forma de pagamento Tipo de Movimentação Seleci…" at bounding box center [595, 23] width 244 height 152
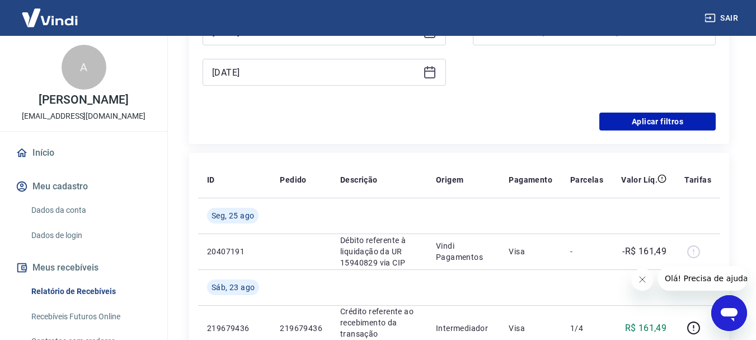
type input "[DATE]"
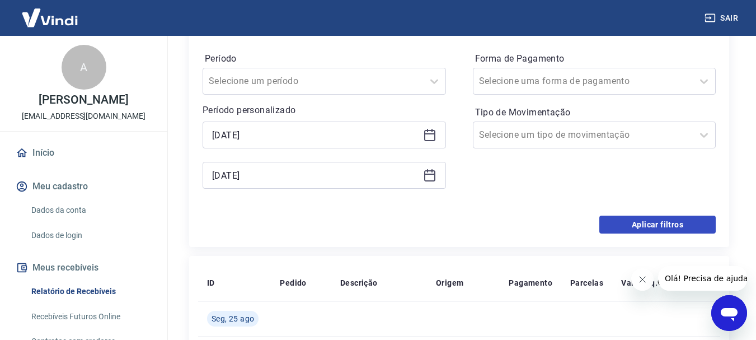
scroll to position [224, 0]
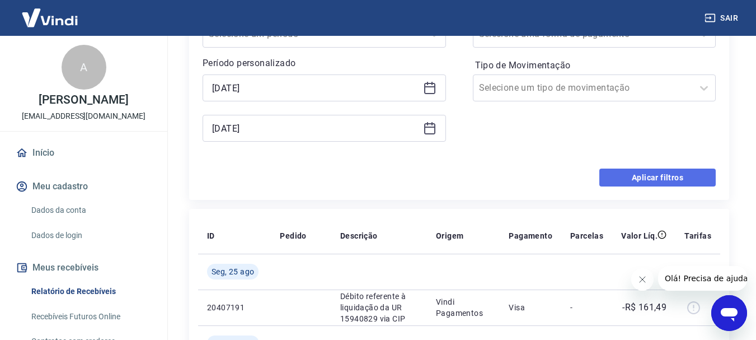
click at [663, 172] on button "Aplicar filtros" at bounding box center [658, 178] width 116 height 18
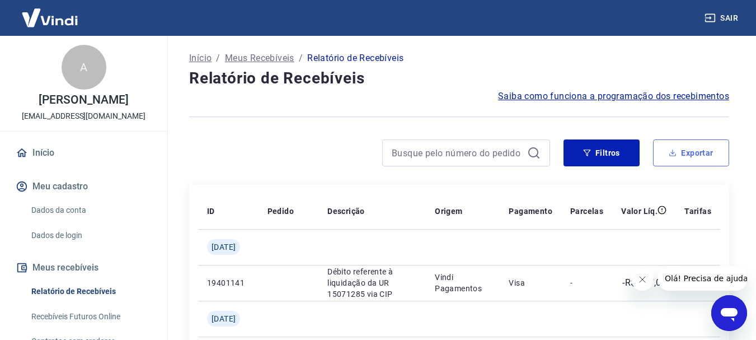
click at [695, 157] on button "Exportar" at bounding box center [691, 152] width 76 height 27
type input "[DATE]"
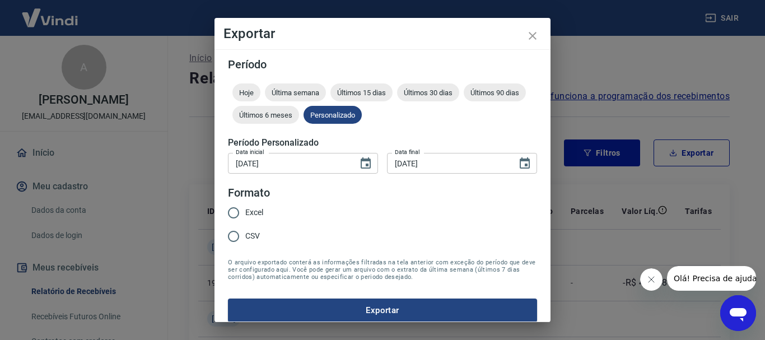
click at [256, 209] on span "Excel" at bounding box center [254, 213] width 18 height 12
click at [245, 209] on input "Excel" at bounding box center [234, 213] width 24 height 24
radio input "true"
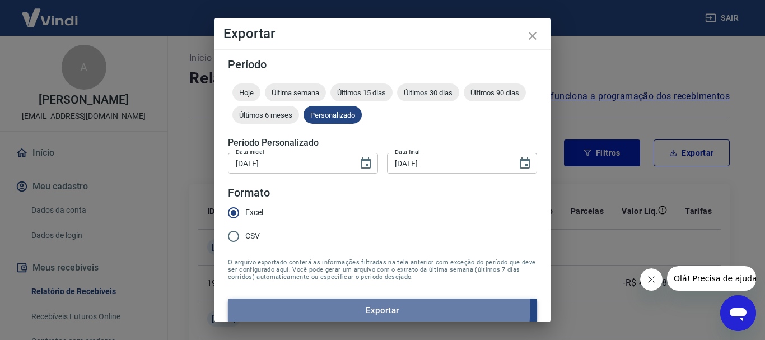
click at [367, 305] on button "Exportar" at bounding box center [382, 310] width 309 height 24
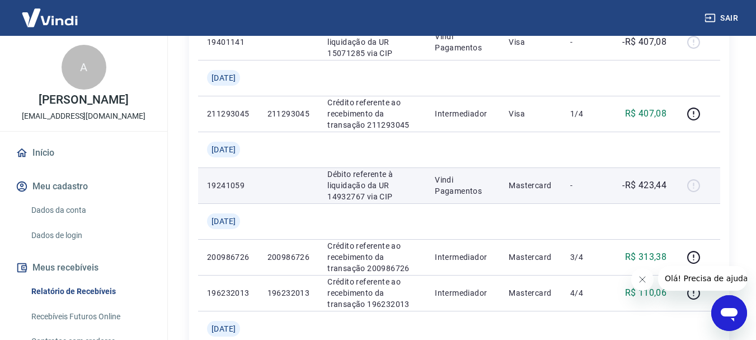
scroll to position [280, 0]
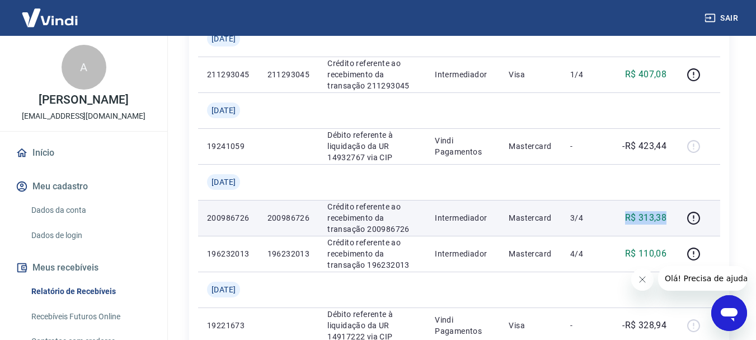
drag, startPoint x: 618, startPoint y: 220, endPoint x: 675, endPoint y: 217, distance: 56.6
click at [675, 217] on td "R$ 313,38" at bounding box center [643, 218] width 63 height 36
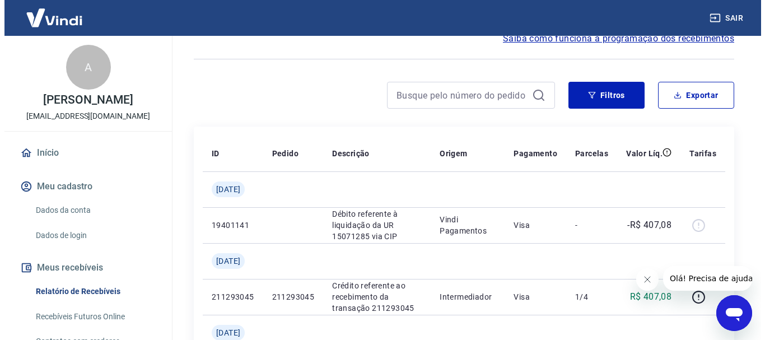
scroll to position [29, 0]
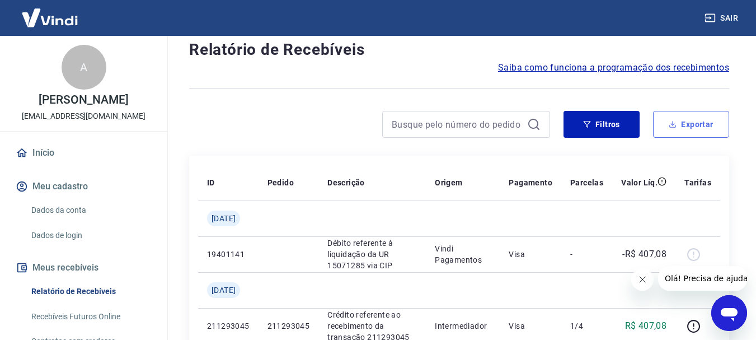
click at [699, 121] on button "Exportar" at bounding box center [691, 124] width 76 height 27
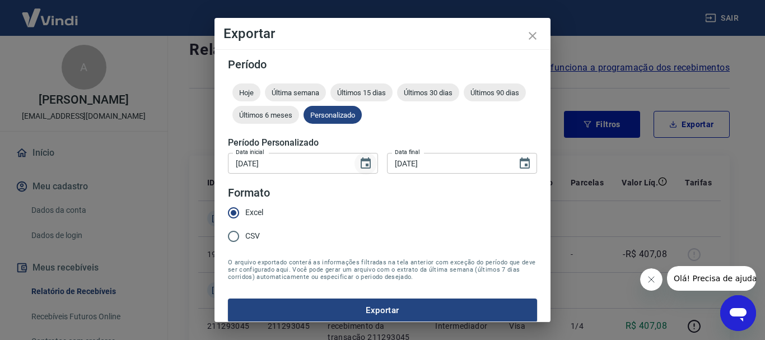
click at [363, 161] on icon "Choose date, selected date is 1 de jun de 2025" at bounding box center [366, 162] width 10 height 11
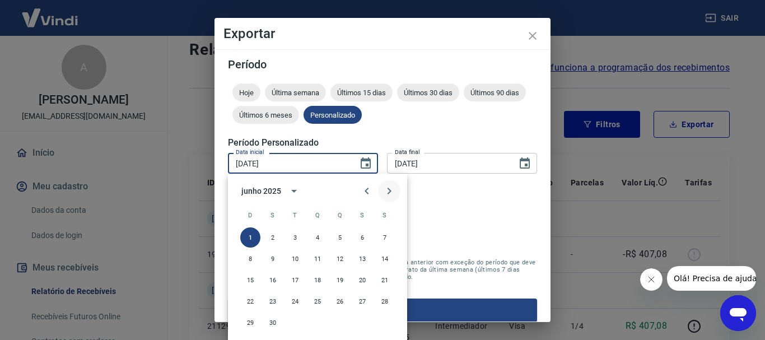
click at [390, 188] on icon "Next month" at bounding box center [388, 190] width 13 height 13
click at [291, 238] on button "1" at bounding box center [295, 237] width 20 height 20
type input "[DATE]"
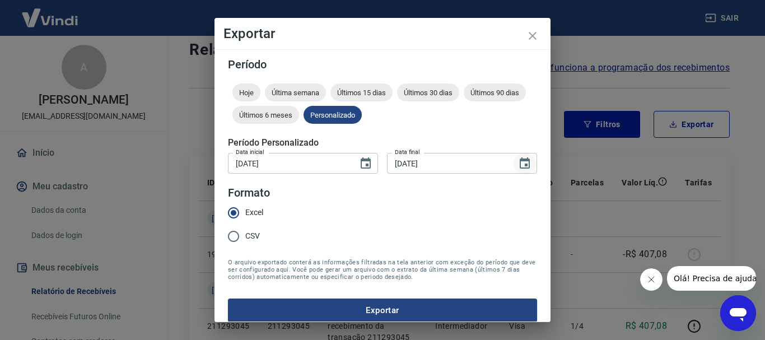
click at [520, 167] on icon "Choose date, selected date is 30 de jun de 2025" at bounding box center [525, 162] width 10 height 11
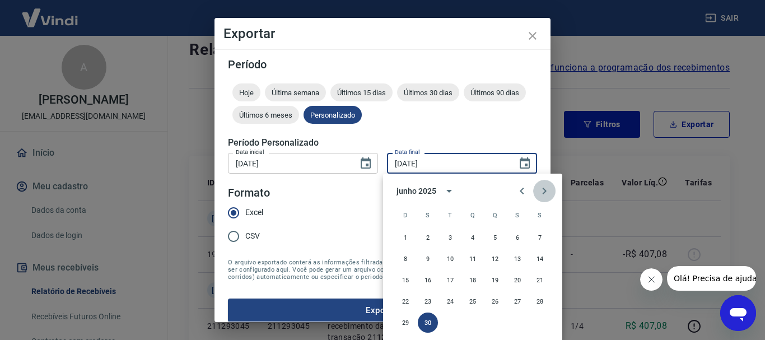
click at [547, 191] on icon "Next month" at bounding box center [543, 190] width 13 height 13
click at [493, 320] on button "31" at bounding box center [495, 322] width 20 height 20
type input "31/07/2025"
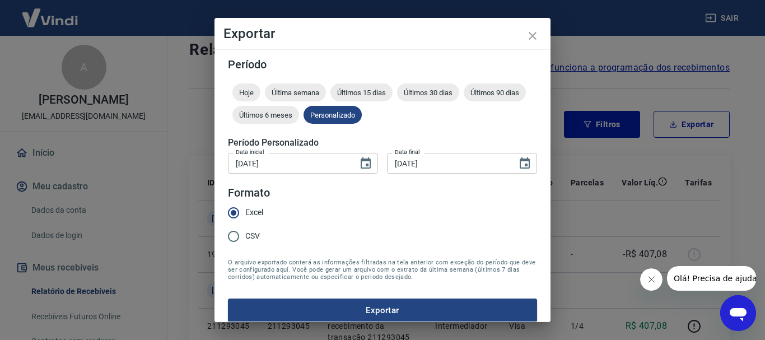
click at [359, 213] on form "Período Hoje Última semana Últimos 15 dias Últimos 30 dias Últimos 90 dias Últi…" at bounding box center [382, 190] width 309 height 263
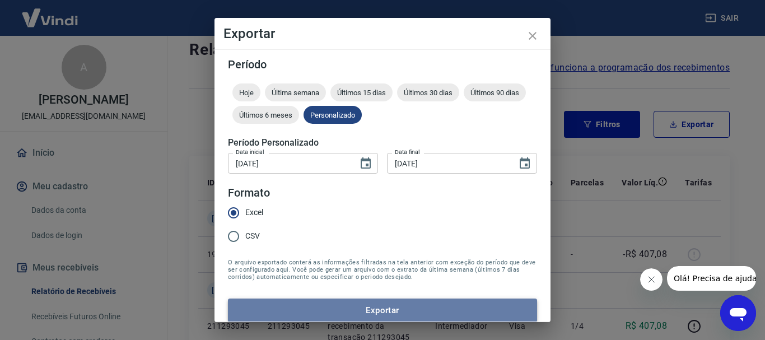
click at [383, 308] on button "Exportar" at bounding box center [382, 310] width 309 height 24
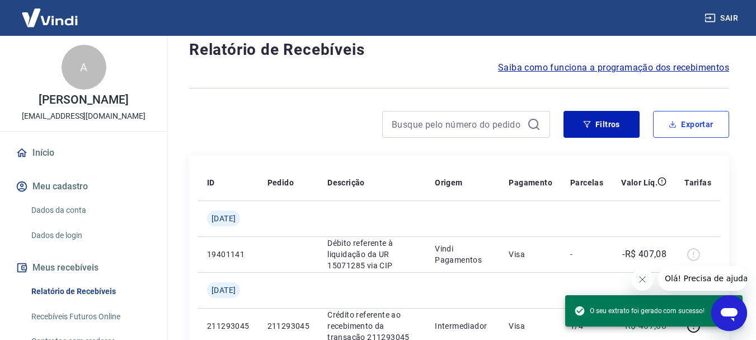
click at [689, 123] on button "Exportar" at bounding box center [691, 124] width 76 height 27
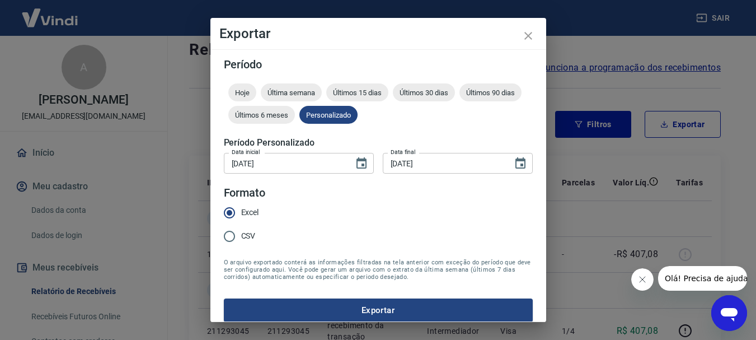
type input "01/06/2025"
type input "30/06/2025"
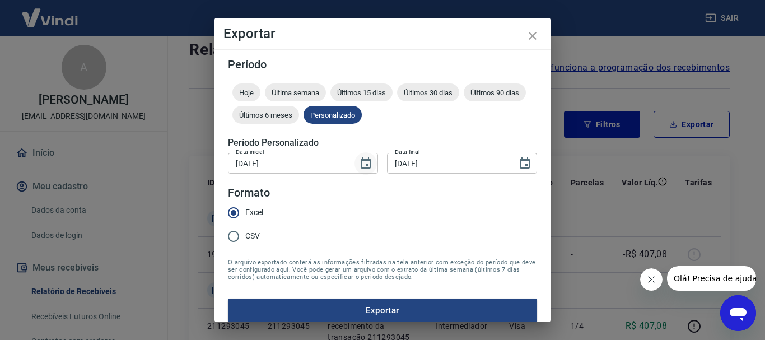
click at [365, 163] on icon "Choose date, selected date is 1 de jun de 2025" at bounding box center [365, 163] width 13 height 13
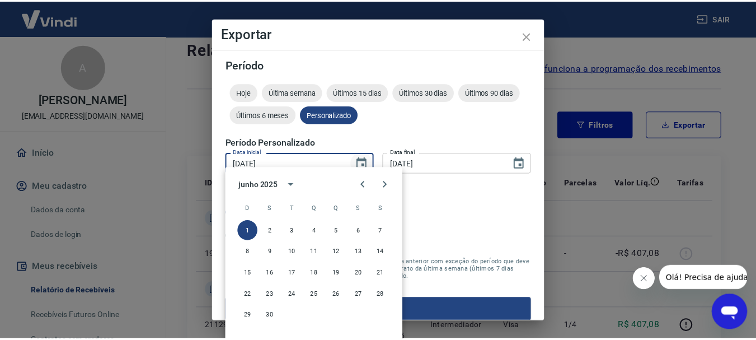
scroll to position [10, 0]
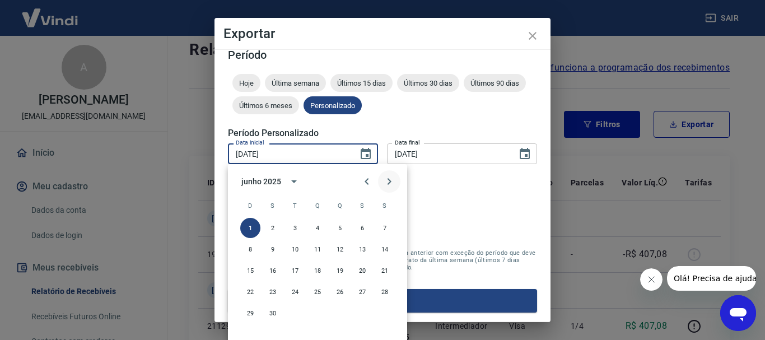
click at [387, 183] on icon "Next month" at bounding box center [388, 181] width 13 height 13
click at [295, 226] on button "1" at bounding box center [295, 228] width 20 height 20
type input "01/07/2025"
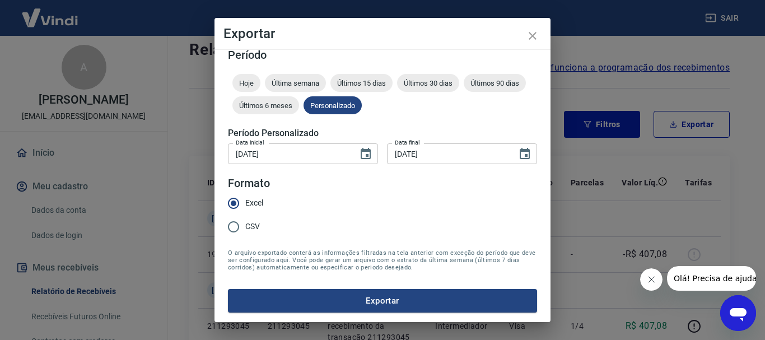
click at [440, 212] on form "Período Hoje Última semana Últimos 15 dias Últimos 30 dias Últimos 90 dias Últi…" at bounding box center [382, 180] width 309 height 263
click at [520, 155] on icon "Choose date, selected date is 30 de jun de 2025" at bounding box center [525, 153] width 10 height 11
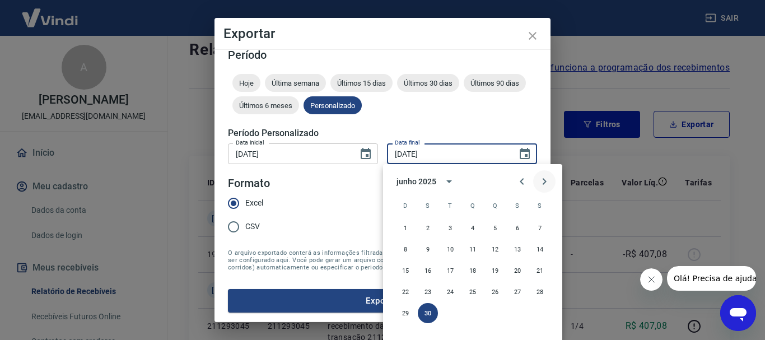
click at [544, 181] on icon "Next month" at bounding box center [543, 181] width 13 height 13
click at [497, 314] on button "31" at bounding box center [495, 313] width 20 height 20
type input "31/07/2025"
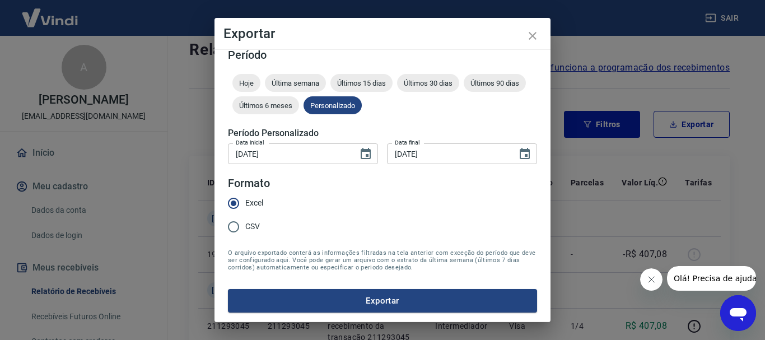
click at [601, 209] on div "Exportar Período Hoje Última semana Últimos 15 dias Últimos 30 dias Últimos 90 …" at bounding box center [382, 170] width 765 height 340
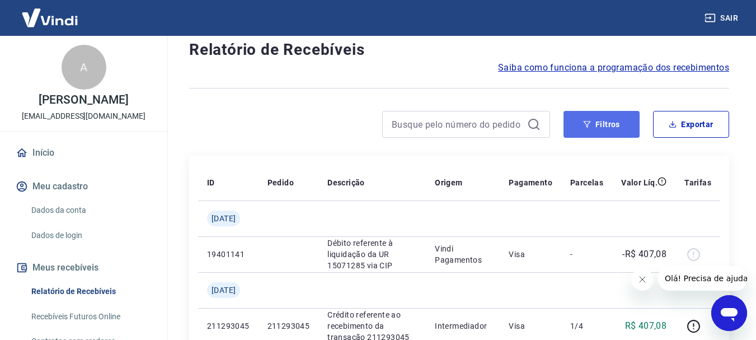
click at [626, 119] on button "Filtros" at bounding box center [602, 124] width 76 height 27
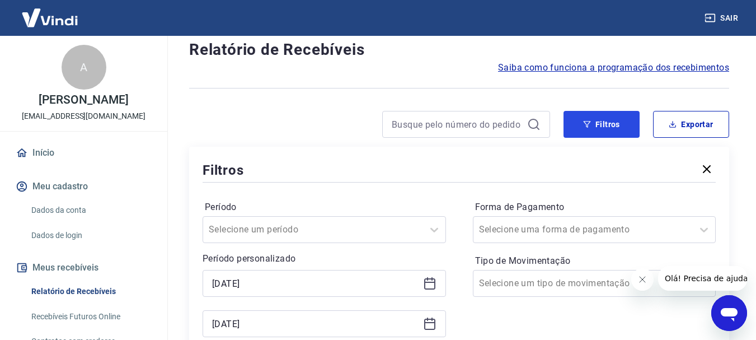
scroll to position [197, 0]
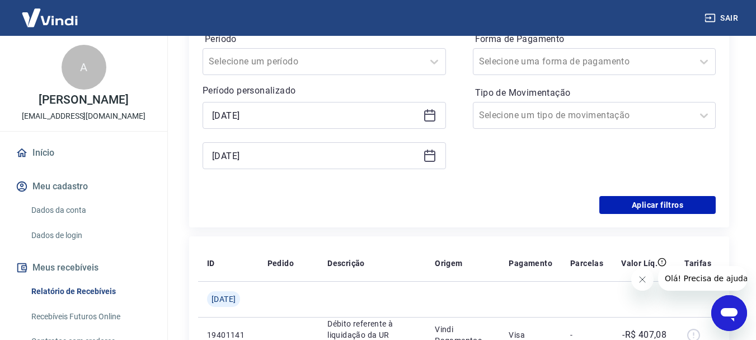
click at [431, 119] on icon at bounding box center [429, 115] width 13 height 13
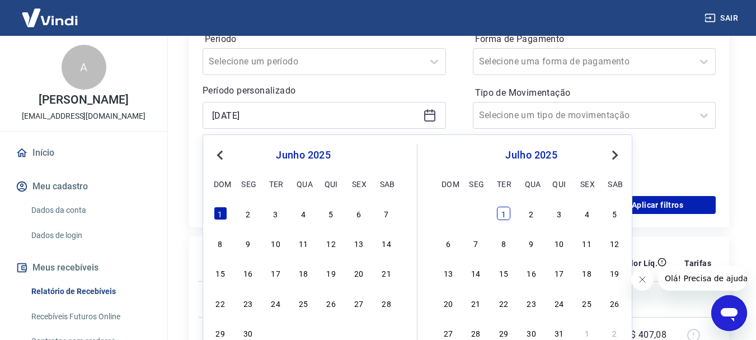
click at [503, 211] on div "1" at bounding box center [503, 213] width 13 height 13
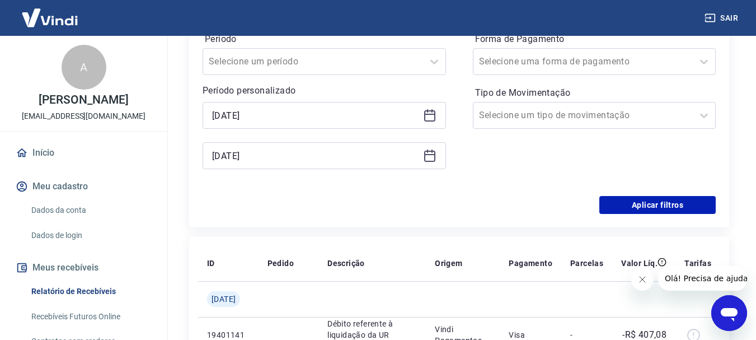
type input "01/07/2025"
click at [653, 150] on div "Forma de Pagamento Selecione uma forma de pagamento Tipo de Movimentação Seleci…" at bounding box center [595, 106] width 244 height 152
click at [433, 152] on icon at bounding box center [429, 155] width 13 height 13
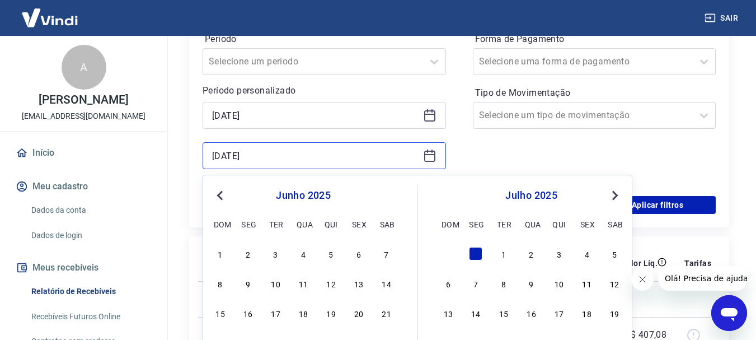
scroll to position [364, 0]
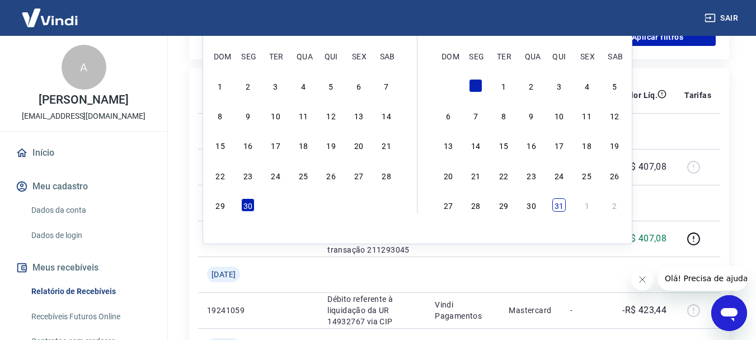
click at [558, 205] on div "31" at bounding box center [559, 204] width 13 height 13
click at [678, 203] on td at bounding box center [698, 203] width 45 height 36
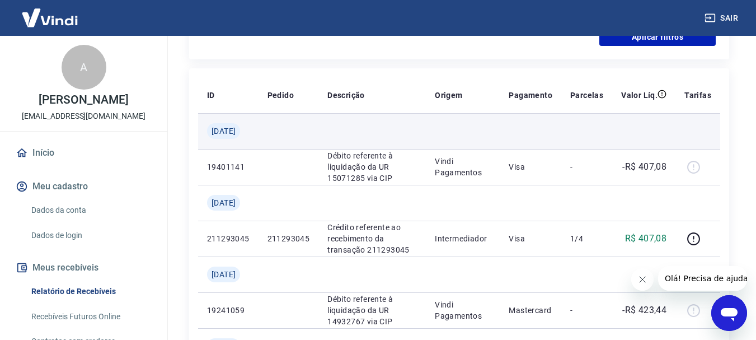
type input "31/07/2025"
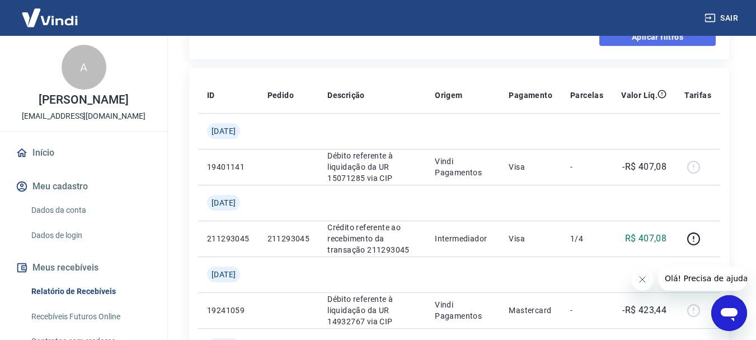
click at [655, 37] on button "Aplicar filtros" at bounding box center [658, 37] width 116 height 18
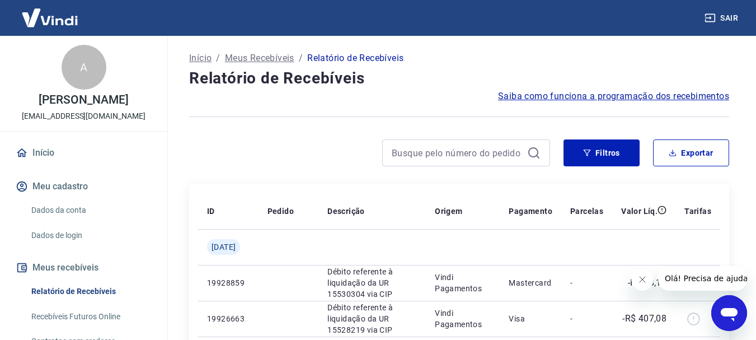
scroll to position [168, 0]
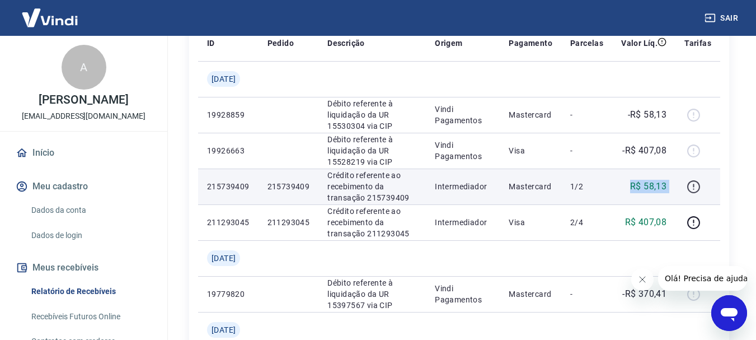
drag, startPoint x: 633, startPoint y: 190, endPoint x: 696, endPoint y: 186, distance: 62.8
click at [696, 186] on tr "215739409 215739409 Crédito referente ao recebimento da transação 215739409 Int…" at bounding box center [459, 187] width 522 height 36
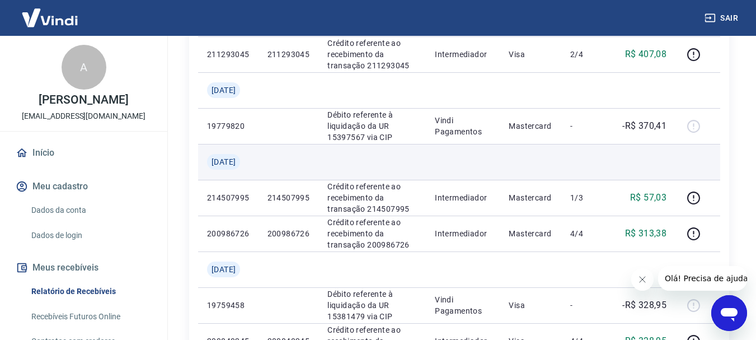
scroll to position [392, 0]
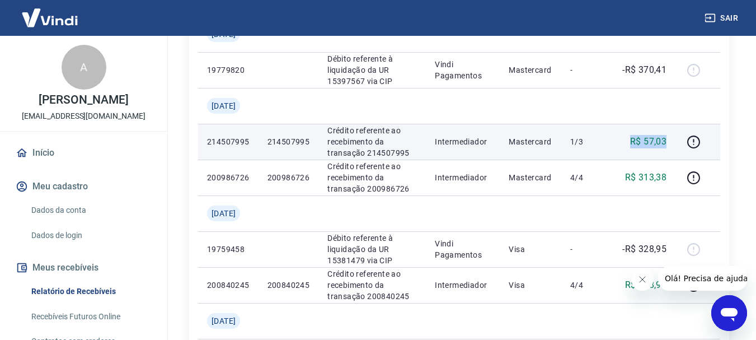
drag, startPoint x: 664, startPoint y: 137, endPoint x: 671, endPoint y: 135, distance: 6.8
click at [670, 135] on td "R$ 57,03" at bounding box center [643, 142] width 63 height 36
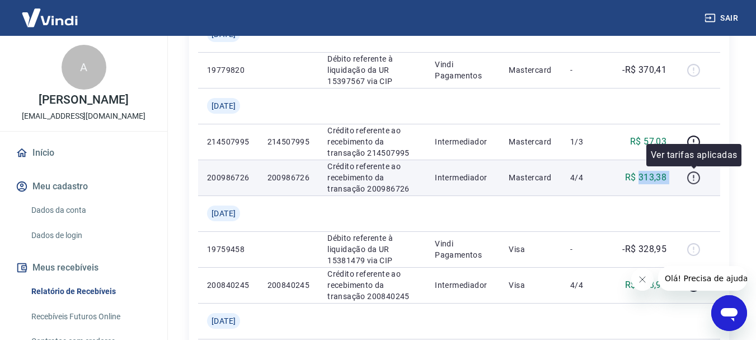
click at [697, 171] on tr "200986726 200986726 Crédito referente ao recebimento da transação 200986726 Int…" at bounding box center [459, 178] width 522 height 36
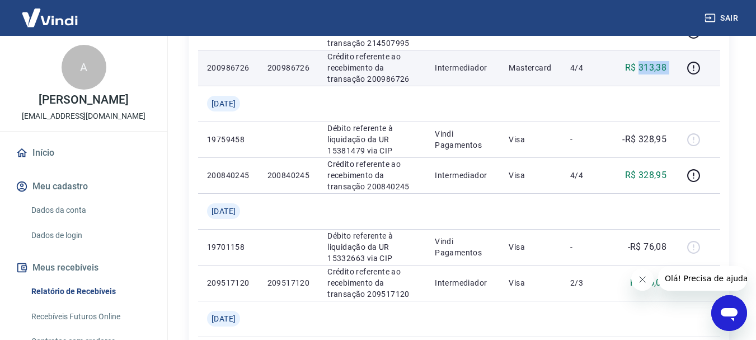
scroll to position [504, 0]
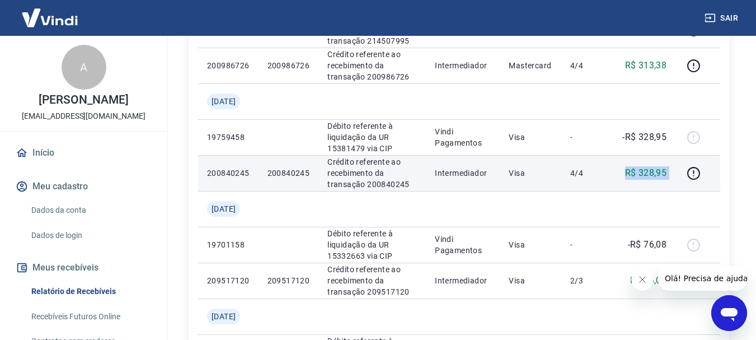
drag, startPoint x: 626, startPoint y: 174, endPoint x: 682, endPoint y: 169, distance: 55.6
click at [682, 169] on tr "200840245 200840245 Crédito referente ao recebimento da transação 200840245 Int…" at bounding box center [459, 173] width 522 height 36
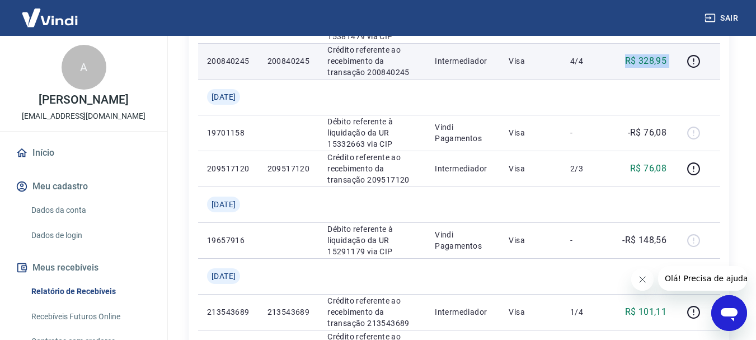
scroll to position [784, 0]
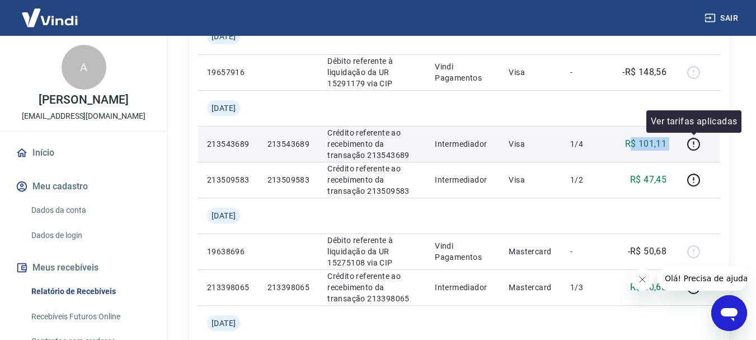
click at [709, 144] on tr "213543689 213543689 Crédito referente ao recebimento da transação 213543689 Int…" at bounding box center [459, 144] width 522 height 36
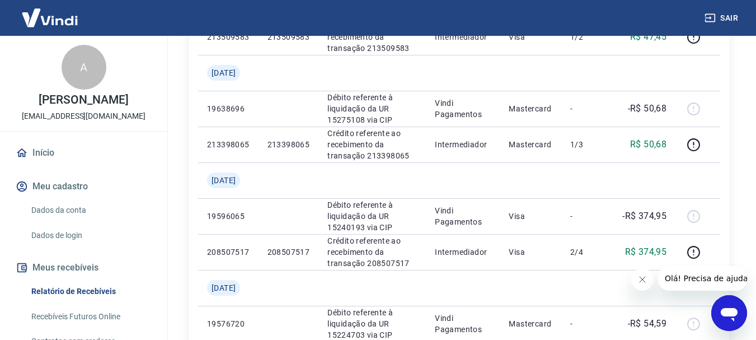
scroll to position [952, 0]
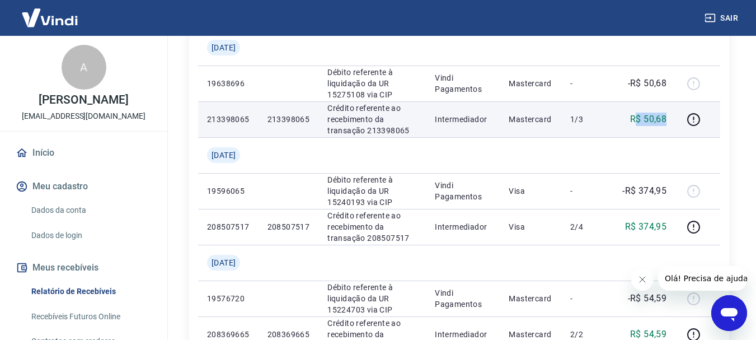
click at [675, 121] on td "R$ 50,68" at bounding box center [643, 119] width 63 height 36
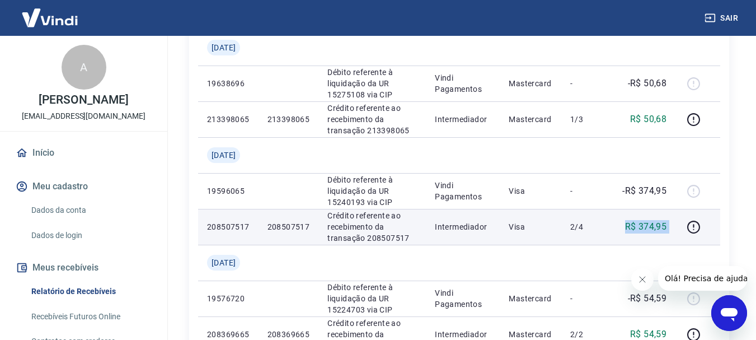
drag, startPoint x: 615, startPoint y: 232, endPoint x: 676, endPoint y: 224, distance: 61.0
click at [679, 226] on tr "208507517 208507517 Crédito referente ao recebimento da transação 208507517 Int…" at bounding box center [459, 227] width 522 height 36
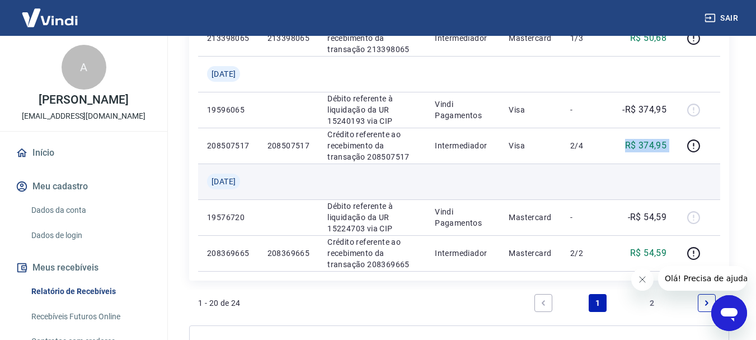
scroll to position [1064, 0]
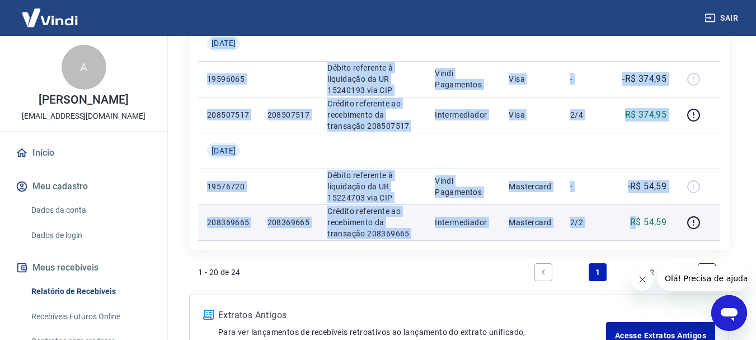
drag, startPoint x: 642, startPoint y: 221, endPoint x: 683, endPoint y: 220, distance: 41.4
click at [683, 220] on tr "208369665 208369665 Crédito referente ao recebimento da transação 208369665 Int…" at bounding box center [459, 222] width 522 height 36
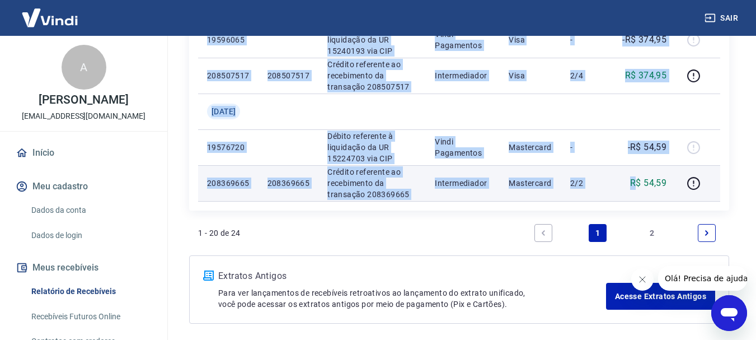
scroll to position [1148, 0]
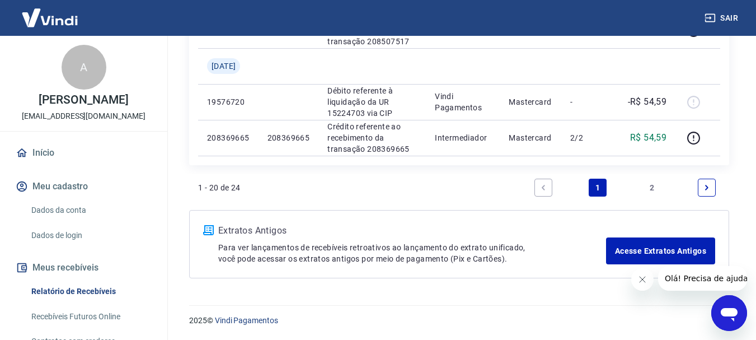
click at [707, 188] on icon "Next page" at bounding box center [706, 187] width 3 height 5
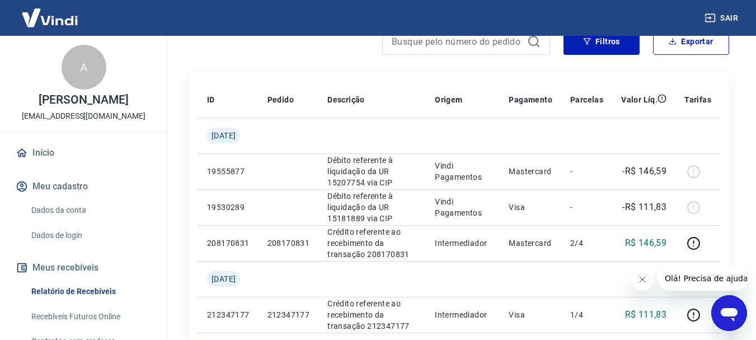
scroll to position [112, 0]
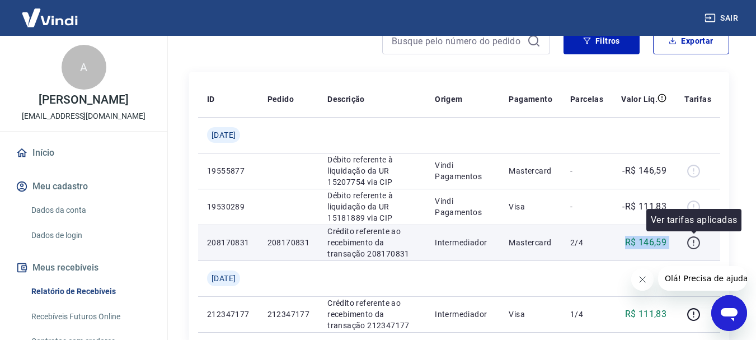
drag, startPoint x: 626, startPoint y: 247, endPoint x: 690, endPoint y: 243, distance: 63.4
click at [690, 243] on tr "208170831 208170831 Crédito referente ao recebimento da transação 208170831 Int…" at bounding box center [459, 243] width 522 height 36
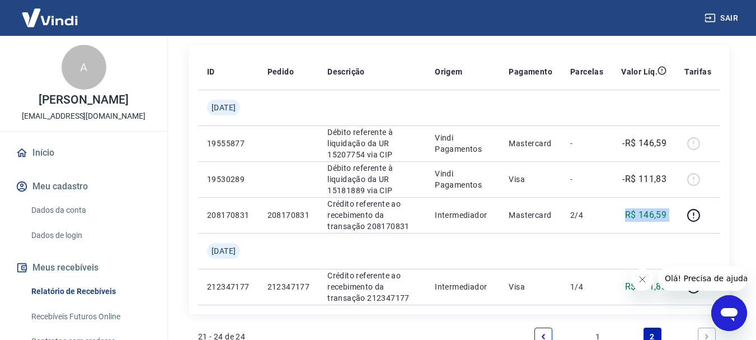
scroll to position [0, 0]
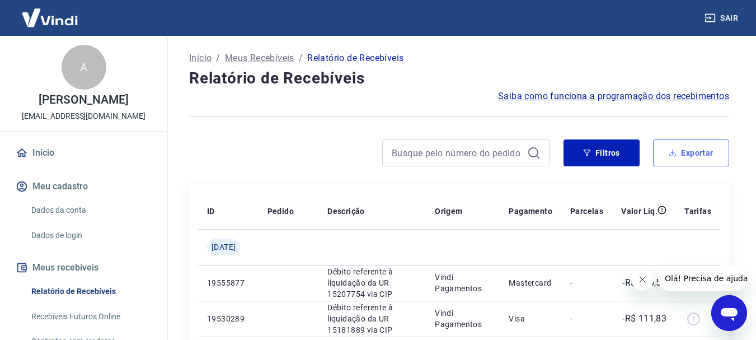
click at [685, 148] on button "Exportar" at bounding box center [691, 152] width 76 height 27
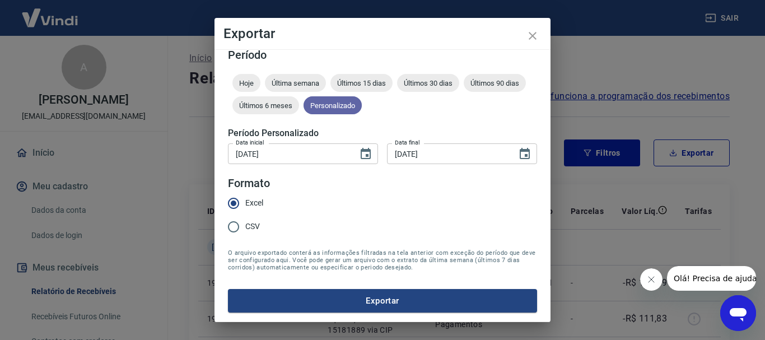
click at [362, 106] on span "Personalizado" at bounding box center [332, 105] width 58 height 8
click at [411, 293] on button "Exportar" at bounding box center [382, 301] width 309 height 24
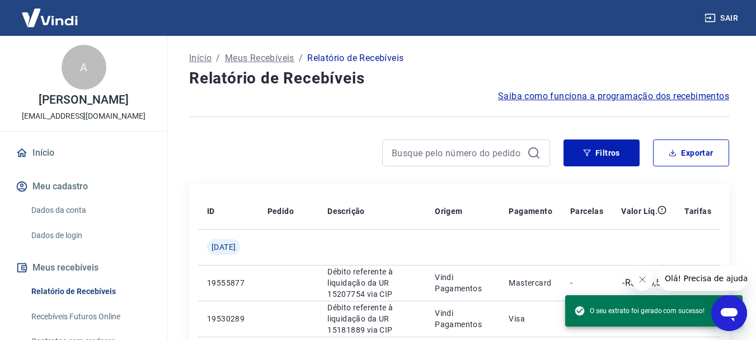
click at [460, 76] on h4 "Relatório de Recebíveis" at bounding box center [459, 78] width 540 height 22
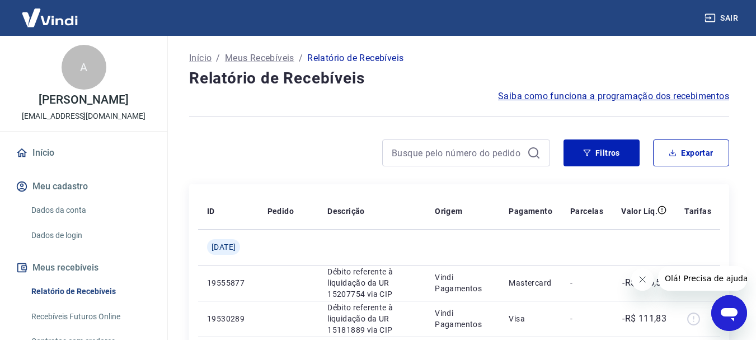
click at [735, 17] on button "Sair" at bounding box center [723, 18] width 40 height 21
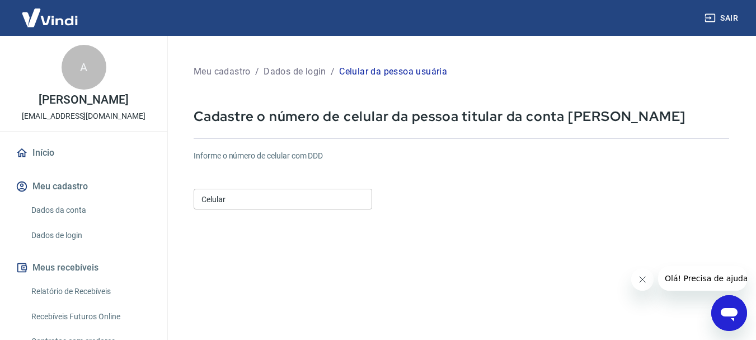
click at [85, 302] on link "Relatório de Recebíveis" at bounding box center [90, 291] width 127 height 23
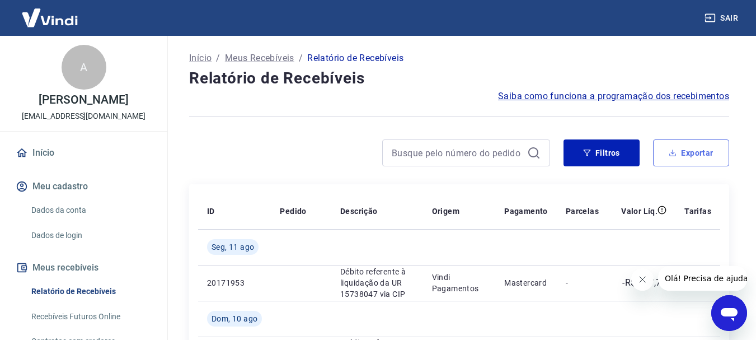
click at [701, 156] on button "Exportar" at bounding box center [691, 152] width 76 height 27
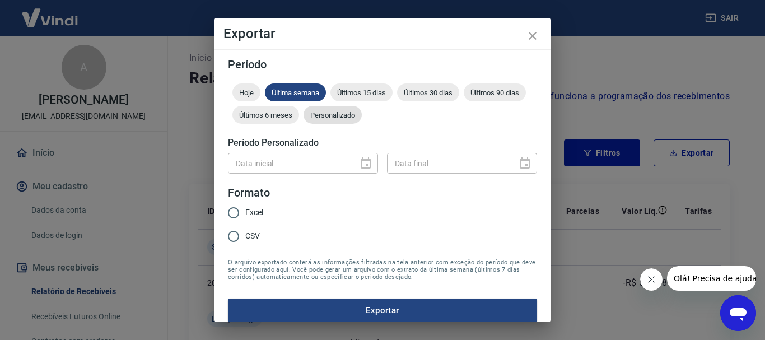
click at [362, 115] on span "Personalizado" at bounding box center [332, 115] width 58 height 8
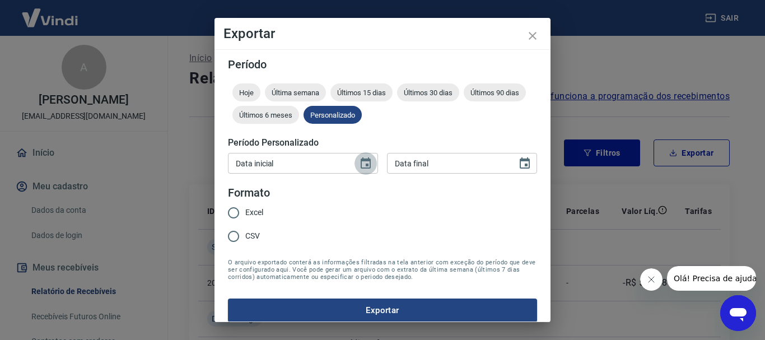
click at [359, 165] on icon "Choose date" at bounding box center [365, 163] width 13 height 13
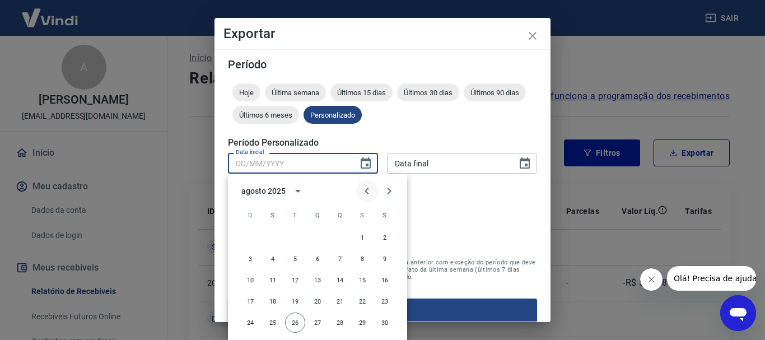
click at [366, 189] on icon "Previous month" at bounding box center [366, 191] width 4 height 7
click at [292, 235] on button "1" at bounding box center [295, 237] width 20 height 20
type input "[DATE]"
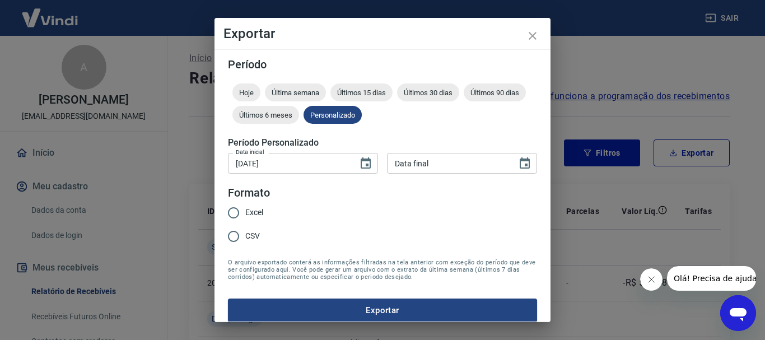
click at [408, 197] on form "Período Hoje Última semana Últimos 15 dias Últimos 30 dias Últimos 90 dias Últi…" at bounding box center [382, 190] width 309 height 263
click at [520, 164] on icon "Choose date" at bounding box center [525, 162] width 10 height 11
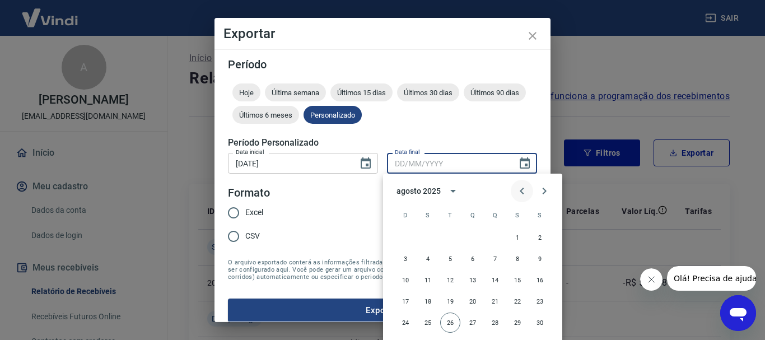
click at [522, 189] on icon "Previous month" at bounding box center [522, 191] width 4 height 7
click at [492, 321] on button "31" at bounding box center [495, 322] width 20 height 20
type input "[DATE]"
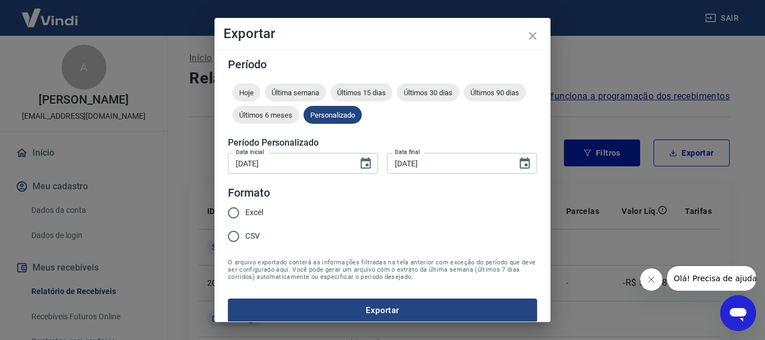
click at [324, 223] on form "Período Hoje Última semana Últimos 15 dias Últimos 30 dias Últimos 90 dias Últi…" at bounding box center [382, 190] width 309 height 263
click at [252, 211] on span "Excel" at bounding box center [254, 213] width 18 height 12
click at [245, 211] on input "Excel" at bounding box center [234, 213] width 24 height 24
radio input "true"
click at [325, 303] on button "Exportar" at bounding box center [382, 310] width 309 height 24
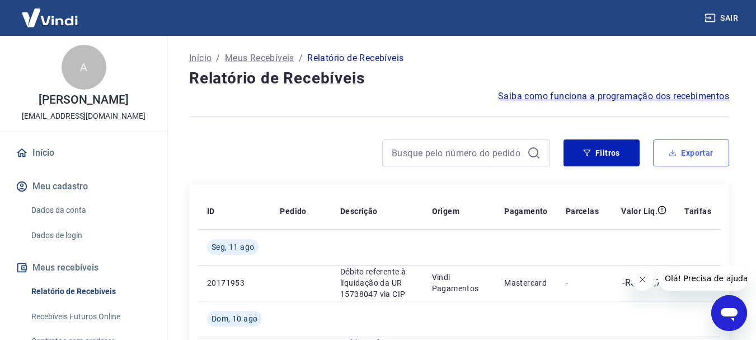
click at [686, 152] on button "Exportar" at bounding box center [691, 152] width 76 height 27
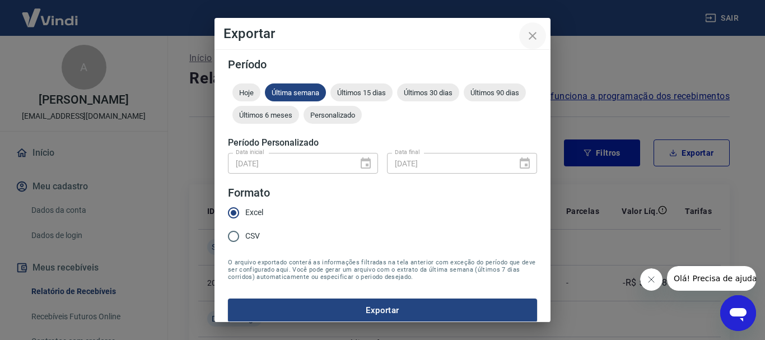
click at [527, 31] on icon "close" at bounding box center [532, 35] width 13 height 13
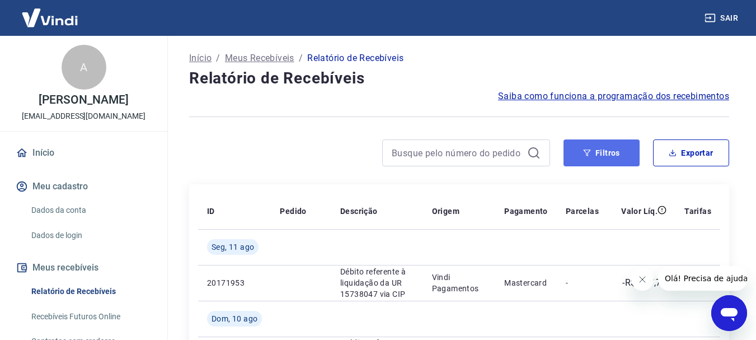
click at [600, 147] on button "Filtros" at bounding box center [602, 152] width 76 height 27
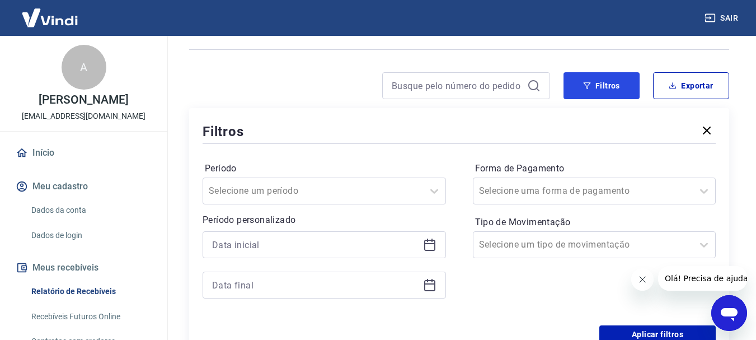
scroll to position [168, 0]
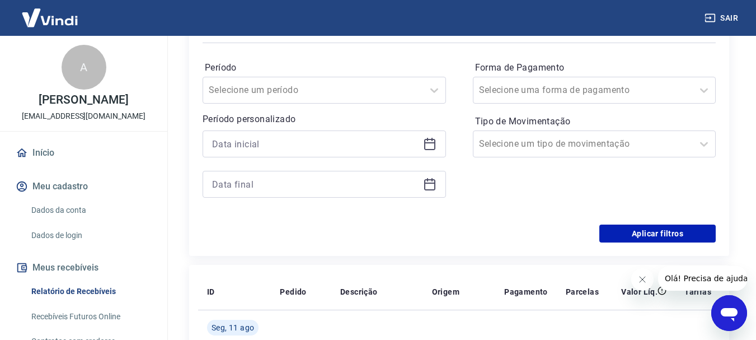
click at [431, 144] on icon at bounding box center [429, 143] width 13 height 13
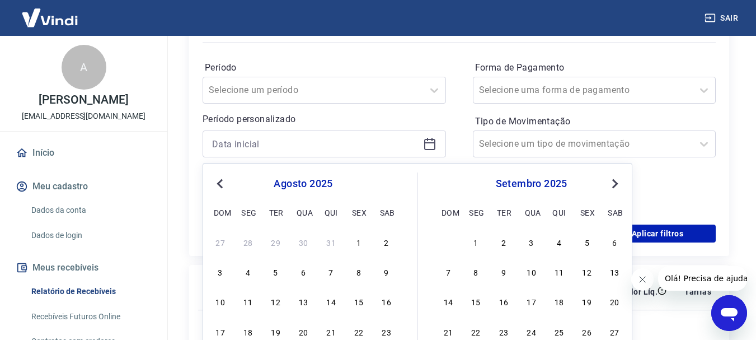
click at [212, 182] on div "Previous Month Next Month agosto 2025 dom seg ter qua qui sex sab 27 28 29 30 3…" at bounding box center [418, 281] width 430 height 237
click at [221, 186] on span "Previous Month" at bounding box center [221, 183] width 0 height 13
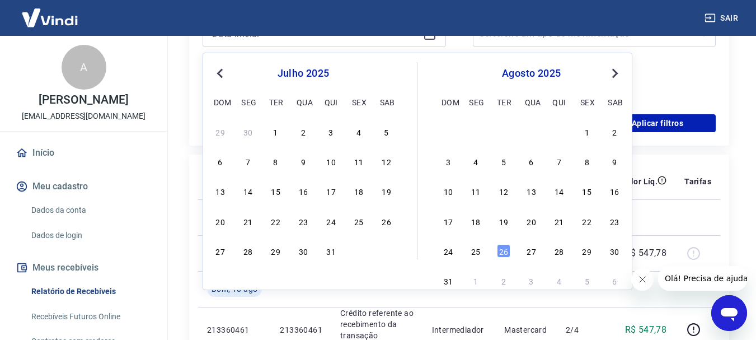
scroll to position [280, 0]
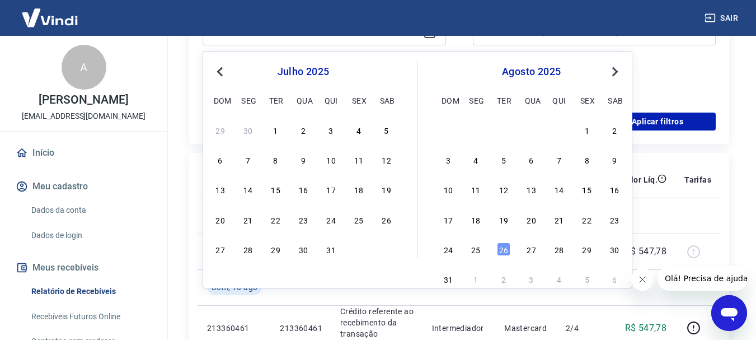
drag, startPoint x: 274, startPoint y: 129, endPoint x: 619, endPoint y: 154, distance: 345.2
click at [274, 128] on div "1" at bounding box center [275, 129] width 13 height 13
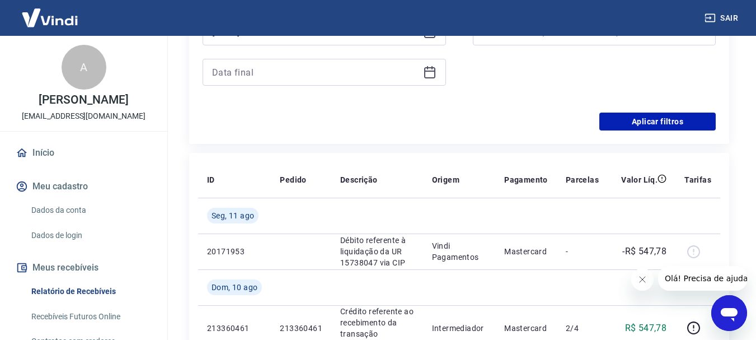
type input "[DATE]"
click at [432, 73] on icon at bounding box center [429, 72] width 13 height 13
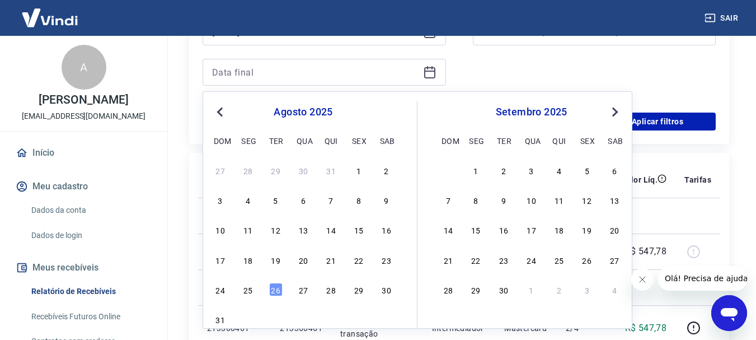
click at [221, 112] on span "Previous Month" at bounding box center [221, 111] width 0 height 13
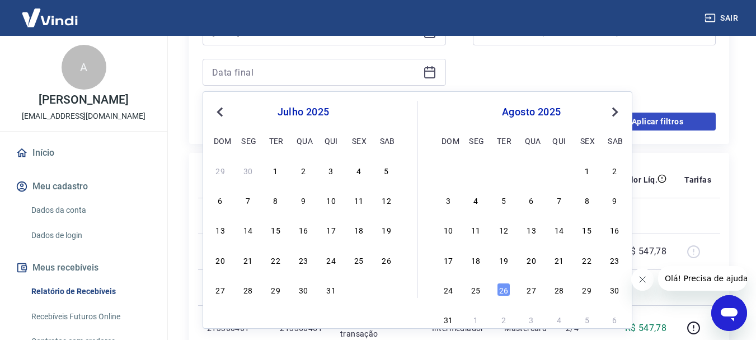
click at [329, 287] on div "31" at bounding box center [331, 289] width 13 height 13
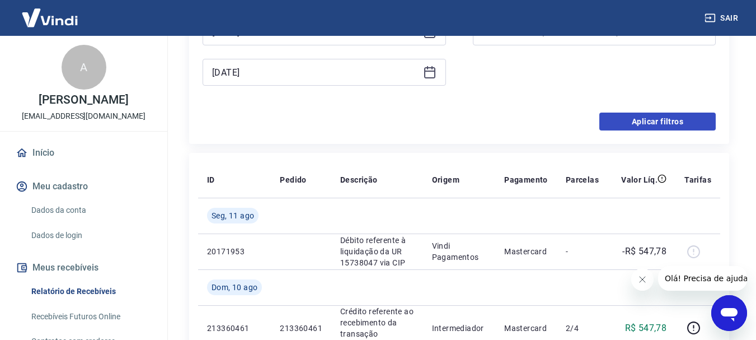
type input "[DATE]"
click at [675, 116] on button "Aplicar filtros" at bounding box center [658, 122] width 116 height 18
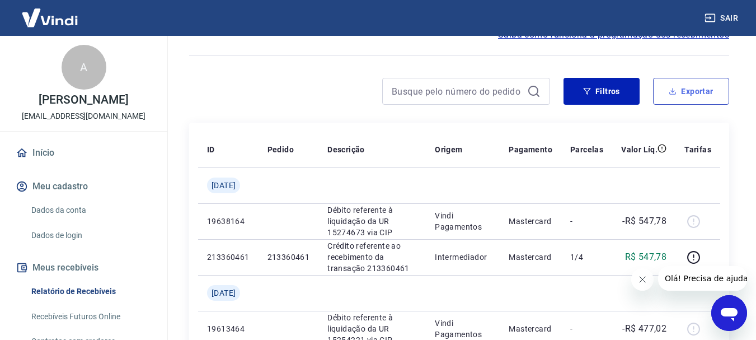
scroll to position [168, 0]
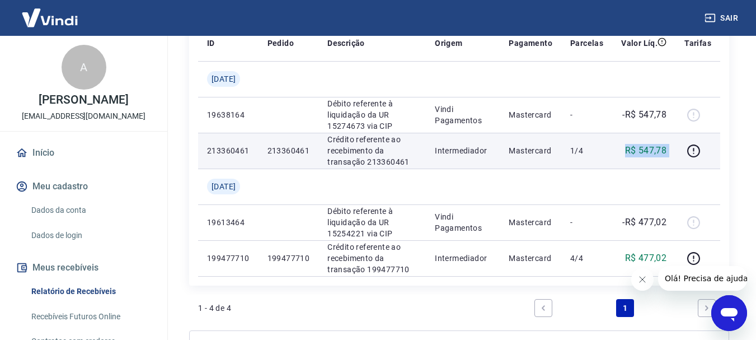
drag, startPoint x: 651, startPoint y: 151, endPoint x: 681, endPoint y: 149, distance: 30.3
click at [681, 149] on tr "213360461 213360461 Crédito referente ao recebimento da transação 213360461 Int…" at bounding box center [459, 151] width 522 height 36
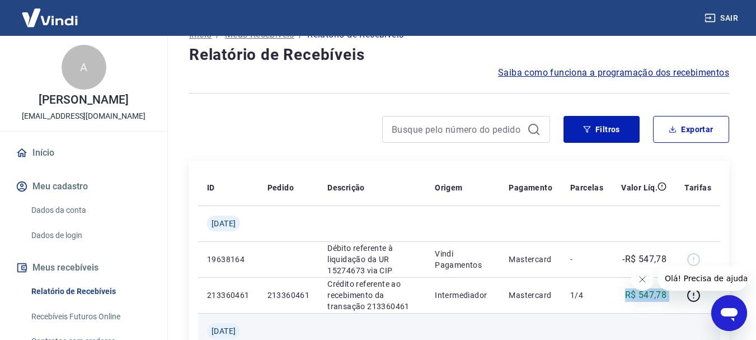
scroll to position [0, 0]
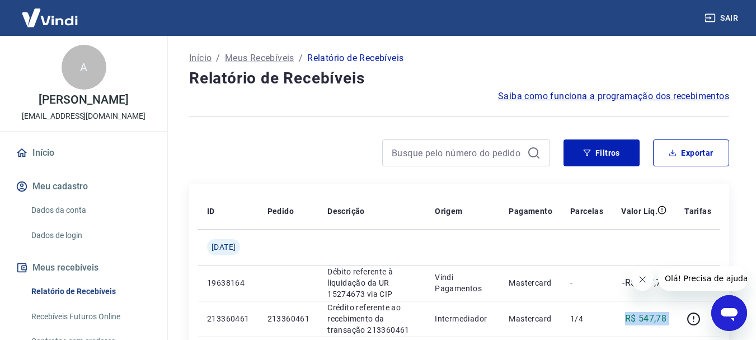
click at [726, 18] on button "Sair" at bounding box center [723, 18] width 40 height 21
